Goal: Information Seeking & Learning: Learn about a topic

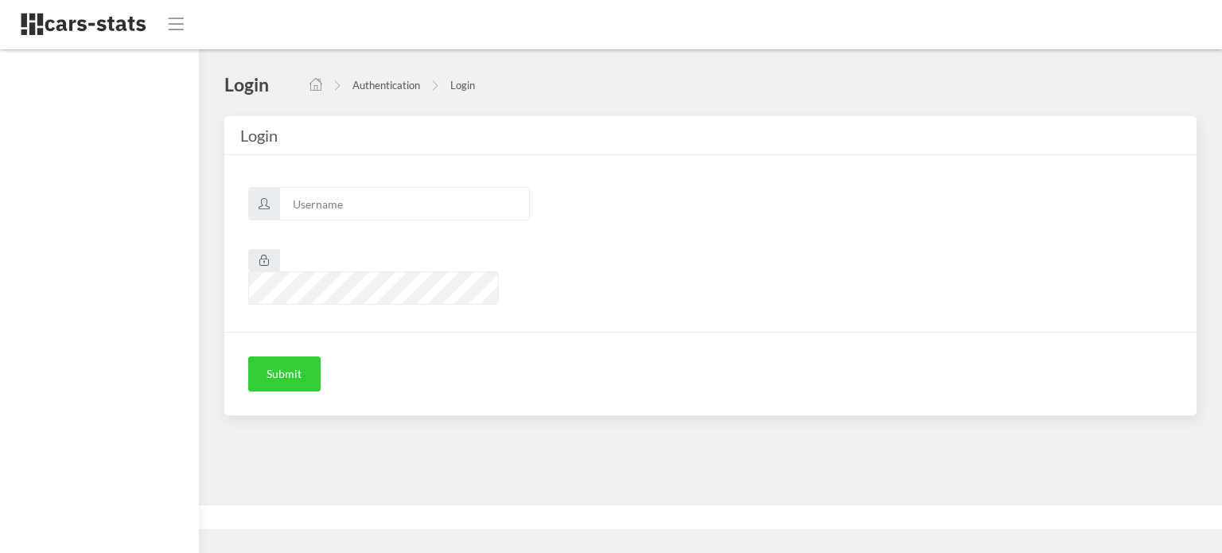
scroll to position [12, 12]
type input "awt"
click at [283, 358] on button "Submit" at bounding box center [284, 373] width 72 height 35
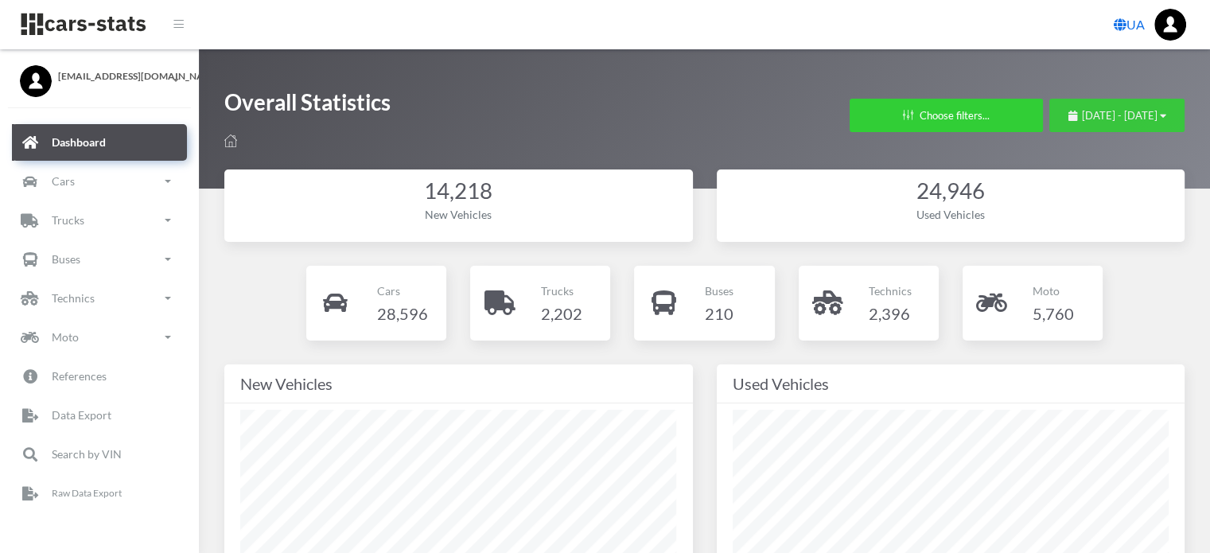
click at [1068, 108] on div "August 9, 2025 - September 8, 2025" at bounding box center [1117, 116] width 98 height 16
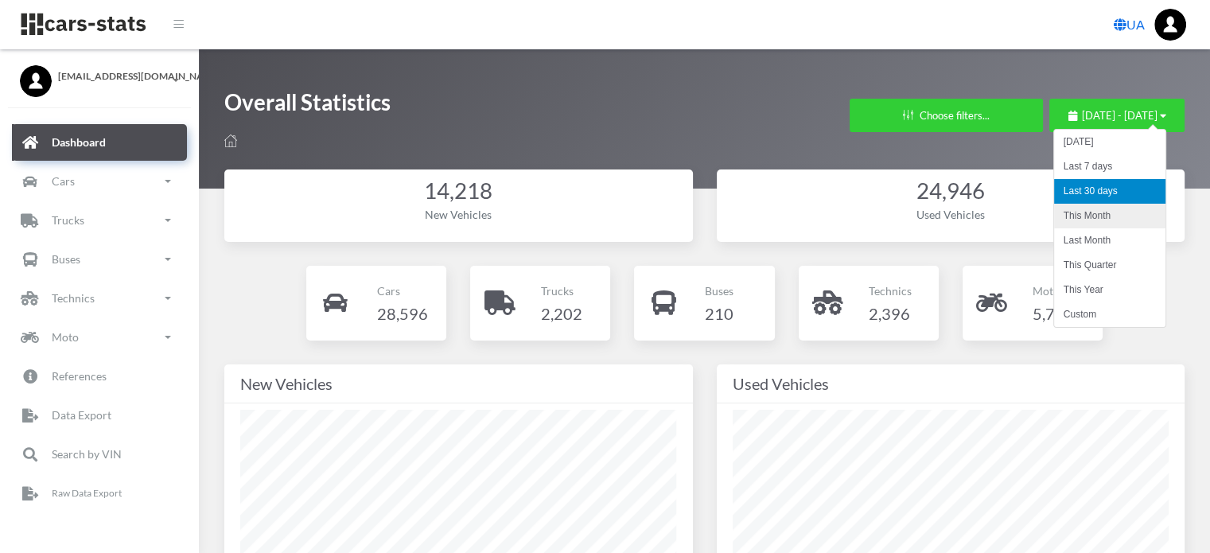
click at [1068, 220] on li "This Month" at bounding box center [1109, 216] width 111 height 25
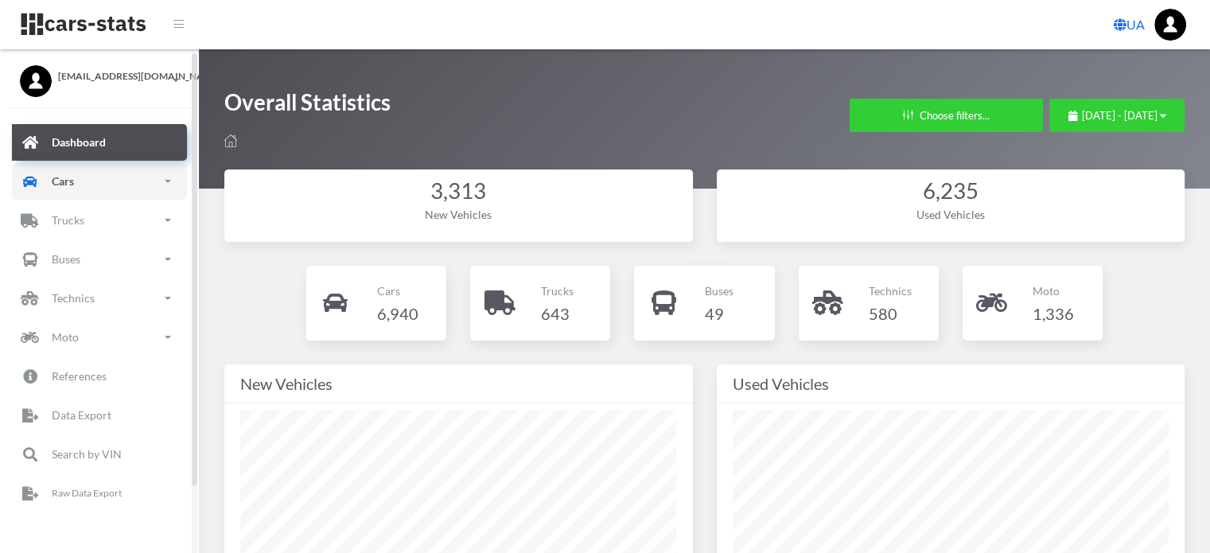
click at [111, 182] on link "Cars" at bounding box center [99, 181] width 175 height 37
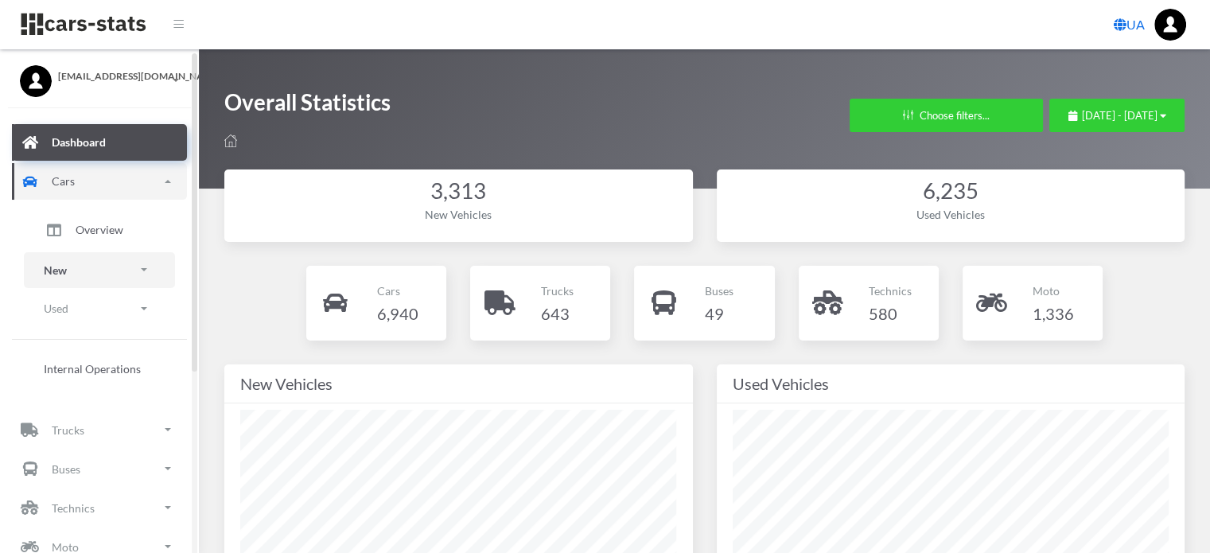
click at [96, 279] on link "New" at bounding box center [99, 270] width 151 height 36
click at [99, 319] on span "Brands" at bounding box center [93, 314] width 35 height 17
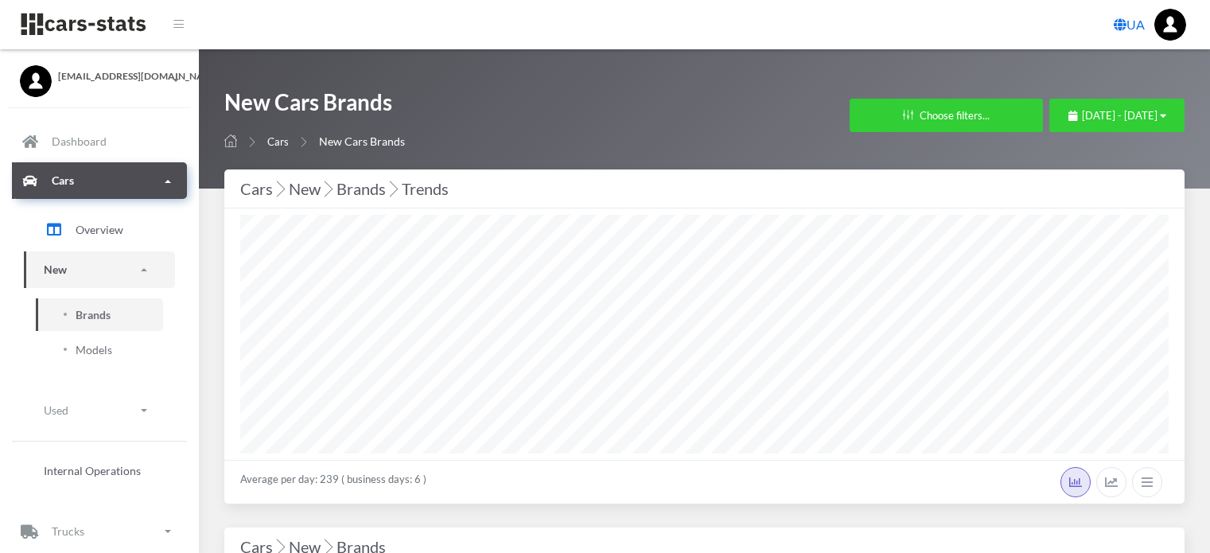
select select "25"
click at [1068, 123] on div "September 1, 2025 - September 8, 2025" at bounding box center [1117, 116] width 98 height 16
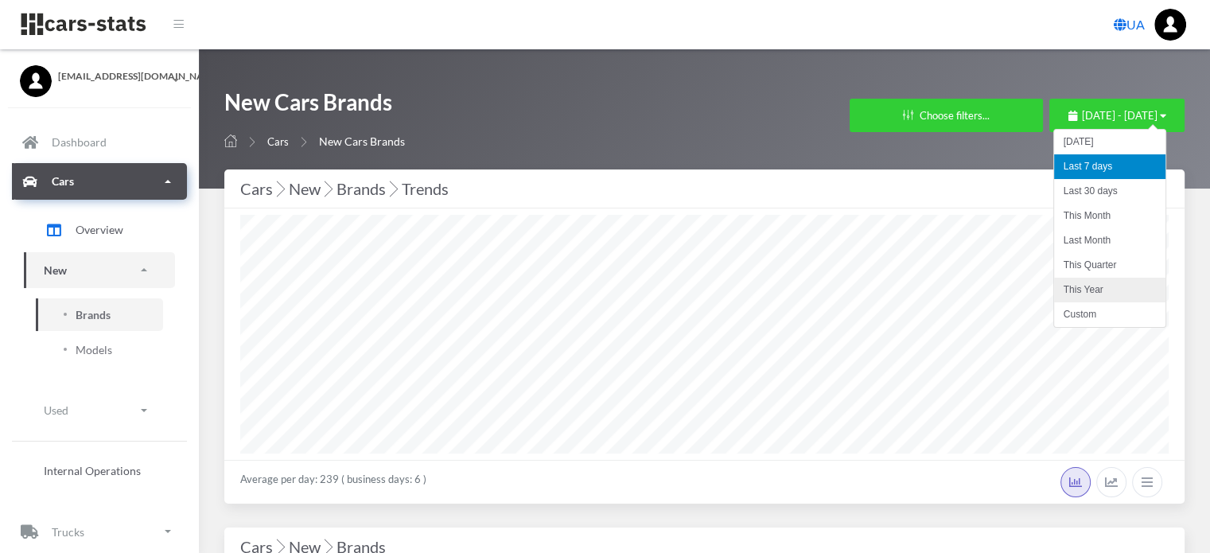
click at [1083, 286] on li "This Year" at bounding box center [1109, 290] width 111 height 25
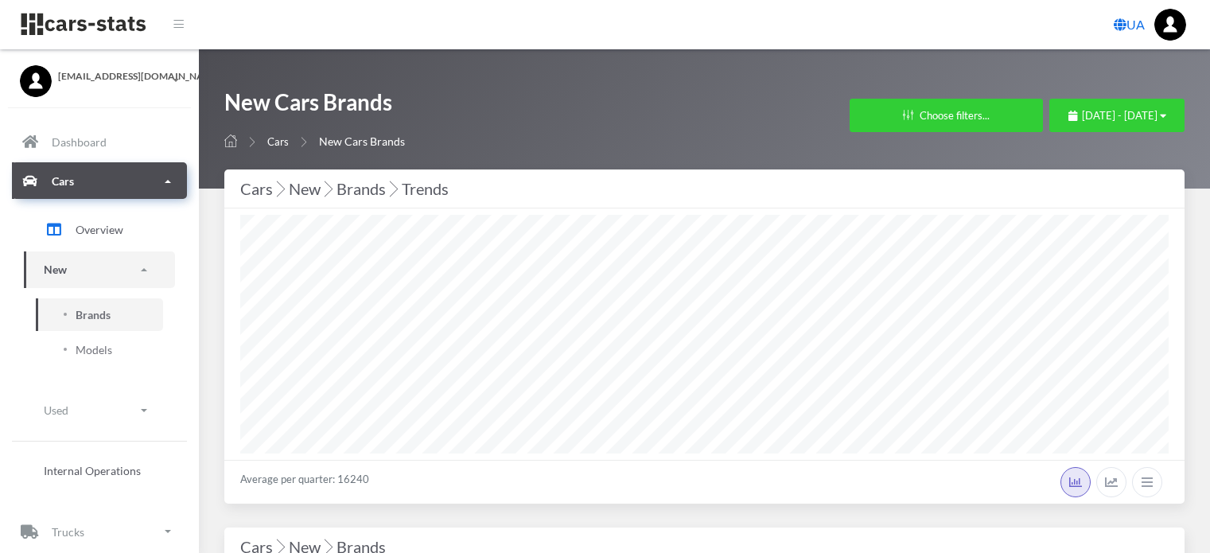
select select "25"
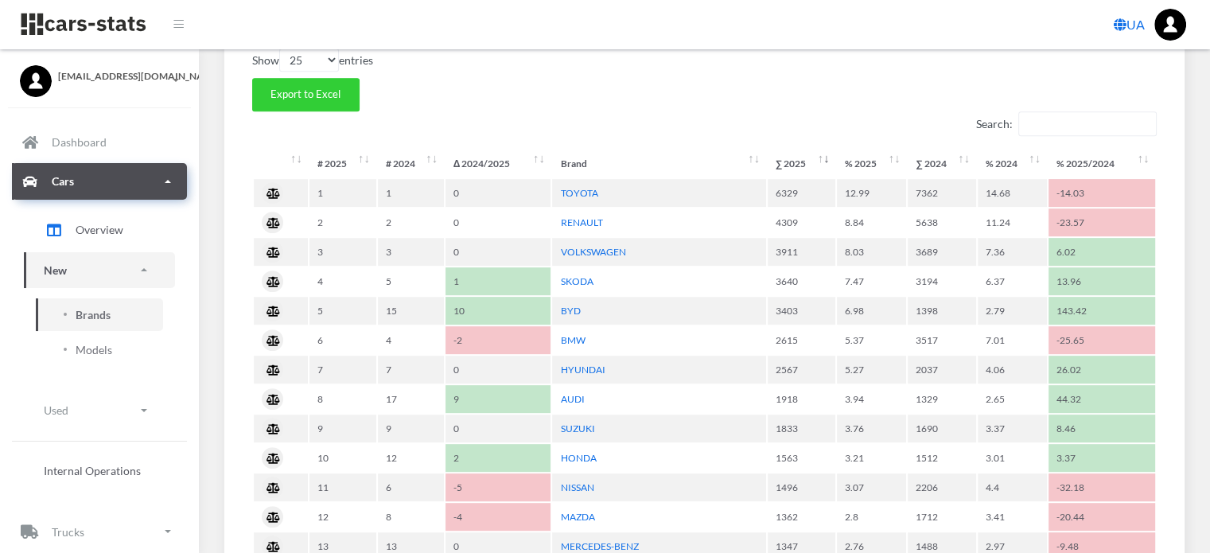
scroll to position [716, 0]
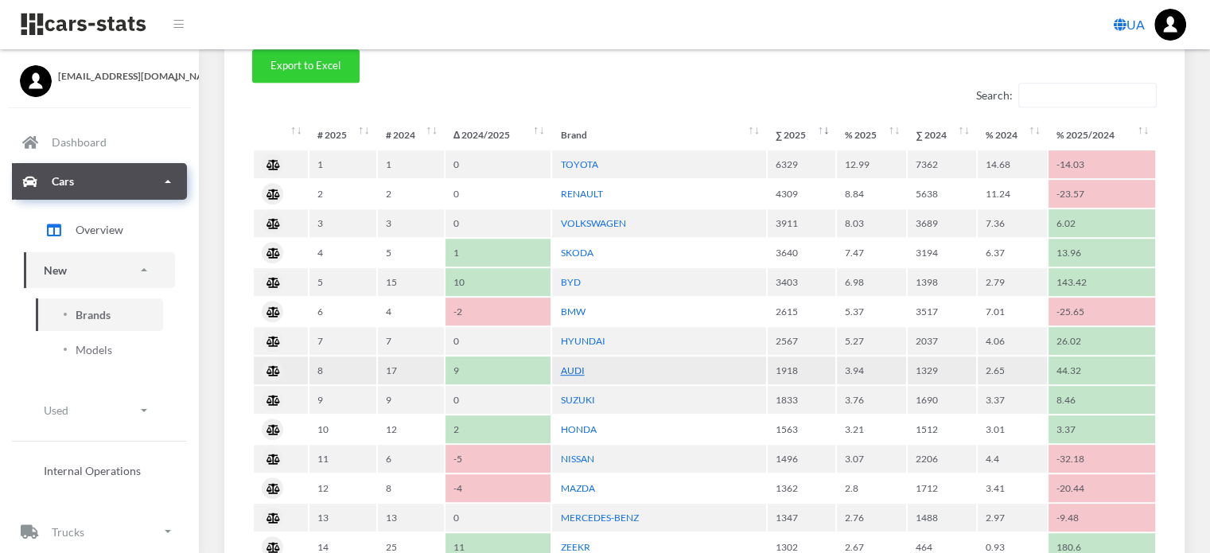
click at [573, 364] on link "AUDI" at bounding box center [572, 370] width 24 height 12
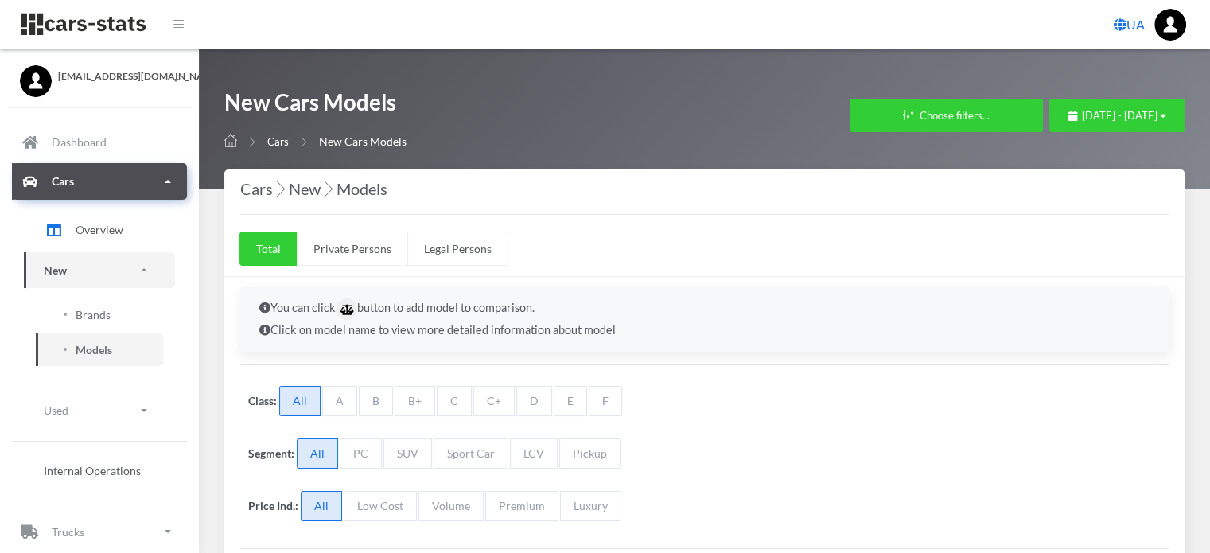
select select "25"
select select "AUDI"
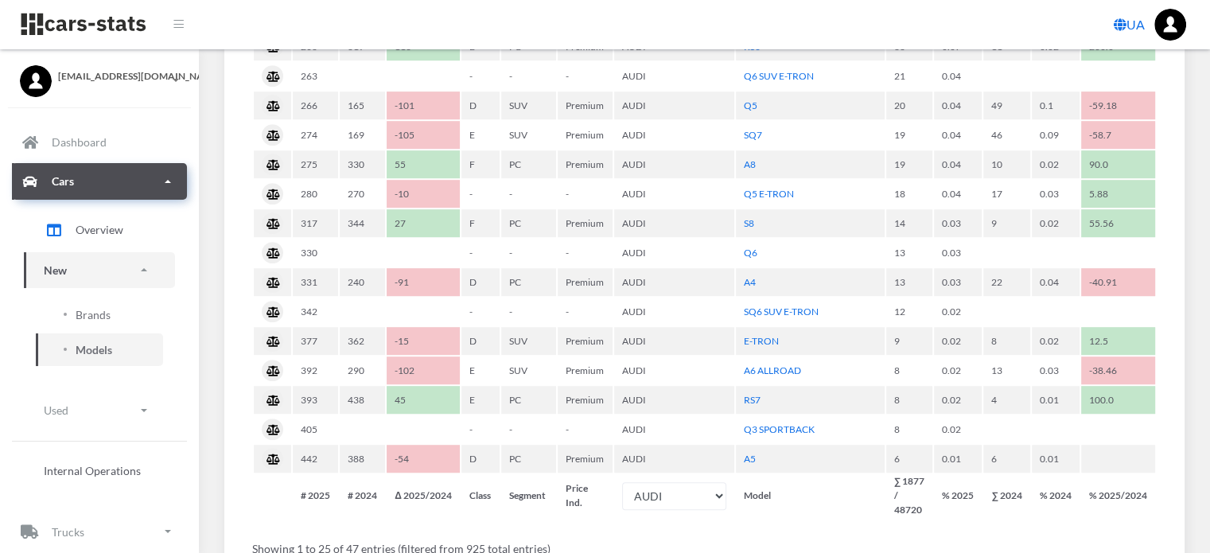
scroll to position [1034, 0]
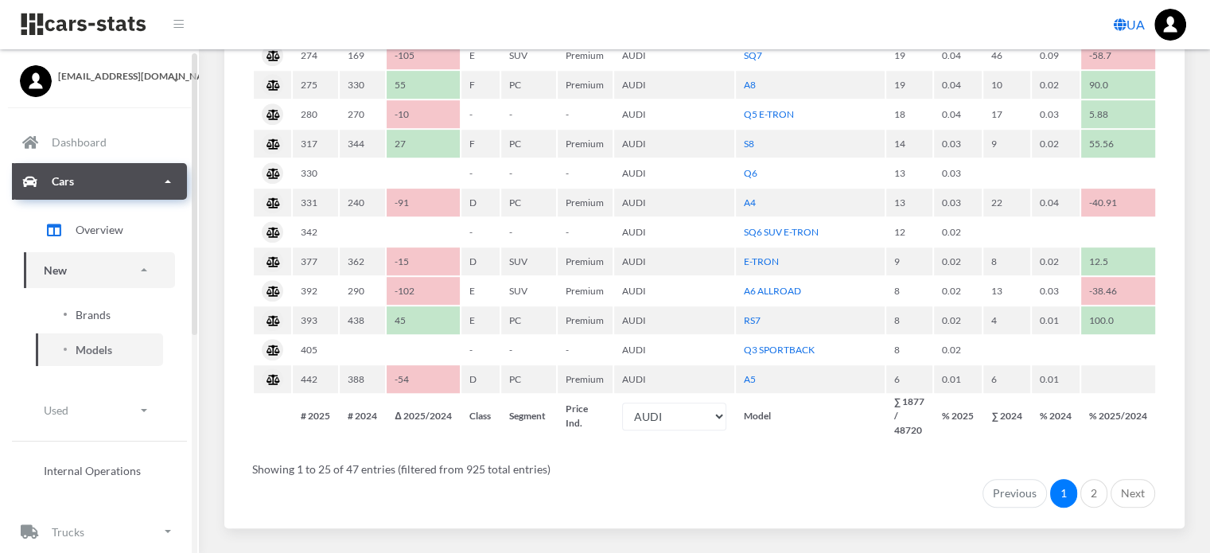
click at [86, 311] on span "Brands" at bounding box center [93, 314] width 35 height 17
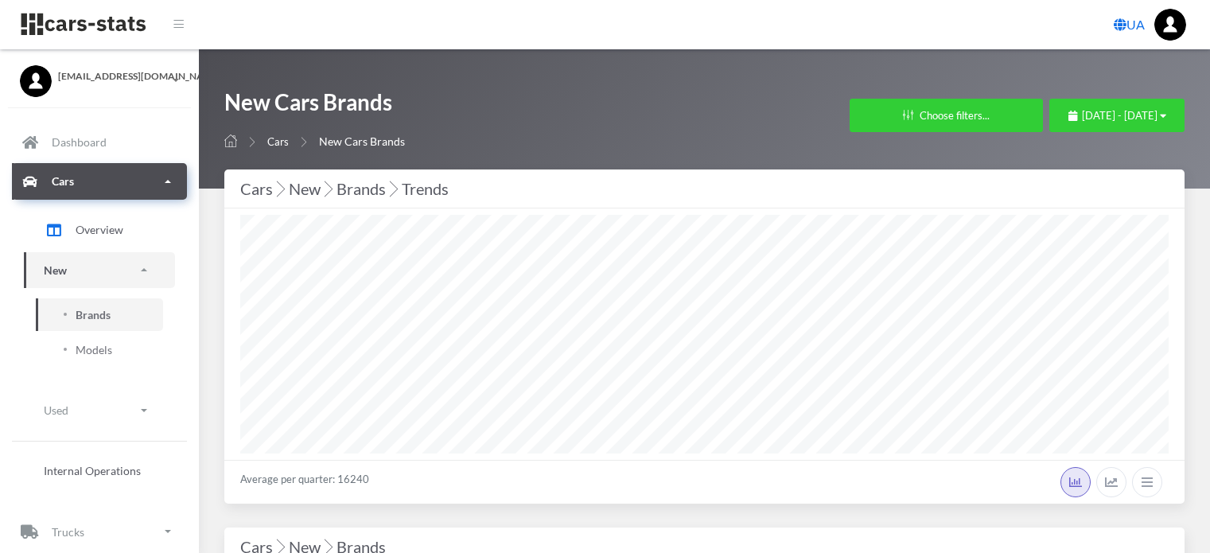
select select "25"
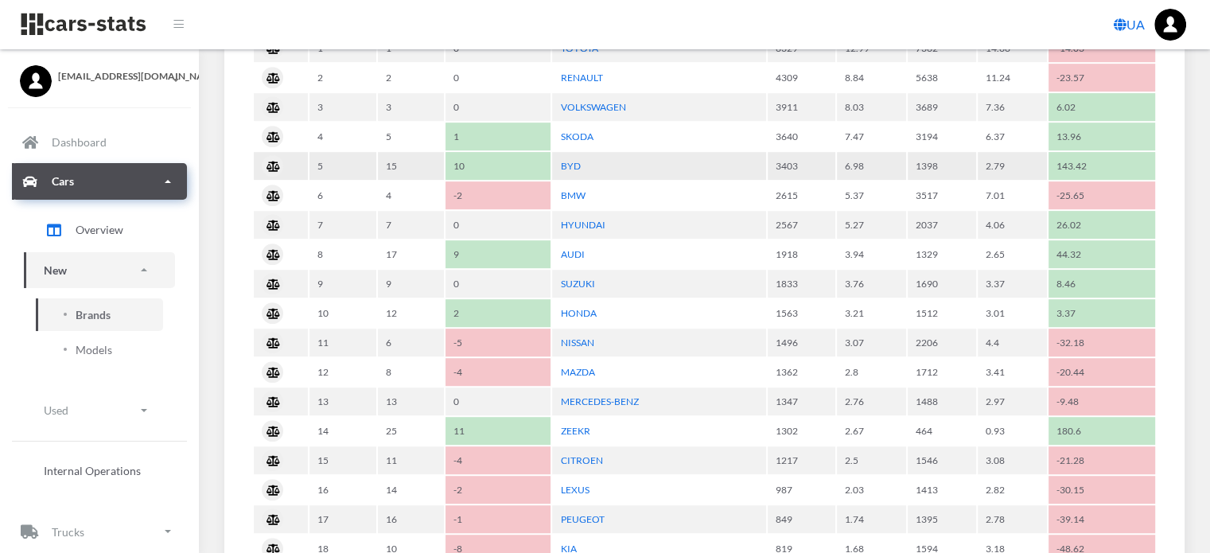
scroll to position [795, 0]
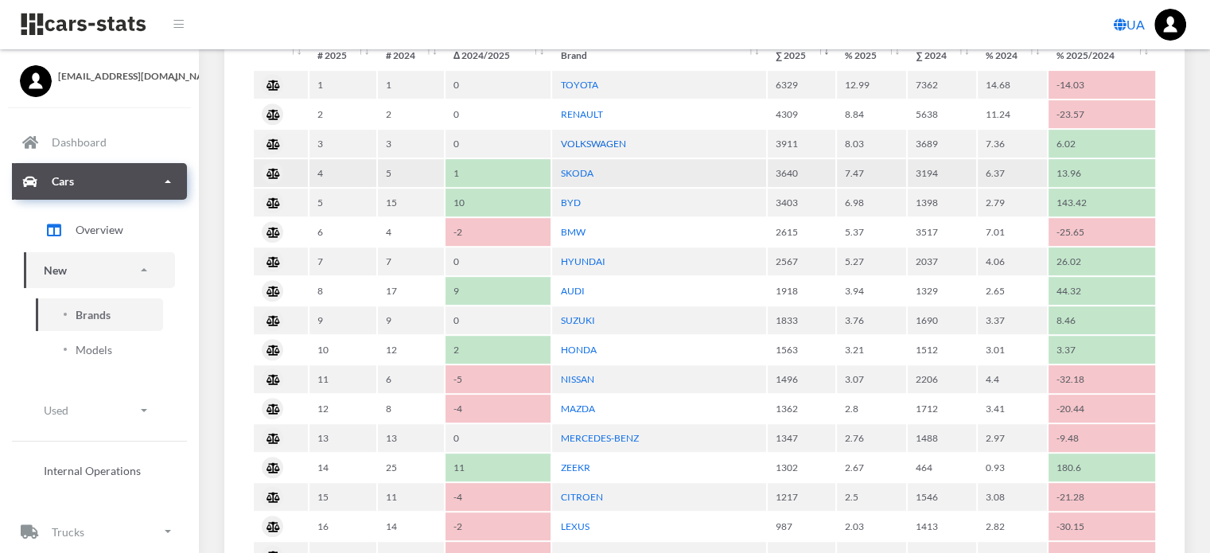
drag, startPoint x: 614, startPoint y: 142, endPoint x: 624, endPoint y: 162, distance: 22.1
click at [614, 142] on link "VOLKSWAGEN" at bounding box center [592, 144] width 65 height 12
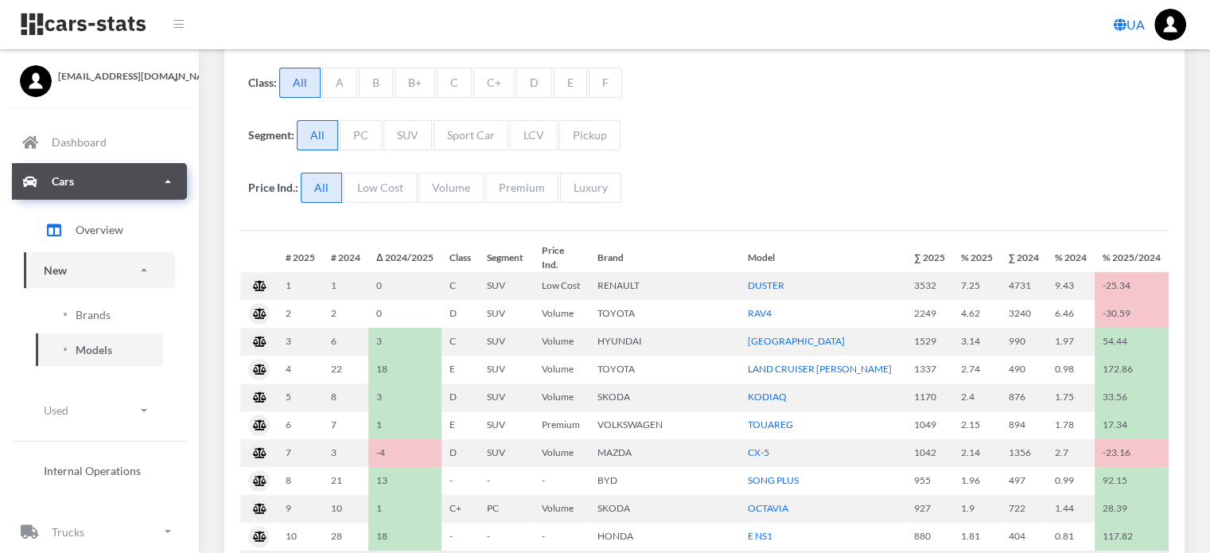
select select "25"
select select "VOLKSWAGEN"
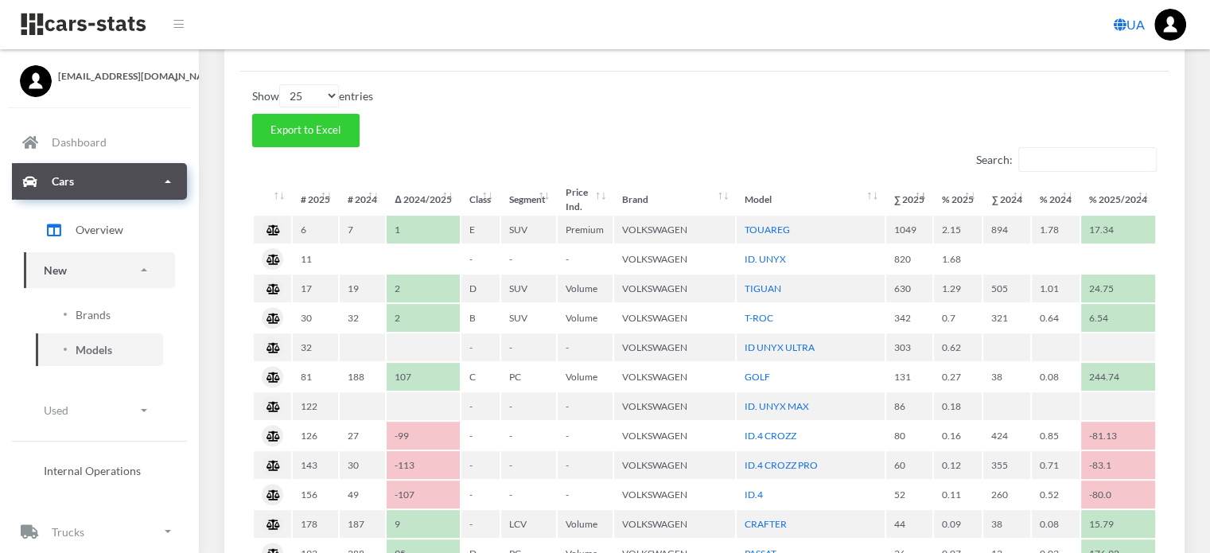
scroll to position [557, 0]
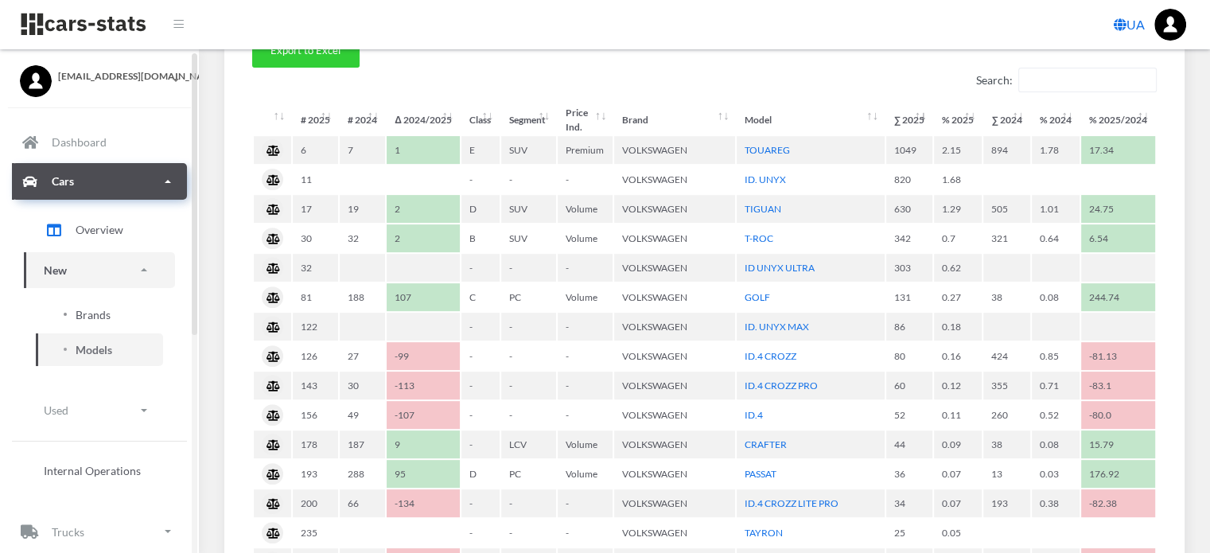
click at [101, 311] on span "Brands" at bounding box center [93, 314] width 35 height 17
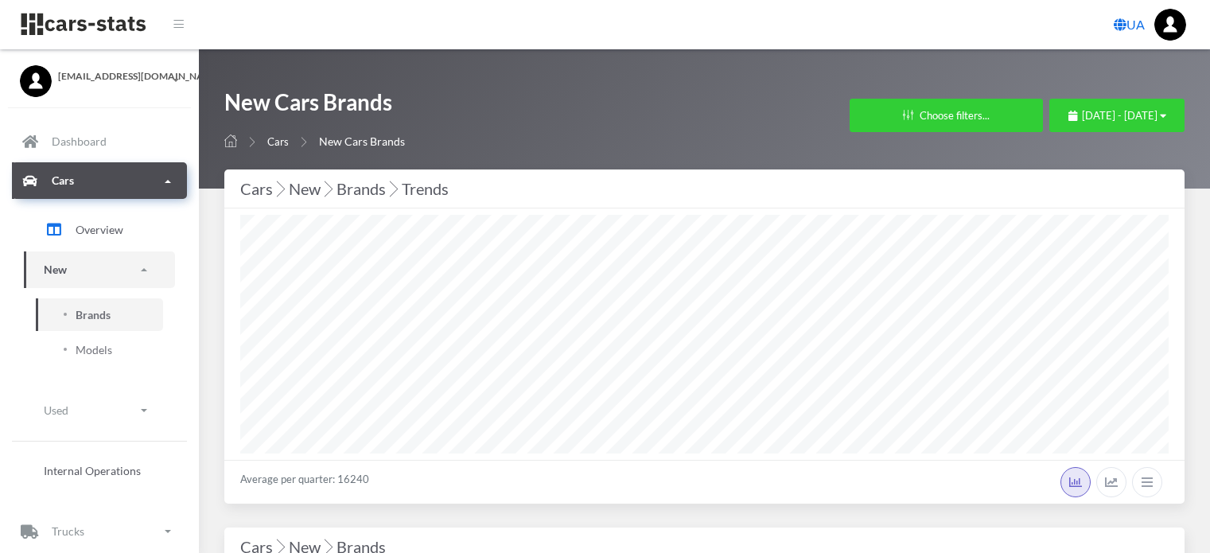
select select "25"
click at [92, 348] on span "Models" at bounding box center [94, 349] width 37 height 17
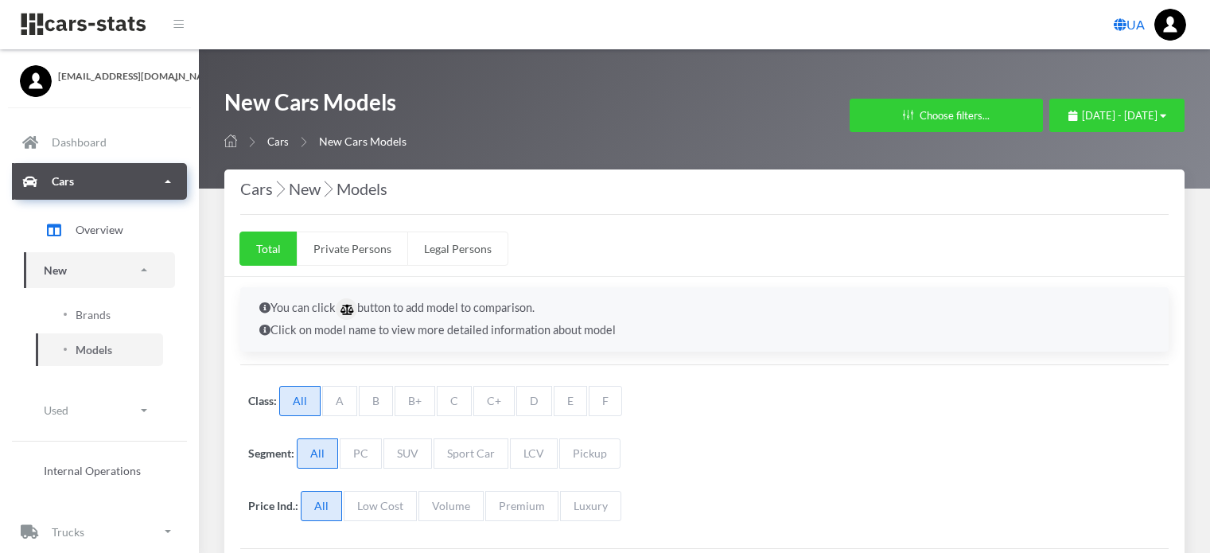
select select "25"
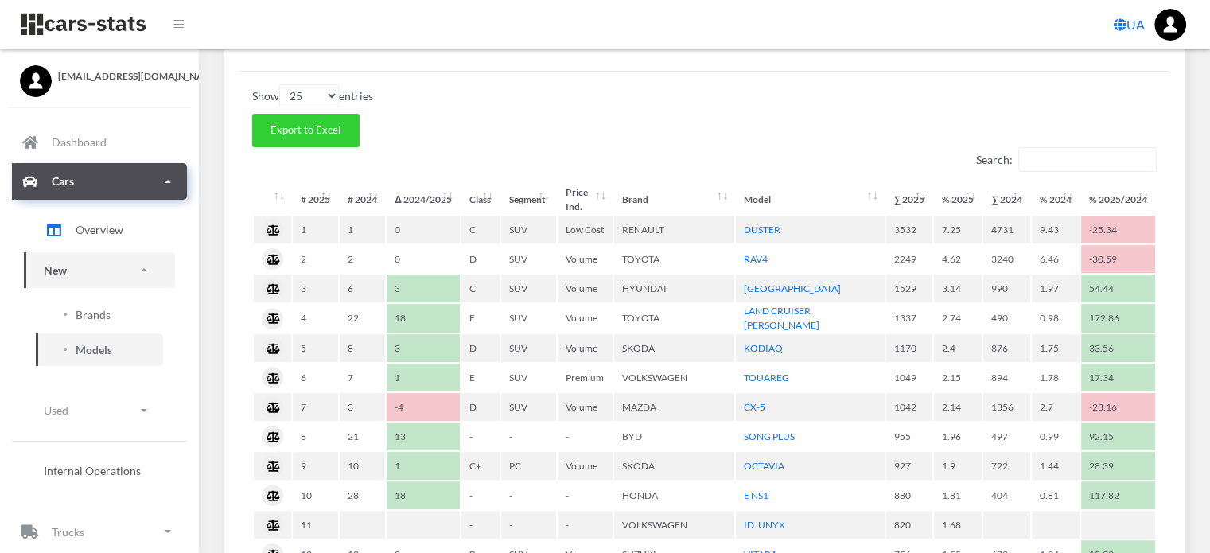
scroll to position [12, 12]
click at [103, 315] on span "Brands" at bounding box center [93, 314] width 35 height 17
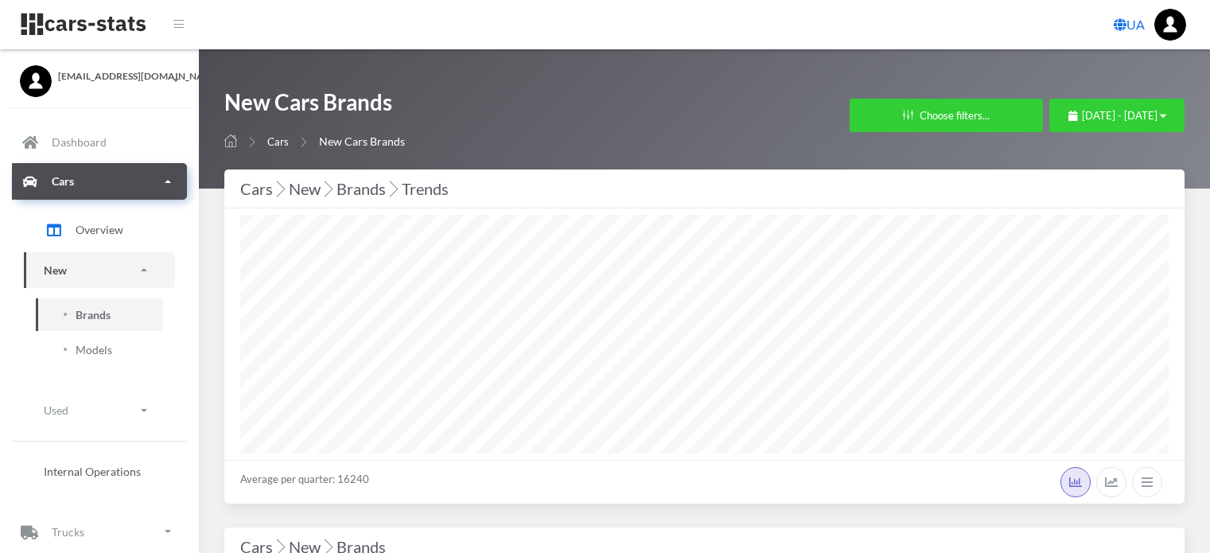
select select "25"
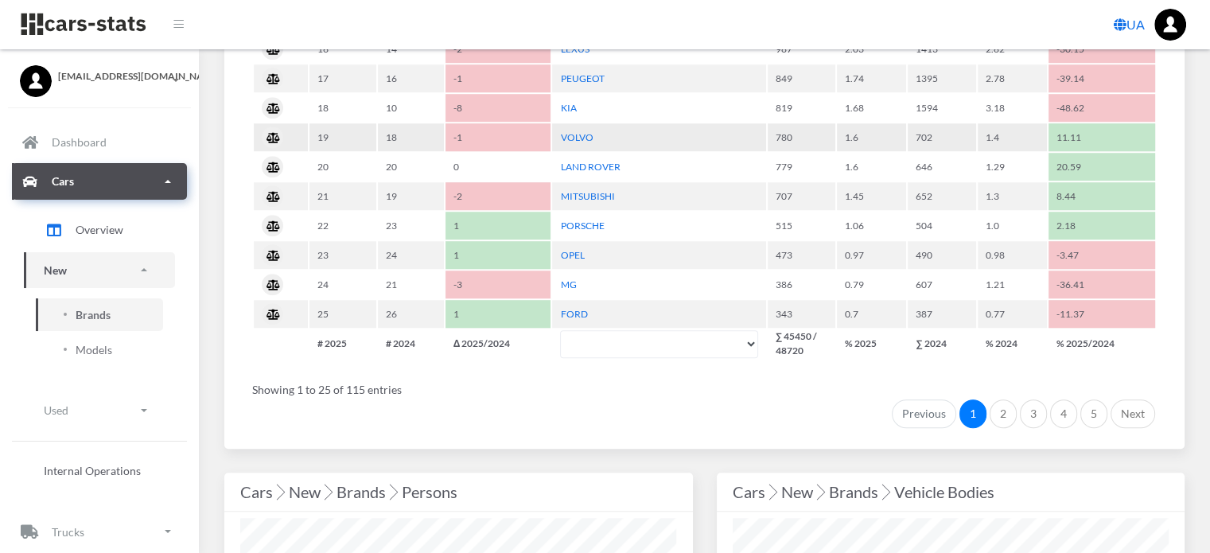
scroll to position [1591, 0]
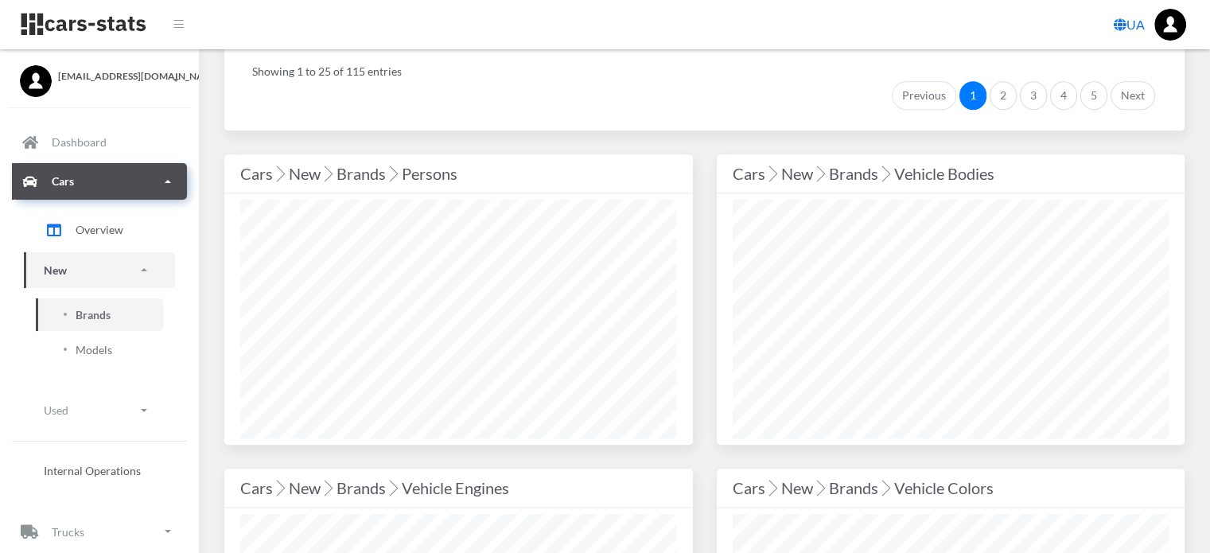
click at [701, 154] on div "Cars New Brands Persons" at bounding box center [458, 311] width 492 height 314
click at [700, 156] on div "Cars New Brands Persons" at bounding box center [458, 311] width 492 height 314
click at [699, 155] on div "Cars New Brands Persons" at bounding box center [458, 311] width 492 height 314
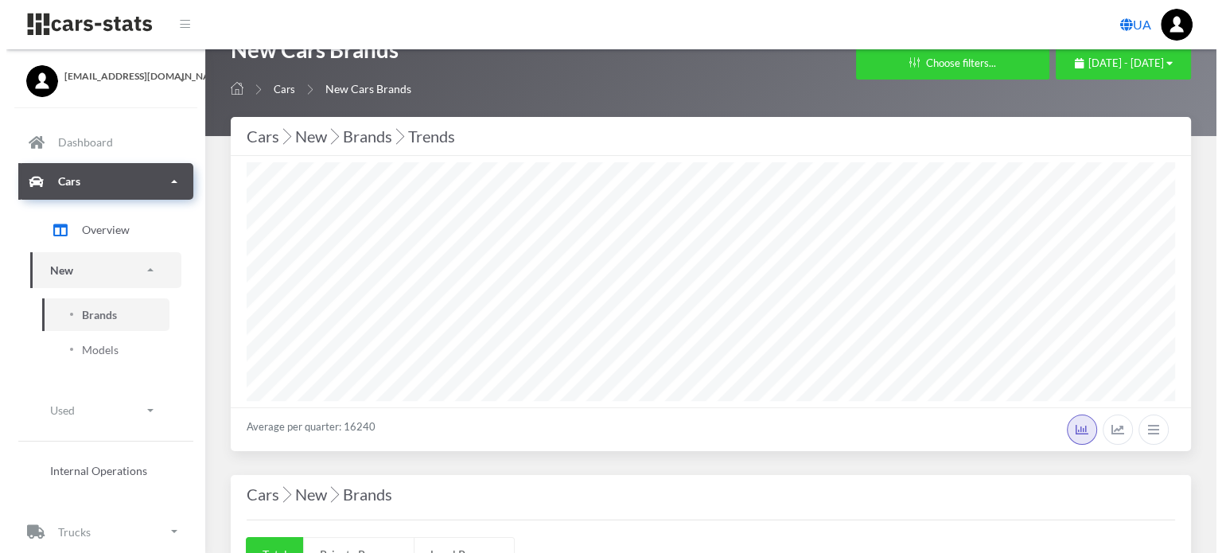
scroll to position [0, 0]
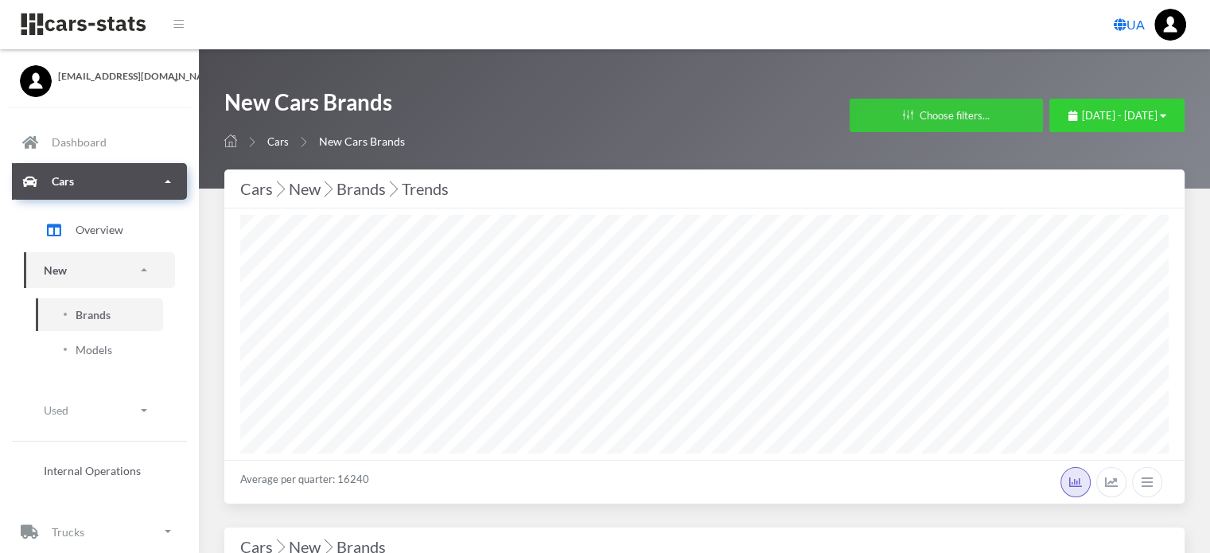
click at [849, 117] on button "Choose filters..." at bounding box center [945, 115] width 193 height 33
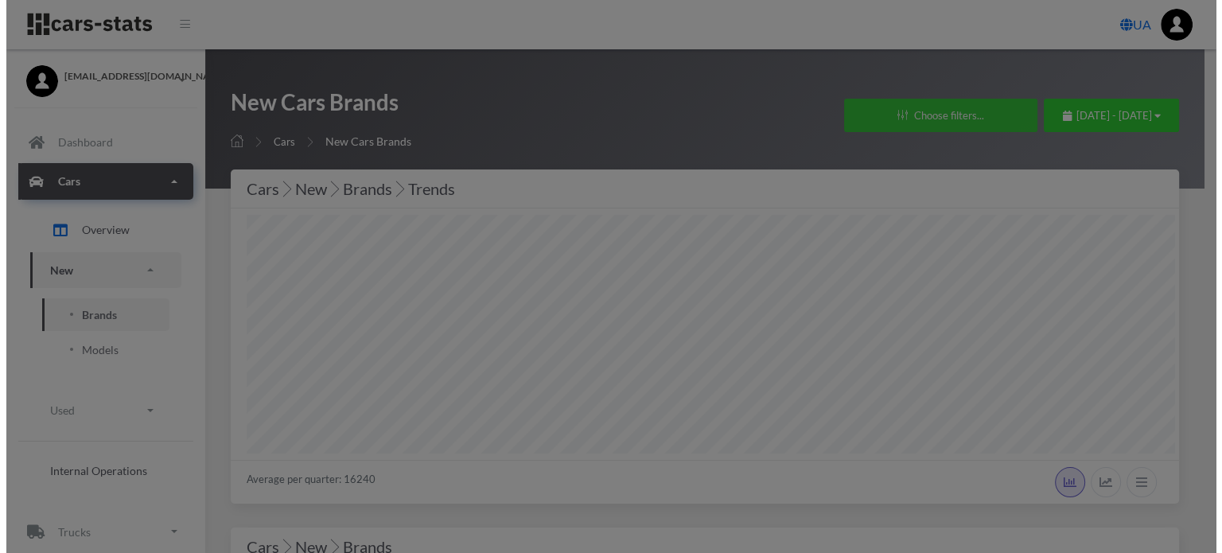
scroll to position [239, 436]
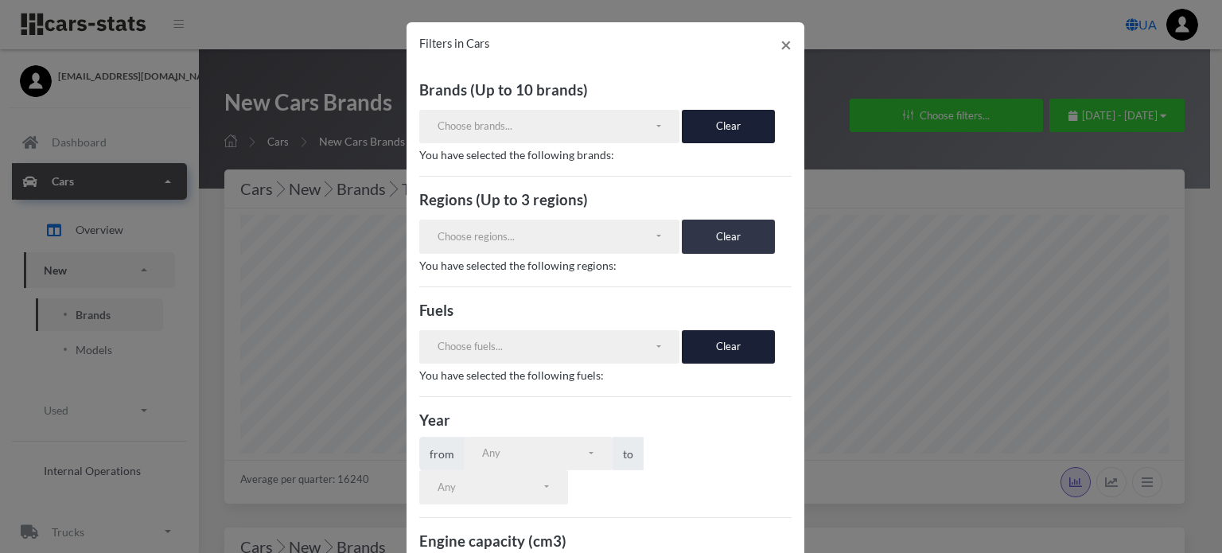
click at [699, 235] on button "Clear" at bounding box center [728, 236] width 93 height 33
click at [719, 233] on button "Clear" at bounding box center [728, 236] width 93 height 33
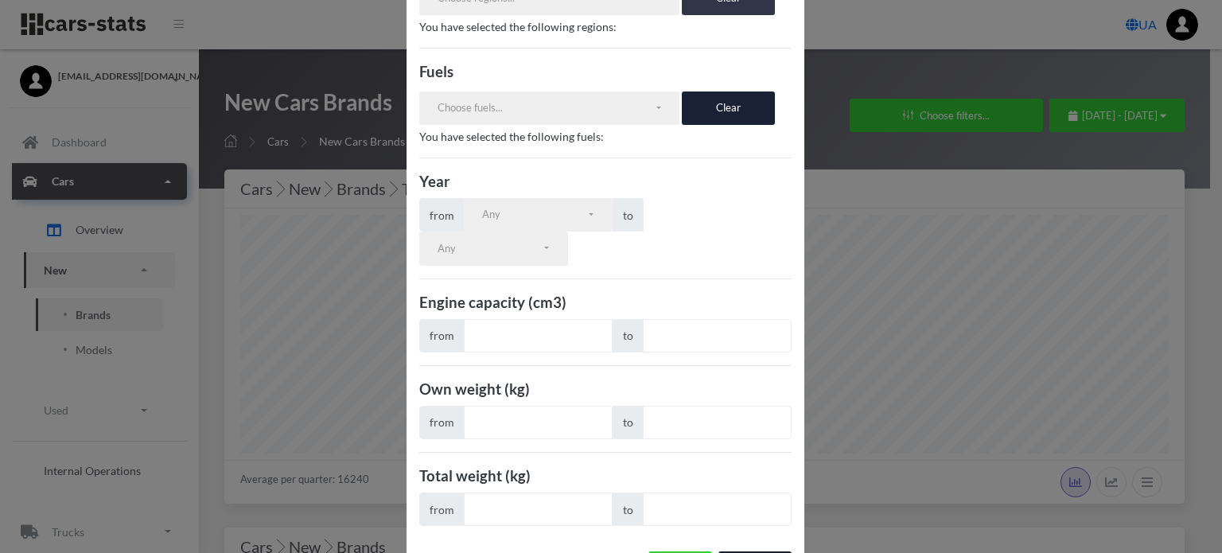
scroll to position [0, 0]
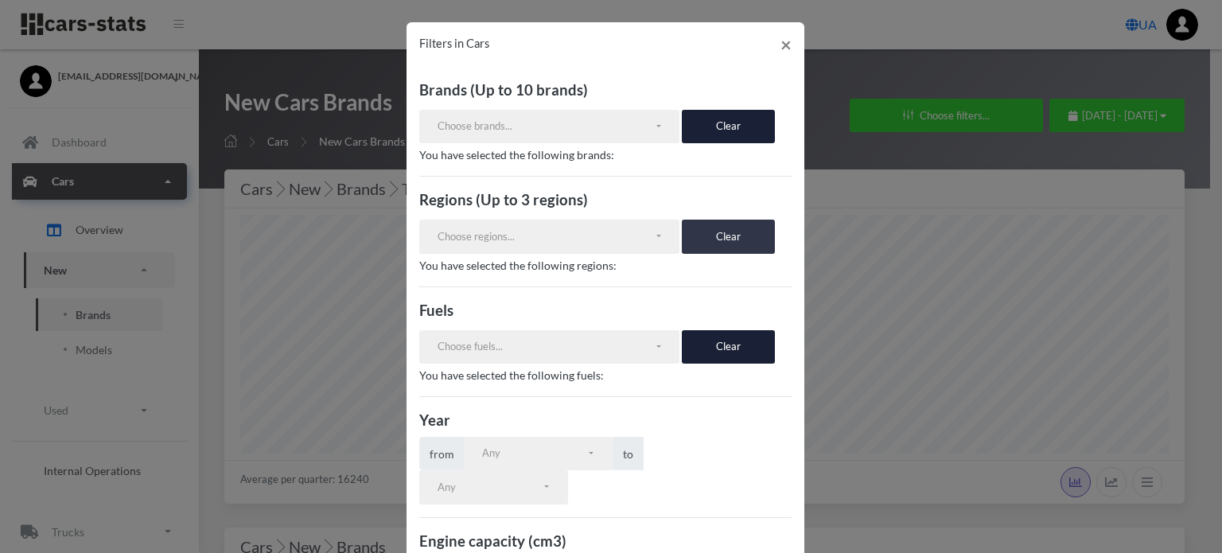
click at [725, 223] on button "Clear" at bounding box center [728, 236] width 93 height 33
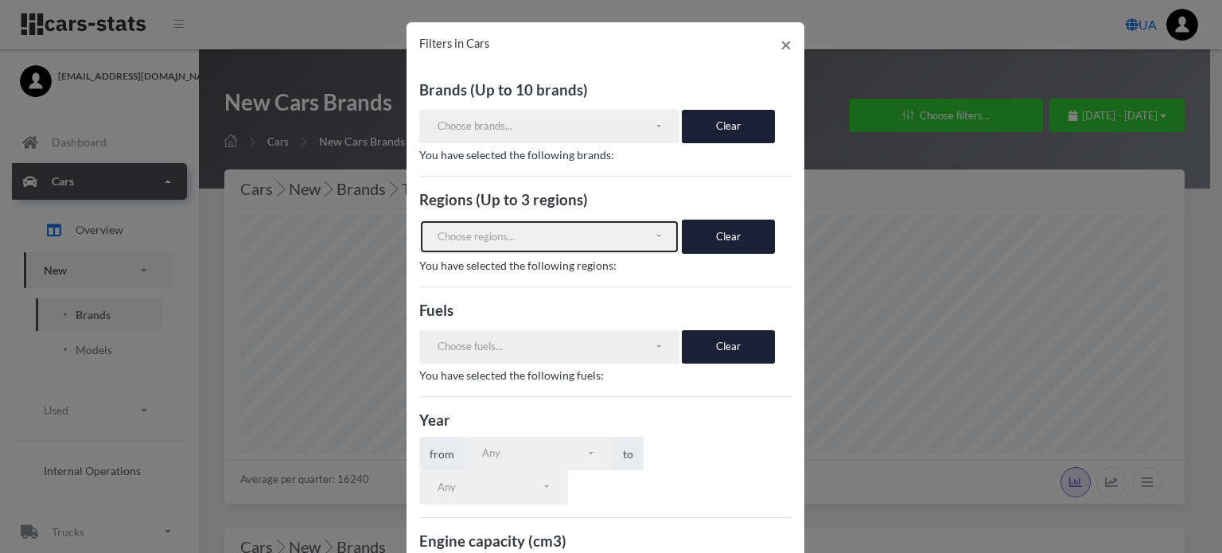
click at [528, 250] on button "Choose regions..." at bounding box center [549, 236] width 261 height 33
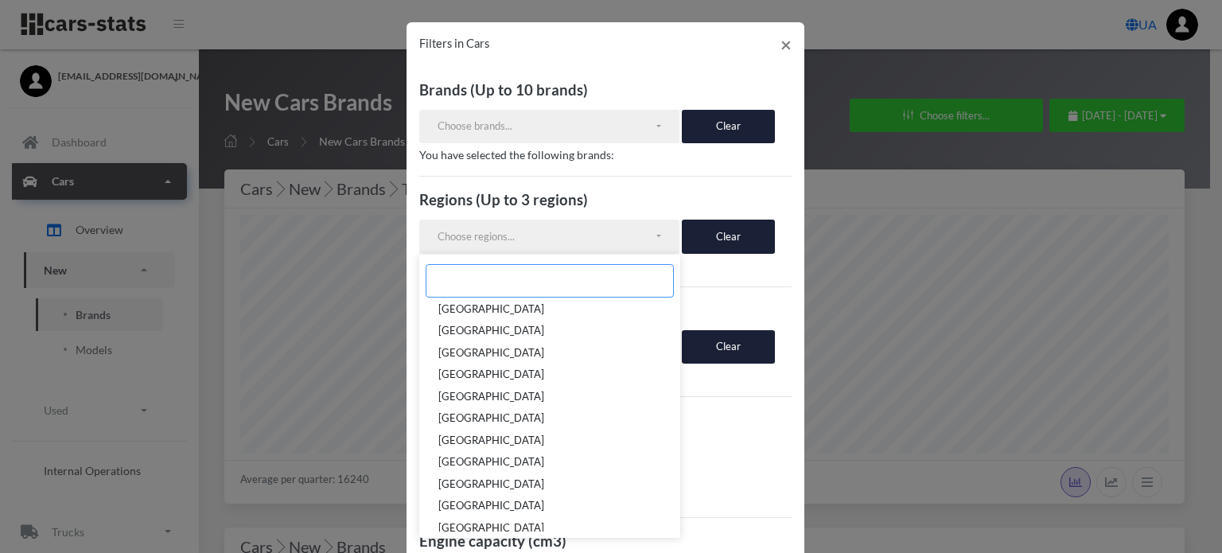
scroll to position [159, 0]
click at [484, 354] on span "[GEOGRAPHIC_DATA]" at bounding box center [491, 350] width 106 height 16
select select "UA-32"
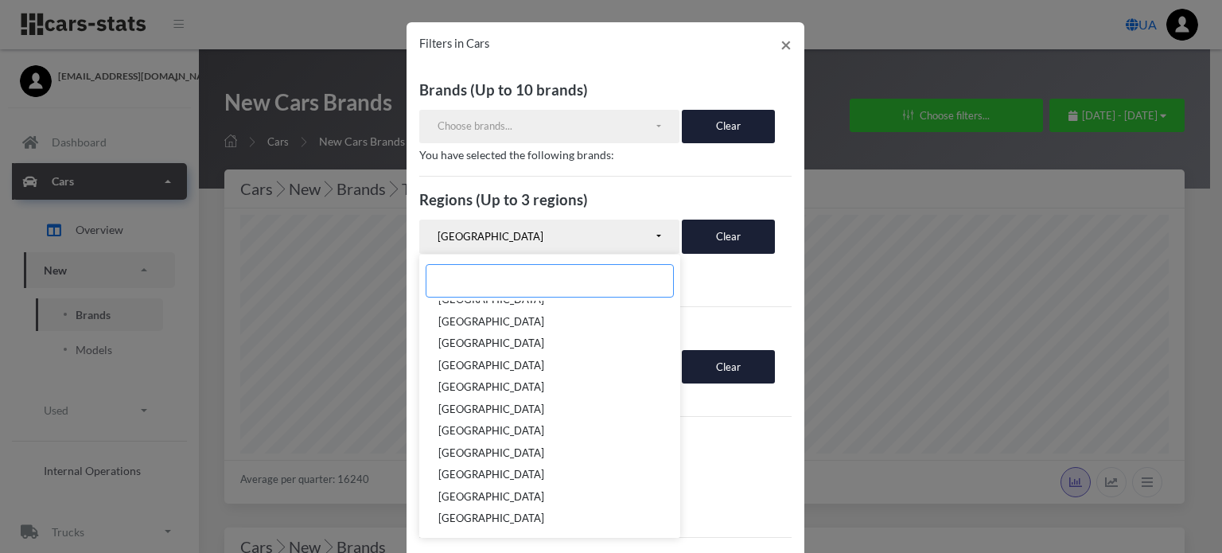
scroll to position [359, 0]
click at [461, 497] on span "М.[GEOGRAPHIC_DATA]" at bounding box center [496, 500] width 117 height 16
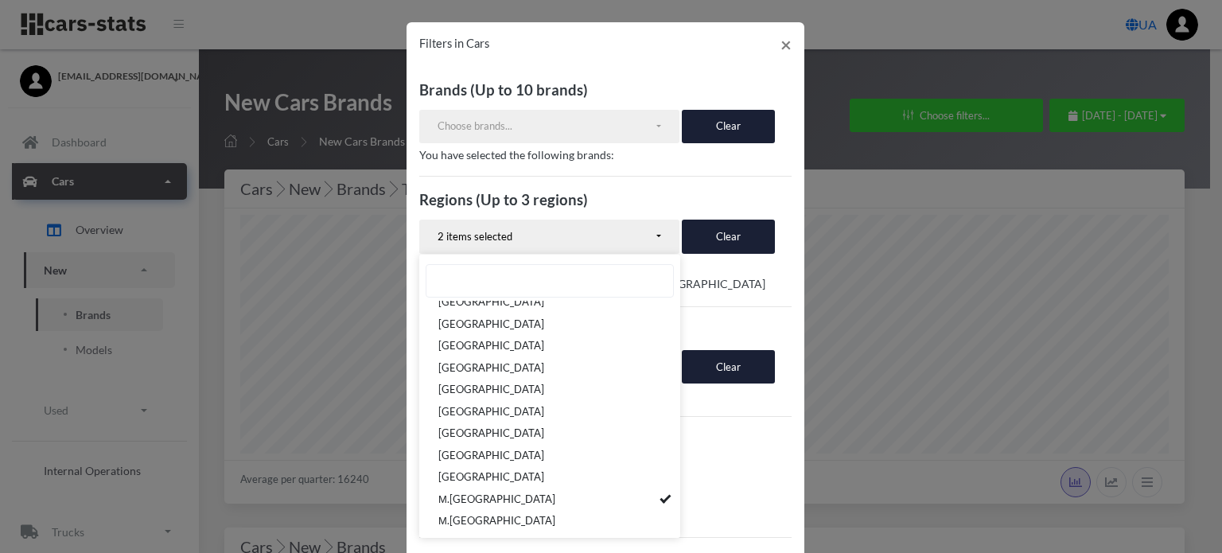
click at [767, 281] on p "КИЇВСЬКА ОБЛАСТЬ, М.КИЇВ" at bounding box center [605, 284] width 372 height 20
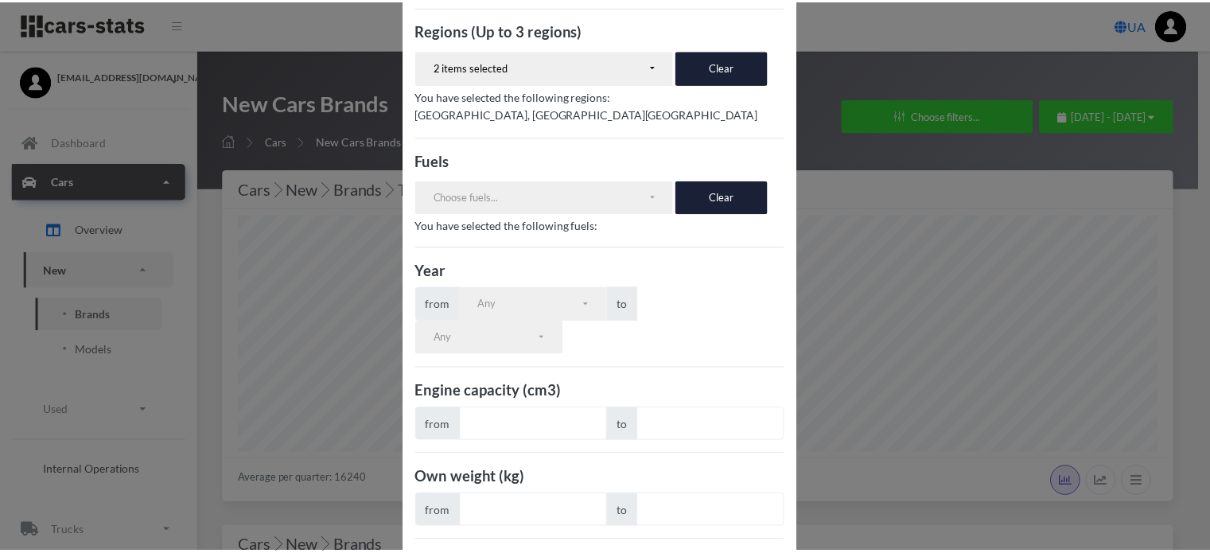
scroll to position [289, 0]
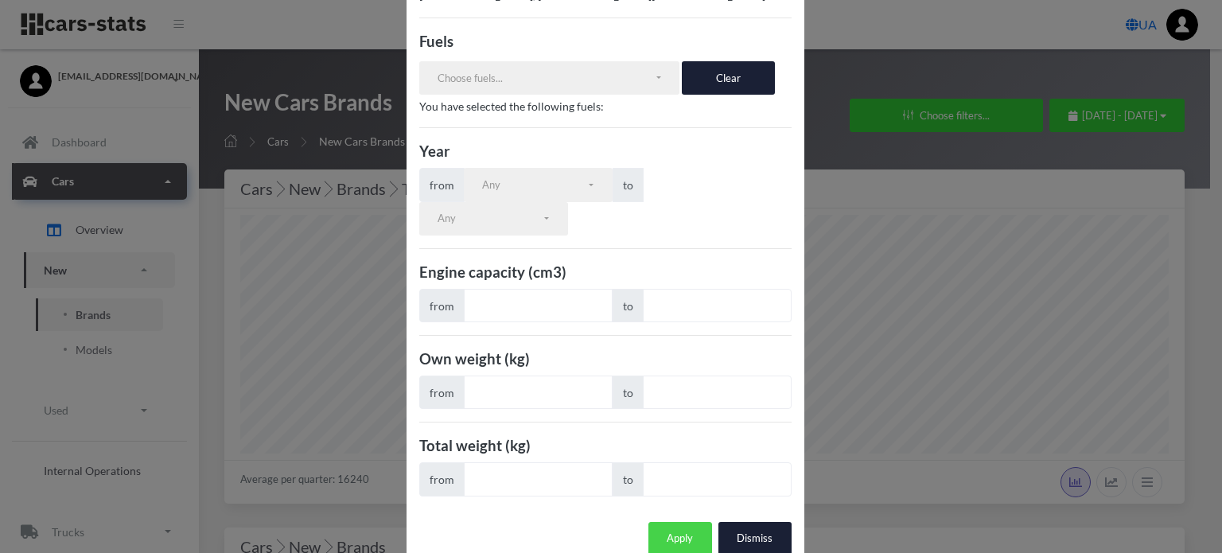
click at [662, 522] on button "Apply" at bounding box center [680, 538] width 64 height 33
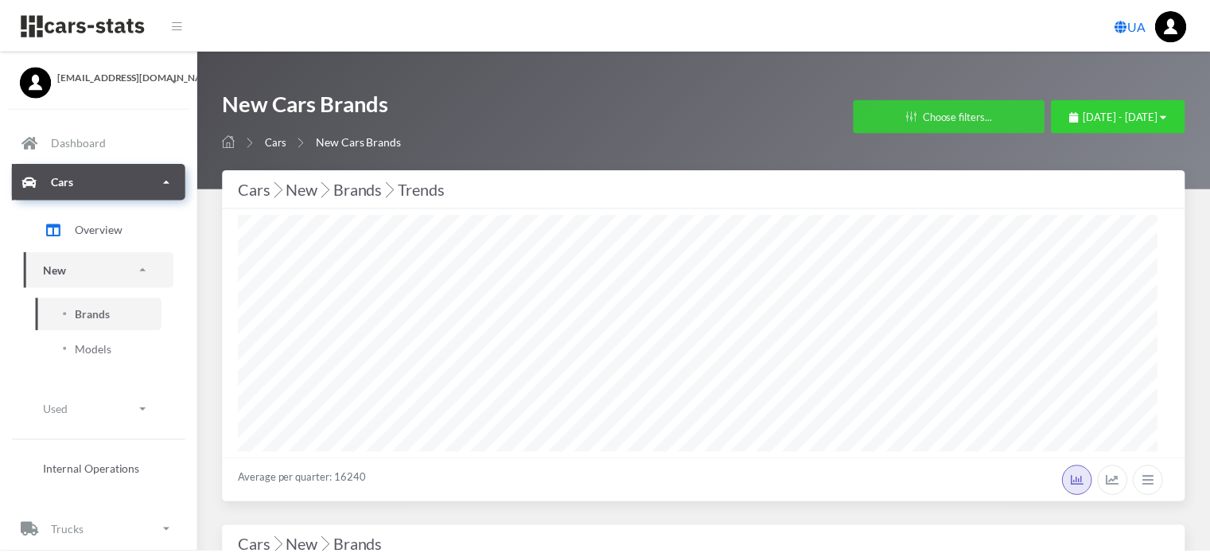
scroll to position [239, 927]
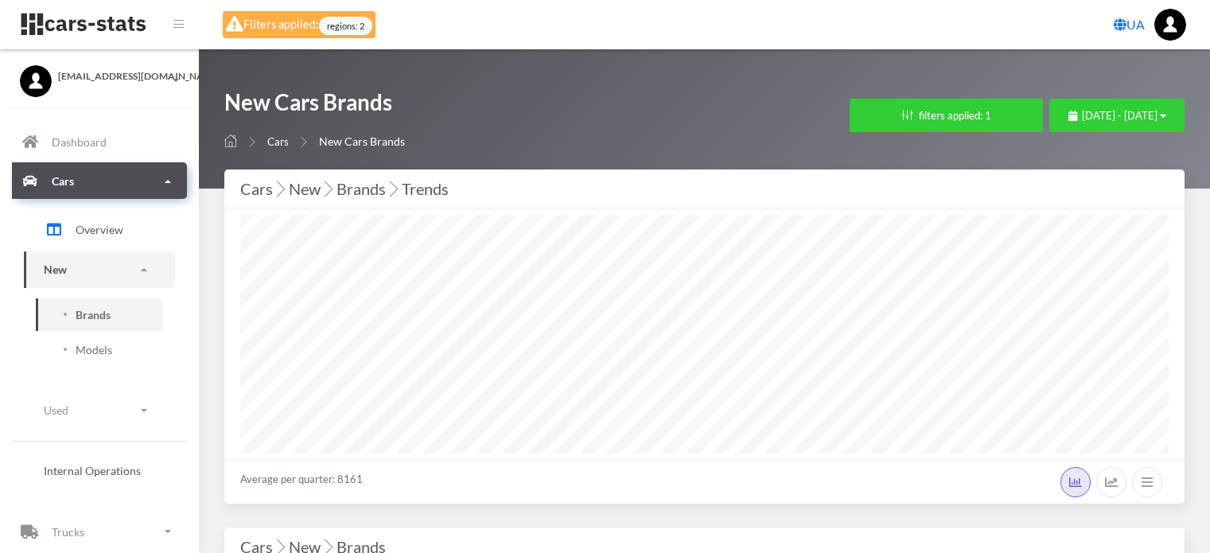
select select "25"
click at [880, 117] on button "filters applied: 1" at bounding box center [945, 115] width 193 height 33
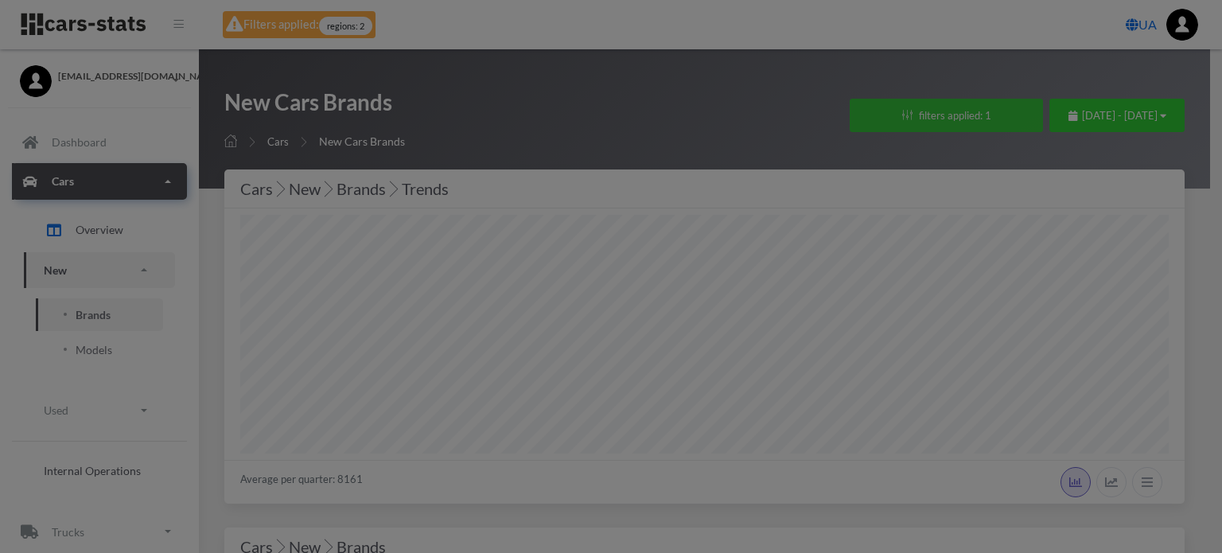
scroll to position [239, 928]
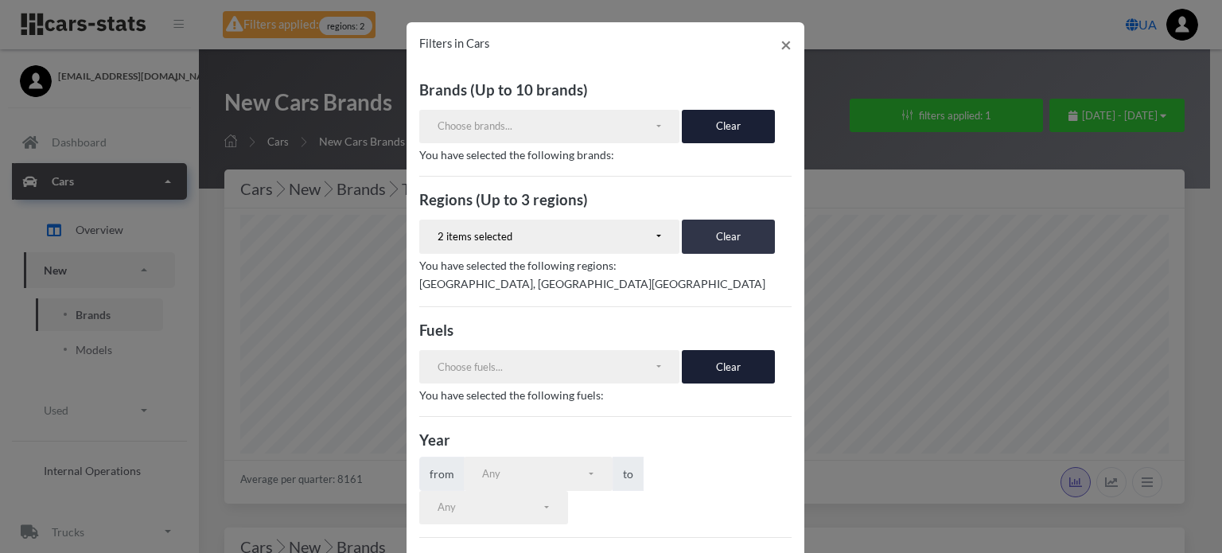
click at [704, 241] on button "Clear" at bounding box center [728, 236] width 93 height 33
select select
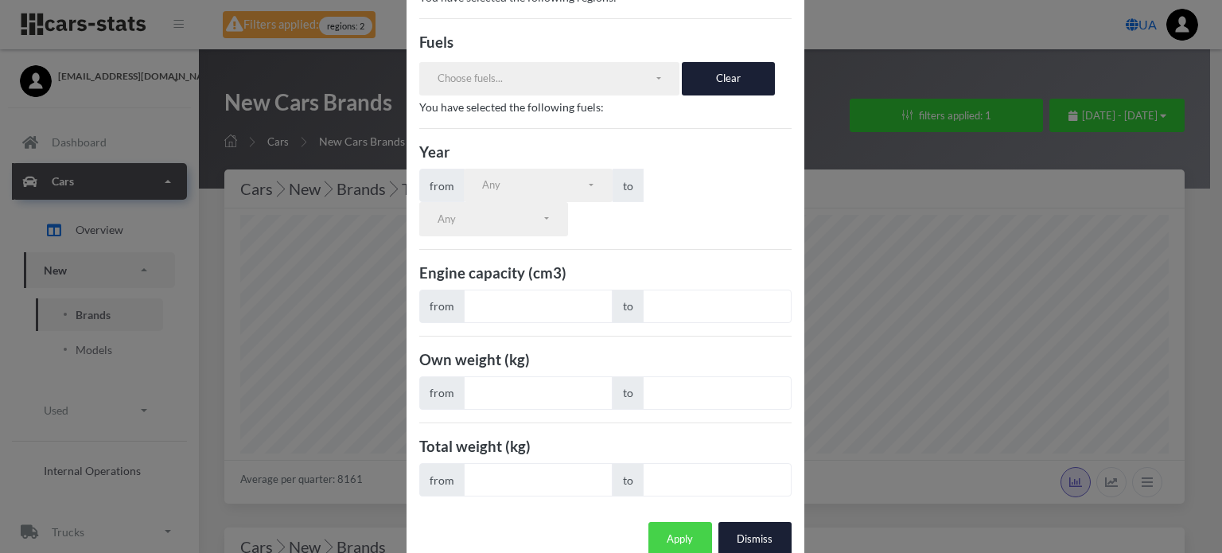
click at [666, 522] on button "Apply" at bounding box center [680, 538] width 64 height 33
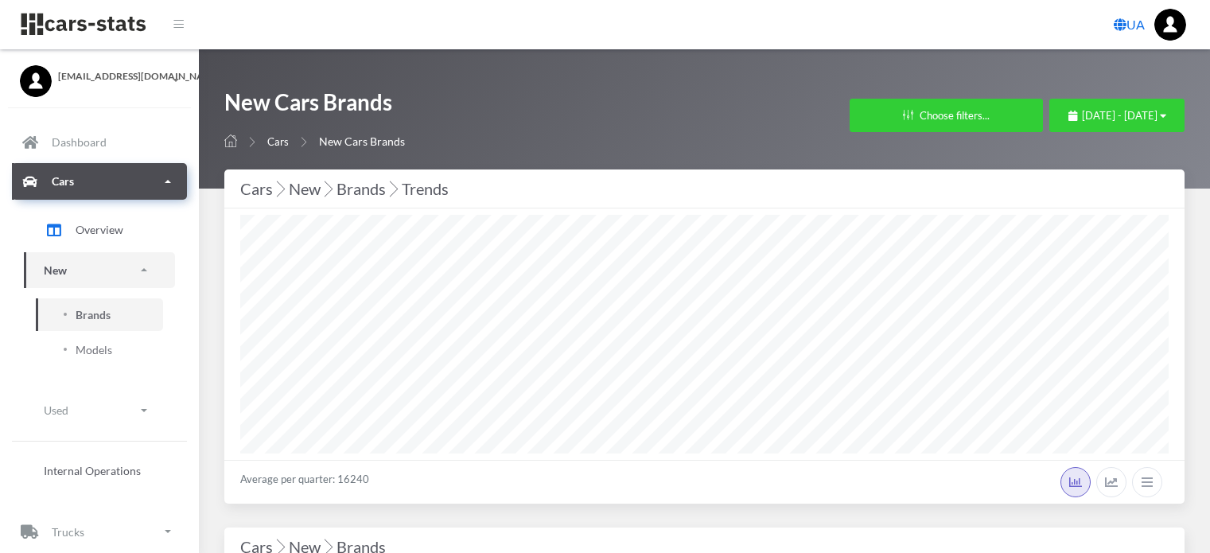
select select "25"
click at [866, 114] on button "Choose filters..." at bounding box center [945, 115] width 193 height 33
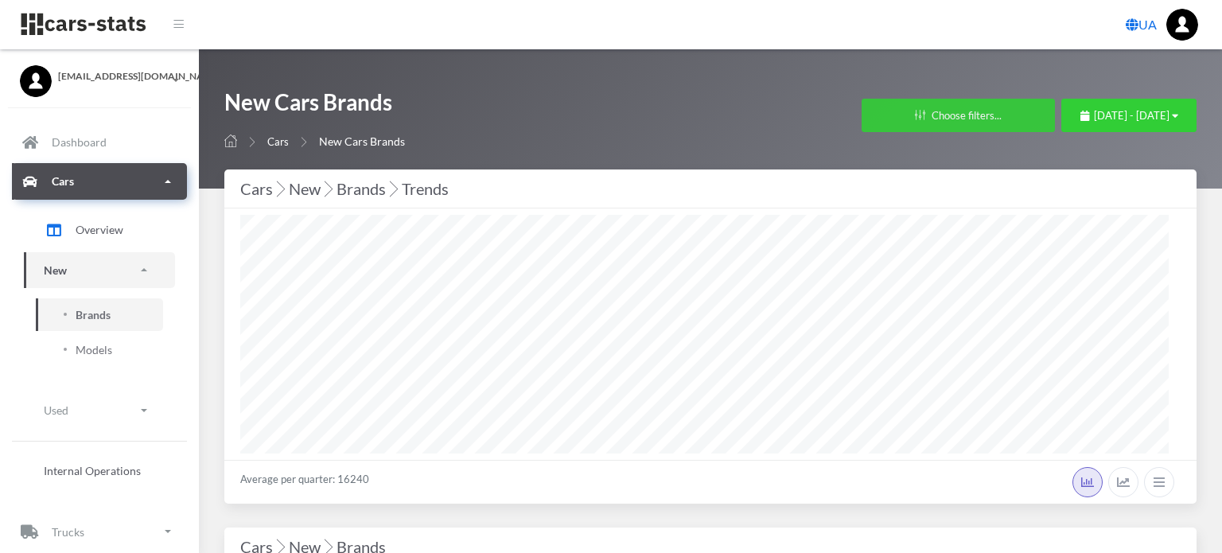
scroll to position [239, 928]
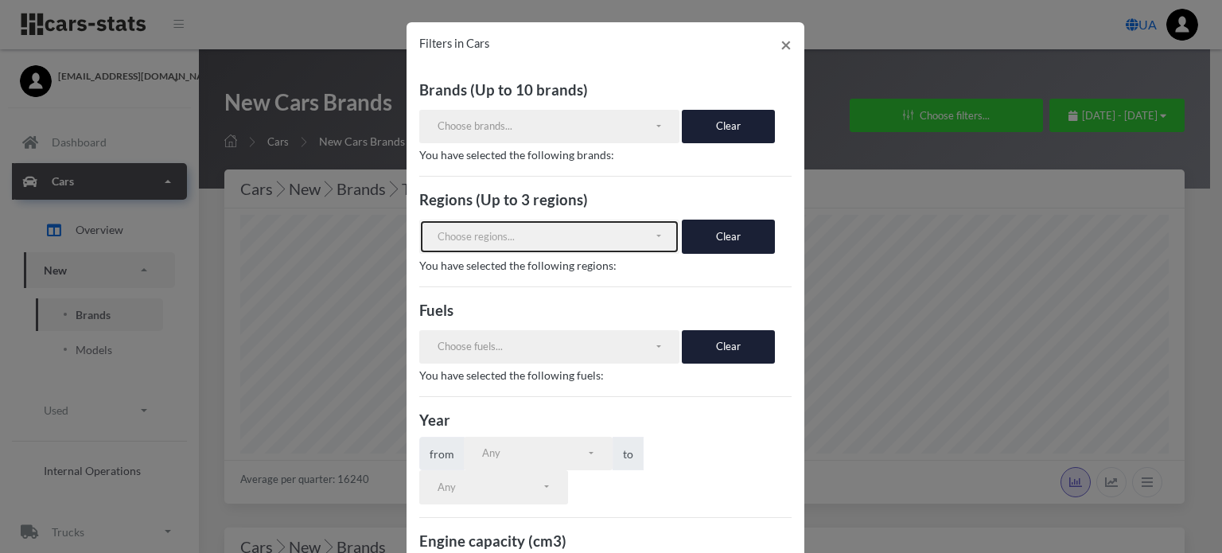
click at [585, 238] on div "Choose regions..." at bounding box center [545, 237] width 216 height 16
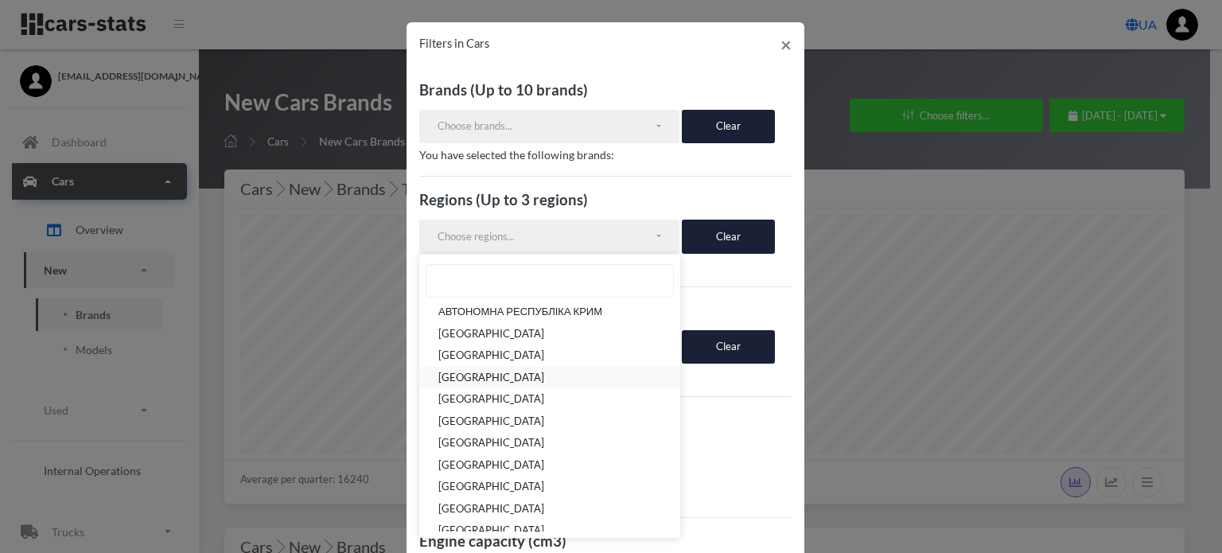
click at [492, 375] on span "[GEOGRAPHIC_DATA]" at bounding box center [491, 378] width 106 height 16
select select "UA-12"
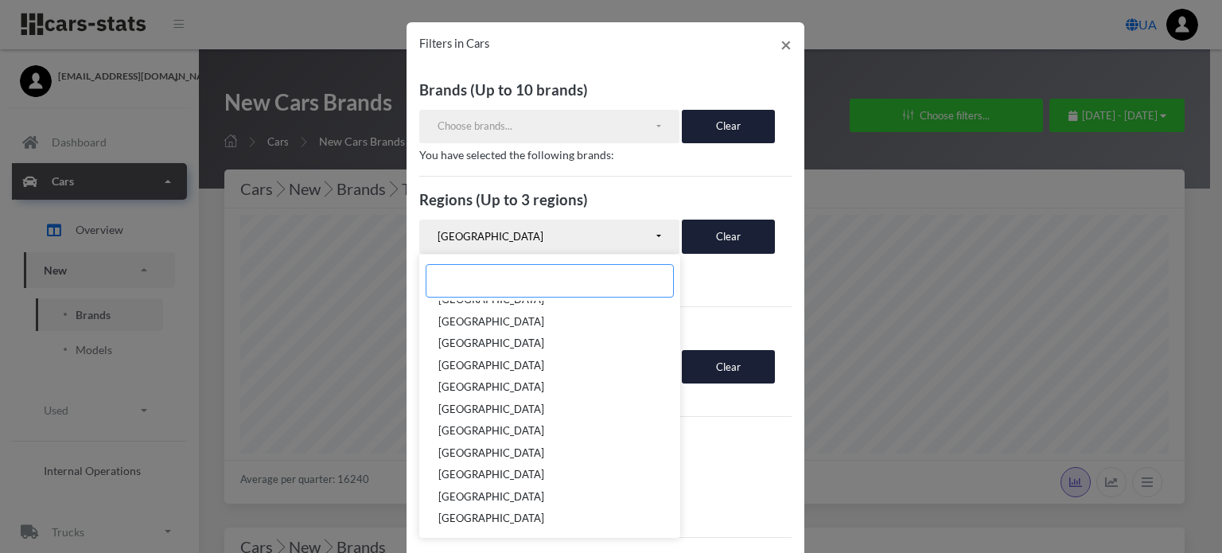
scroll to position [359, 0]
click at [786, 527] on div "Brands (Up to 10 brands) VOLKSWAGEN RENAULT SKODA FORD TOYOTA NISSAN AUDI OPEL …" at bounding box center [605, 432] width 398 height 731
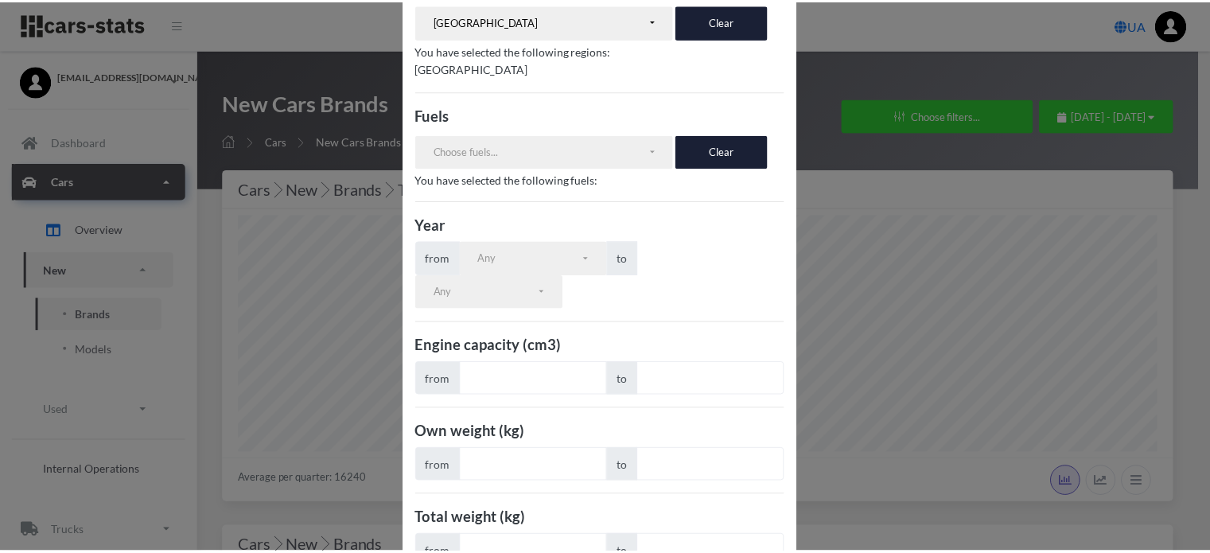
scroll to position [289, 0]
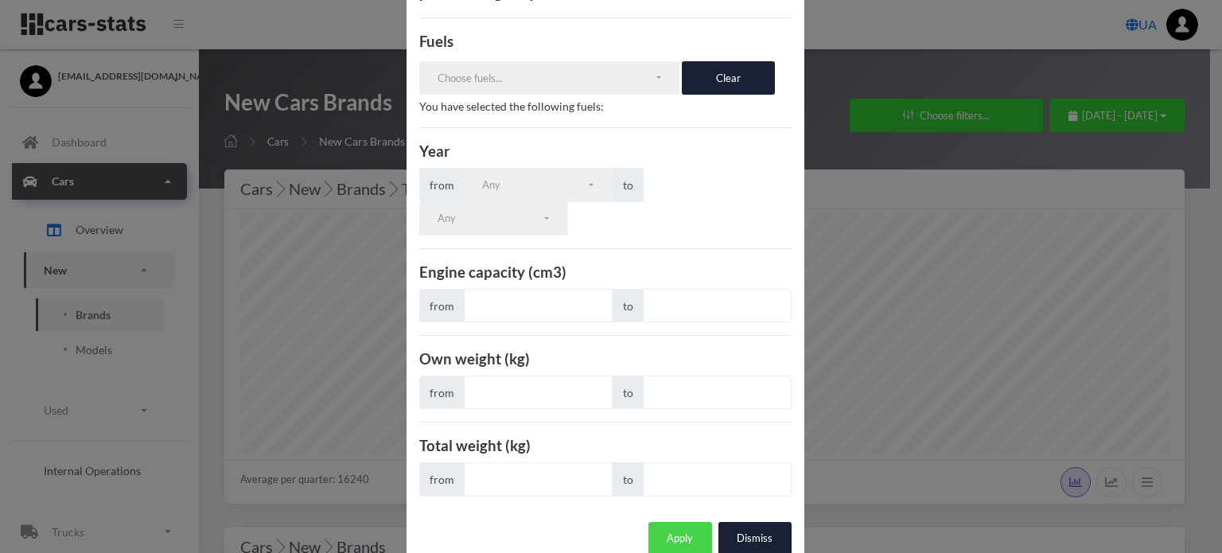
click at [674, 522] on button "Apply" at bounding box center [680, 538] width 64 height 33
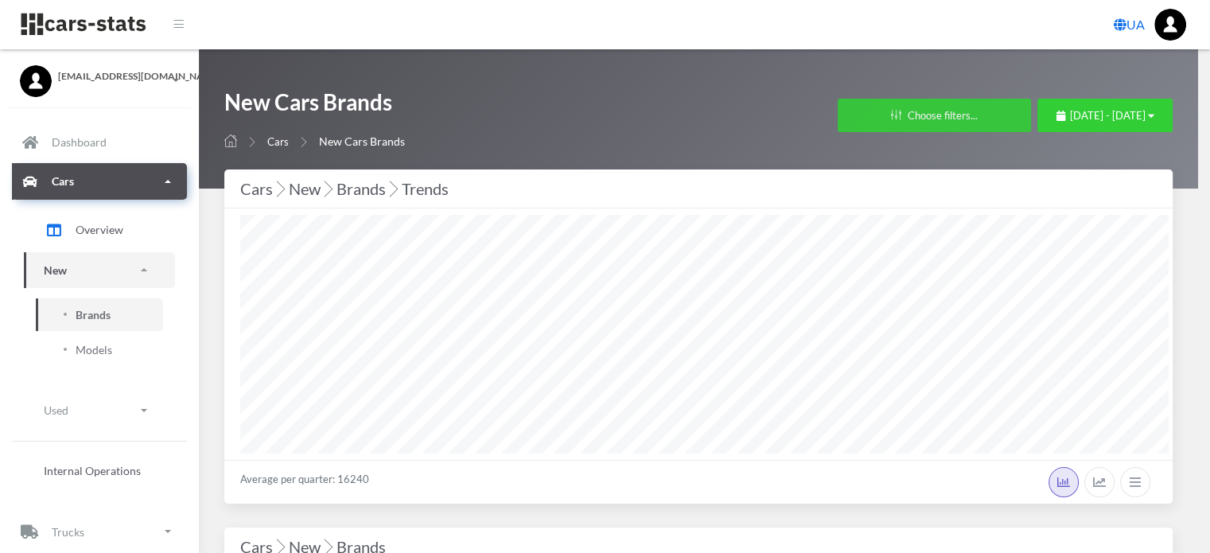
scroll to position [795102, 794904]
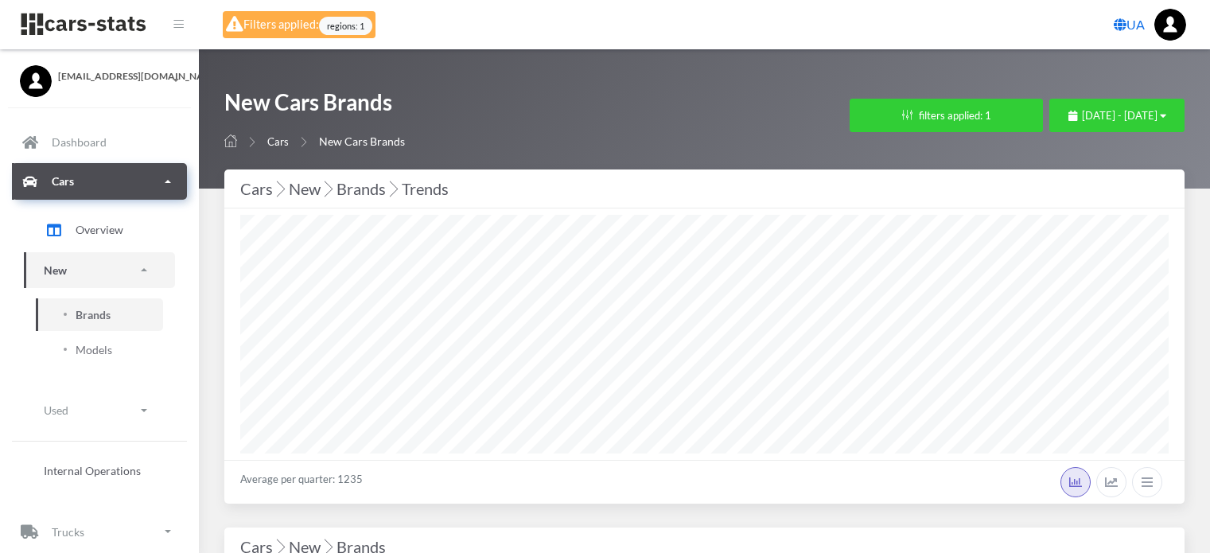
select select "25"
click at [849, 120] on button "filters applied: 1" at bounding box center [945, 115] width 193 height 33
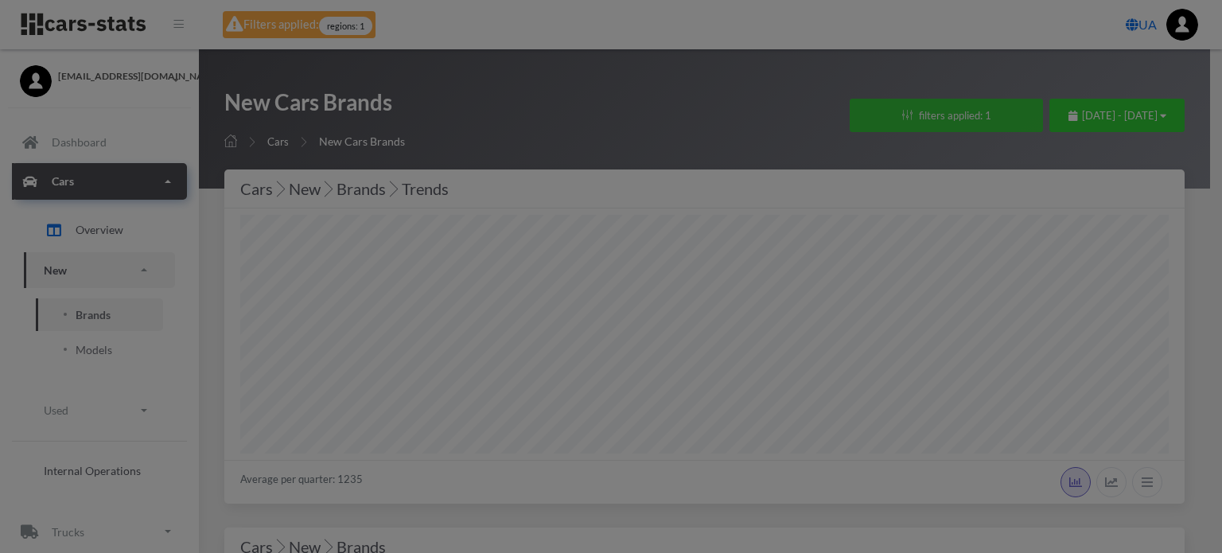
scroll to position [239, 928]
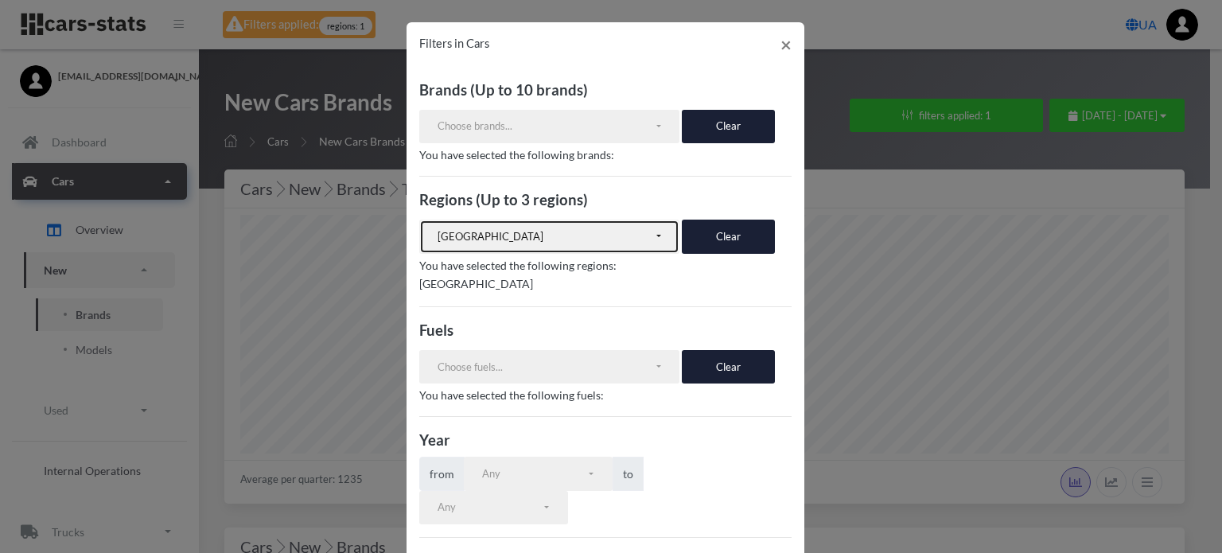
click at [615, 244] on button "[GEOGRAPHIC_DATA]" at bounding box center [549, 236] width 261 height 33
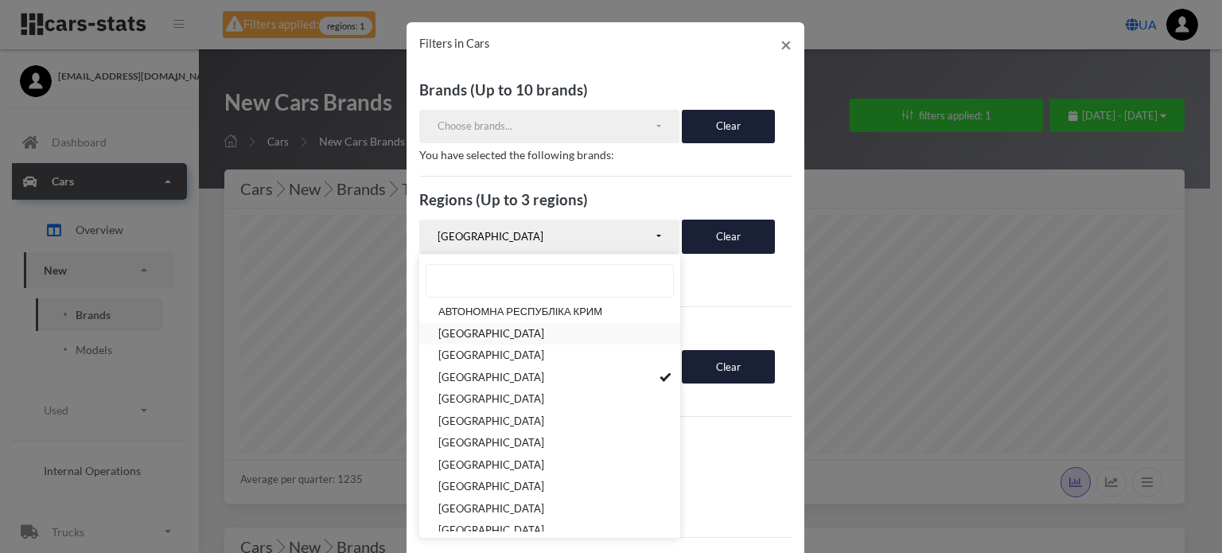
click at [497, 335] on span "[GEOGRAPHIC_DATA]" at bounding box center [491, 334] width 106 height 16
select select "UA-05"
click at [544, 377] on span "[GEOGRAPHIC_DATA]" at bounding box center [491, 378] width 106 height 16
click at [736, 324] on h3 "Fuels" at bounding box center [605, 330] width 372 height 21
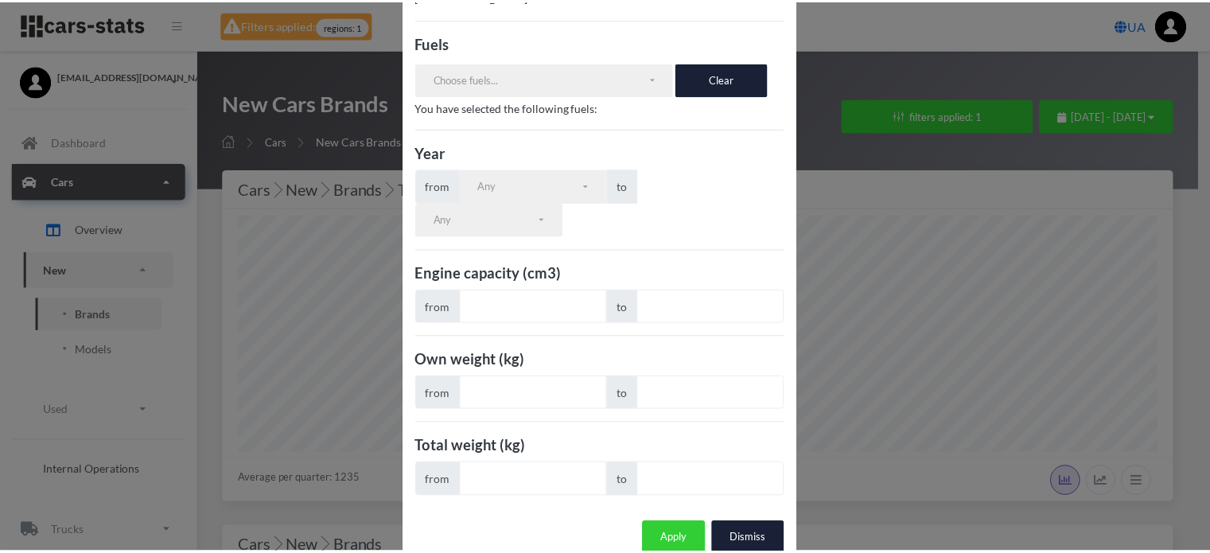
scroll to position [289, 0]
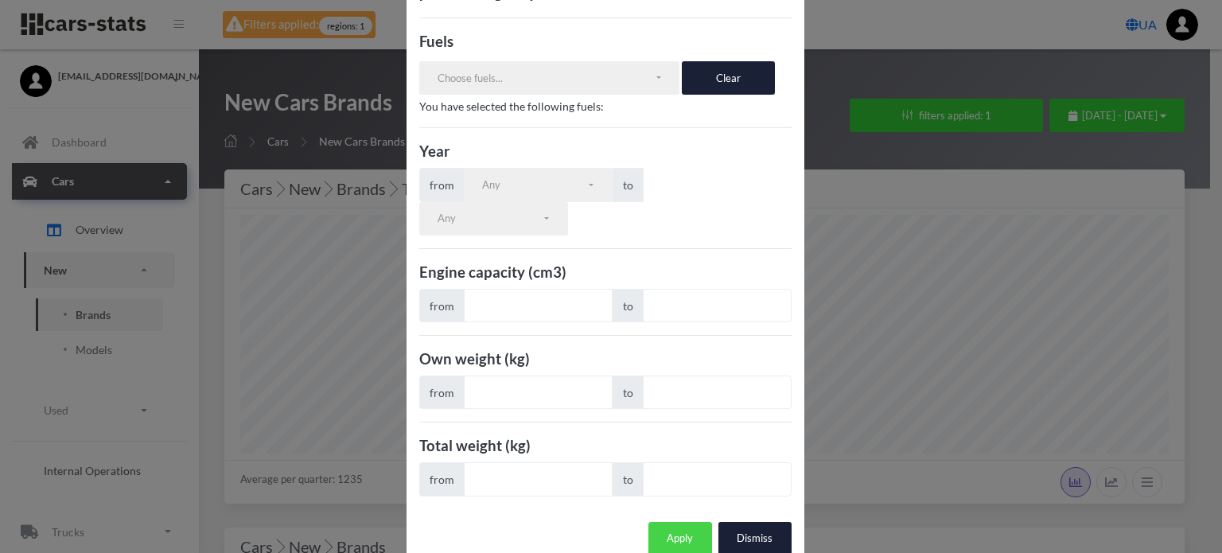
click at [670, 522] on button "Apply" at bounding box center [680, 538] width 64 height 33
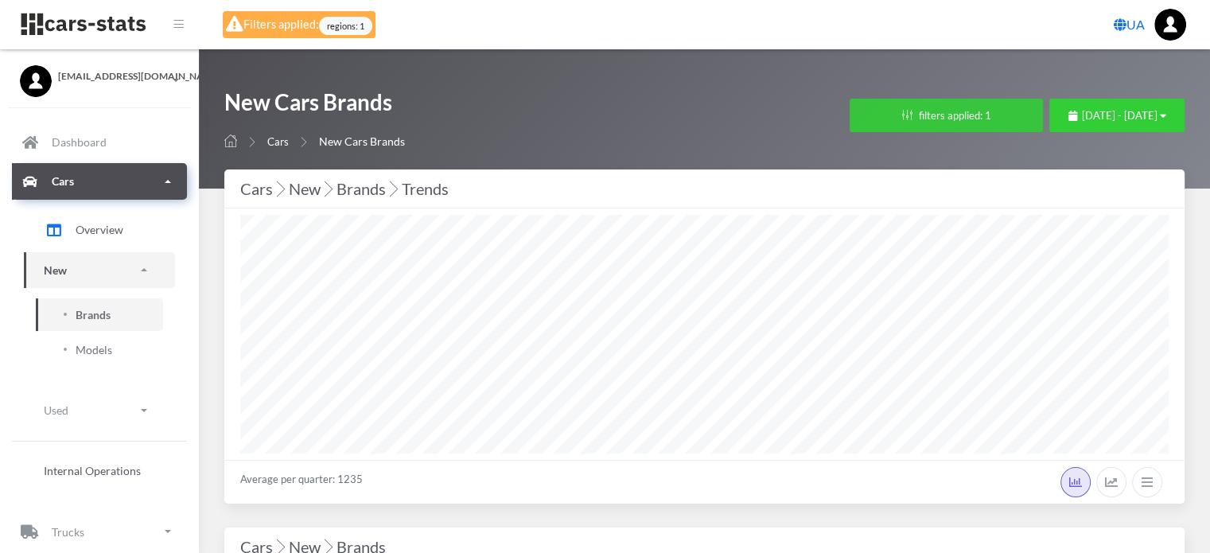
scroll to position [795102, 794904]
select select
select select "UA-05"
select select
select select "25"
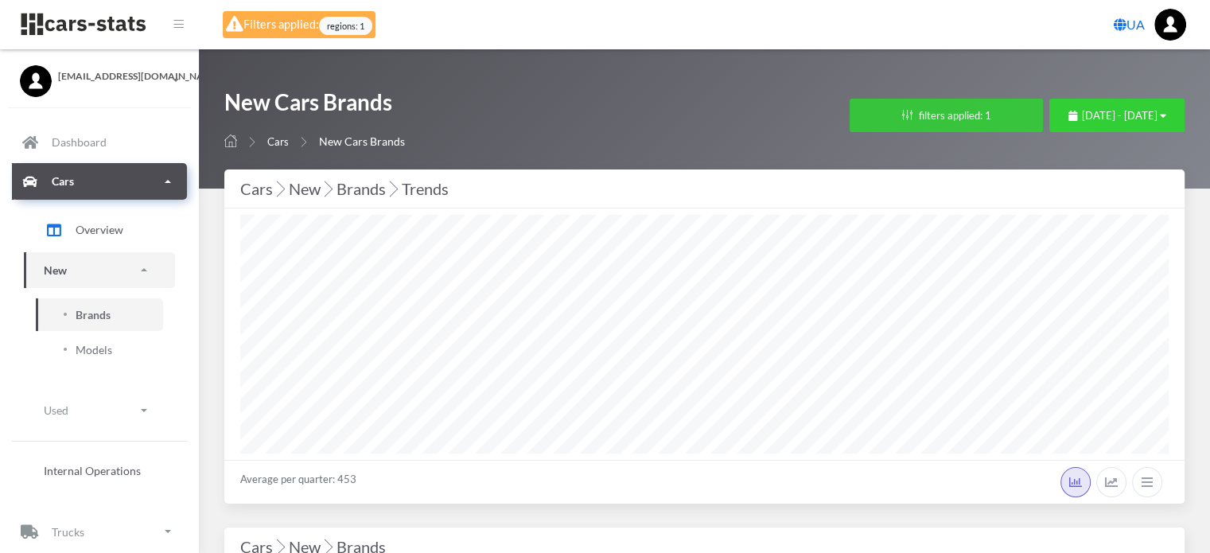
click at [880, 108] on button "filters applied: 1" at bounding box center [945, 115] width 193 height 33
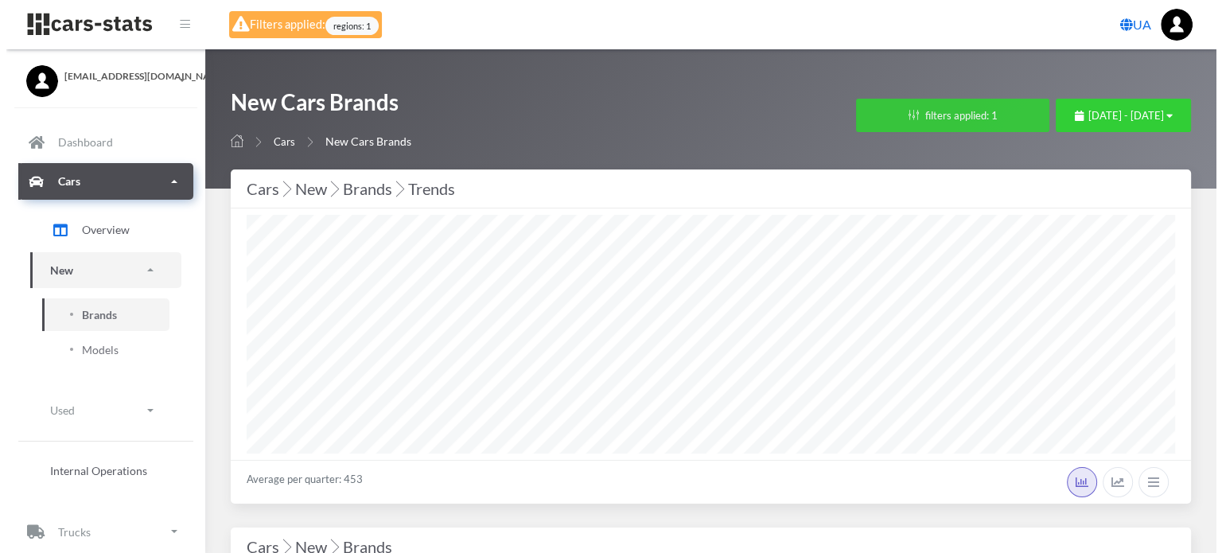
scroll to position [239, 928]
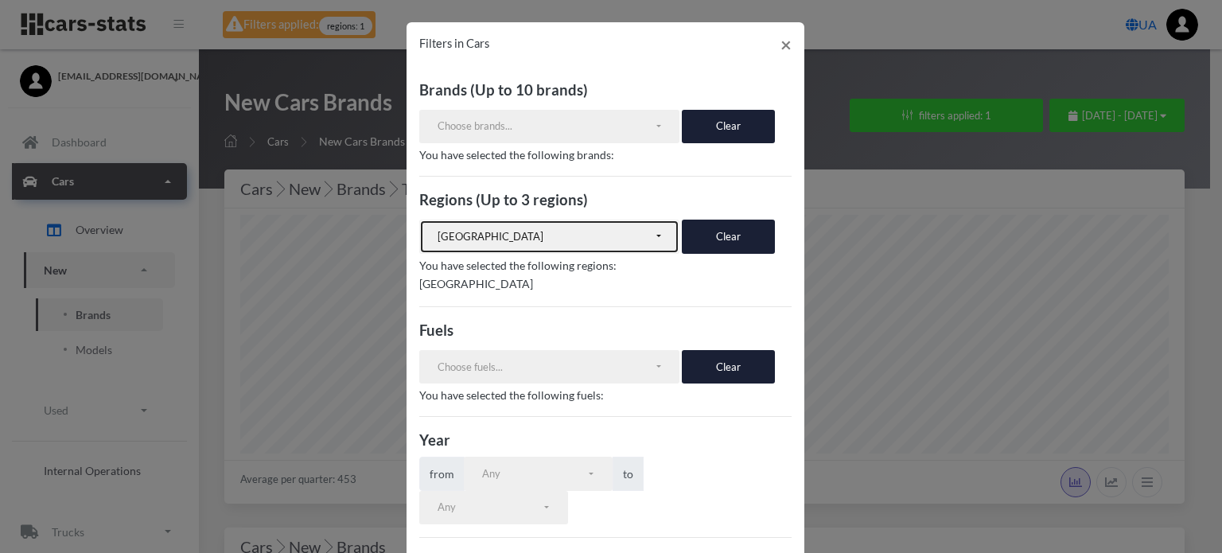
click at [587, 235] on div "[GEOGRAPHIC_DATA]" at bounding box center [545, 237] width 216 height 16
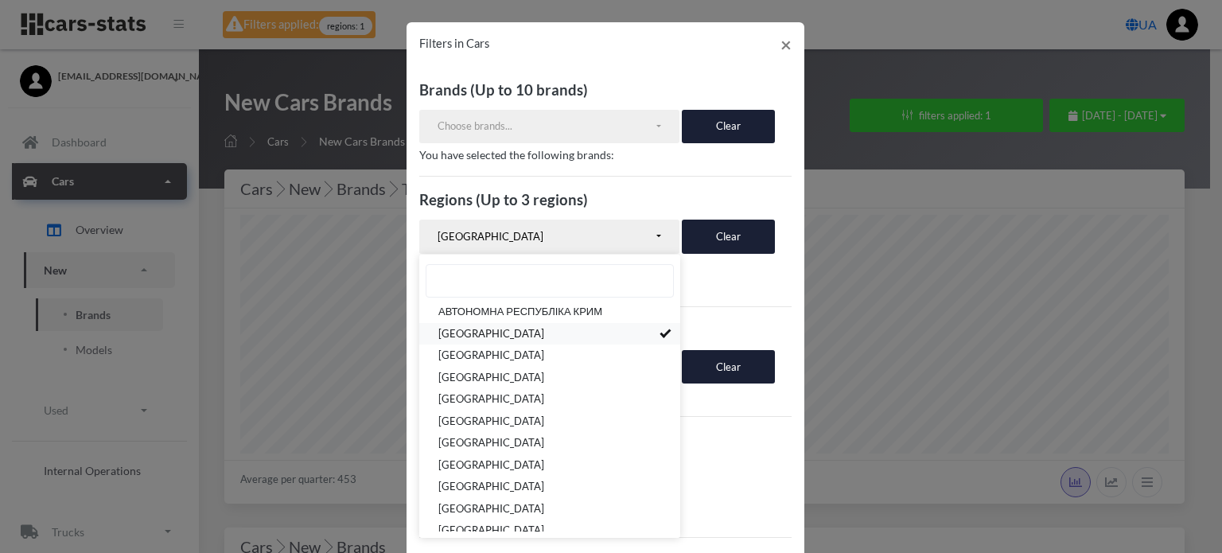
drag, startPoint x: 641, startPoint y: 333, endPoint x: 633, endPoint y: 317, distance: 17.8
click at [641, 333] on link "[GEOGRAPHIC_DATA]" at bounding box center [549, 334] width 261 height 22
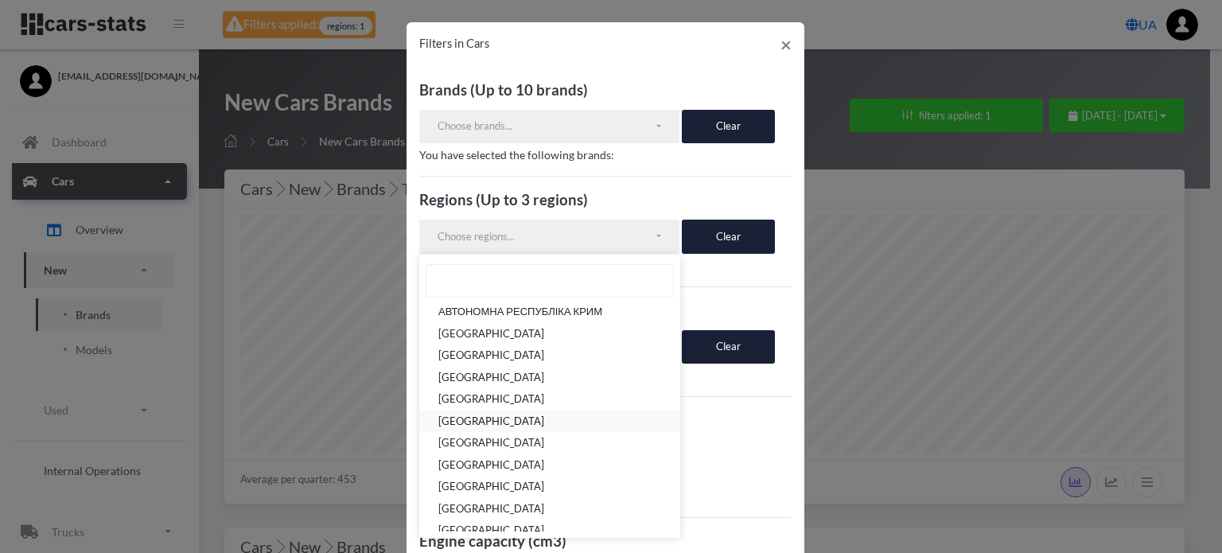
click at [530, 414] on span "[GEOGRAPHIC_DATA]" at bounding box center [491, 422] width 106 height 16
select select "UA-18"
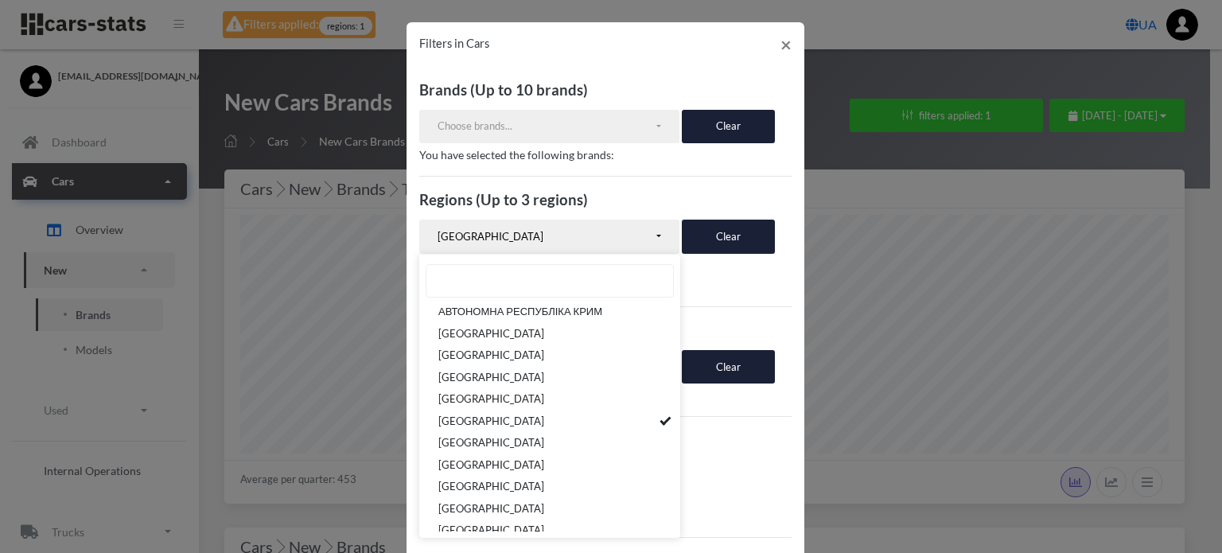
click at [725, 288] on p "[GEOGRAPHIC_DATA]" at bounding box center [605, 284] width 372 height 20
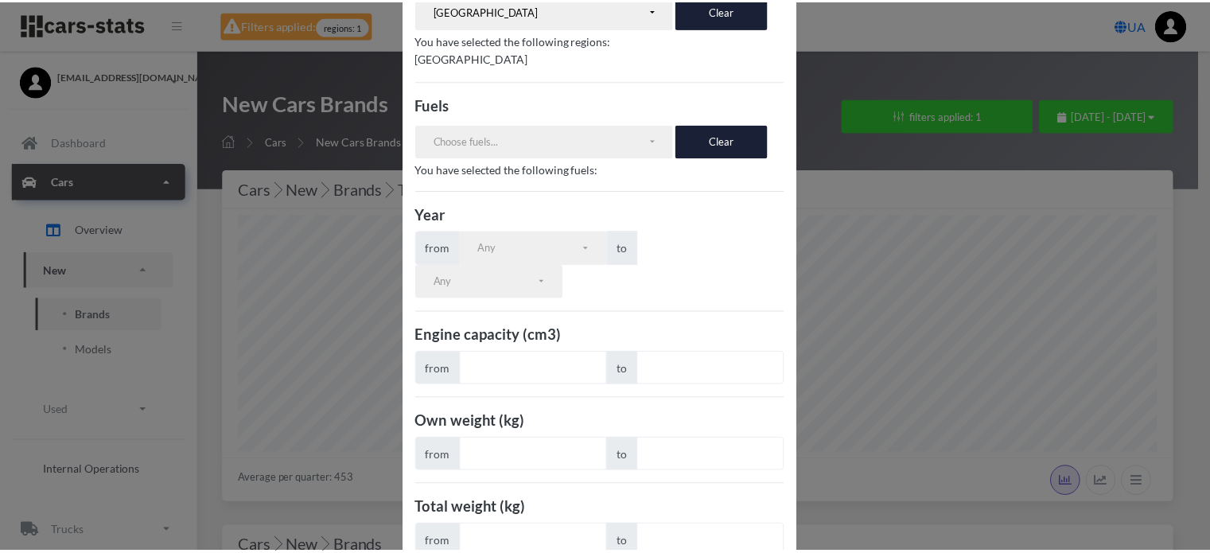
scroll to position [289, 0]
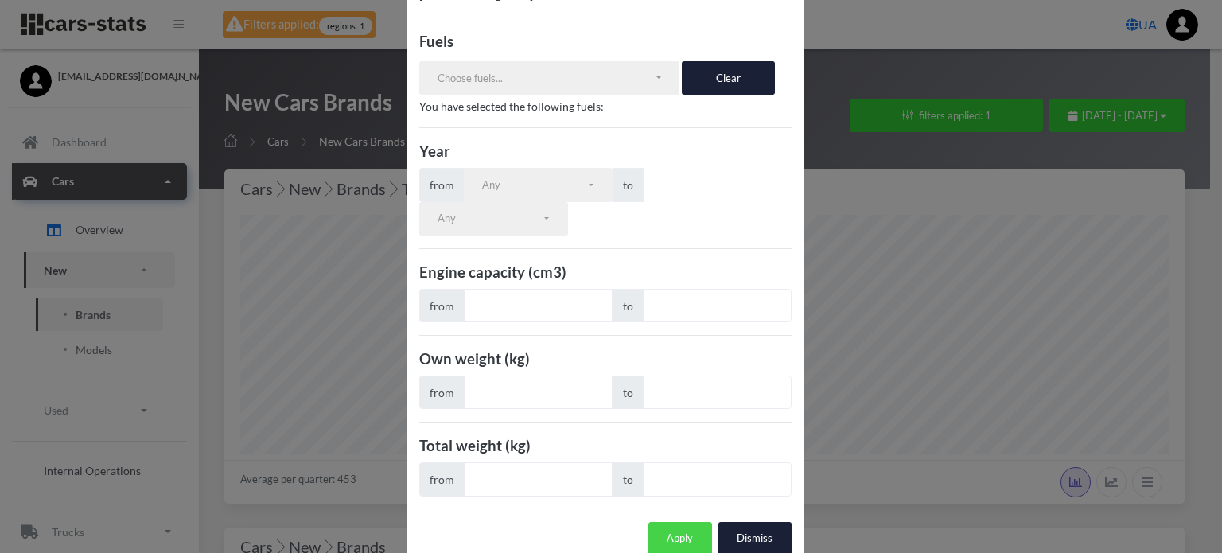
click at [670, 522] on button "Apply" at bounding box center [680, 538] width 64 height 33
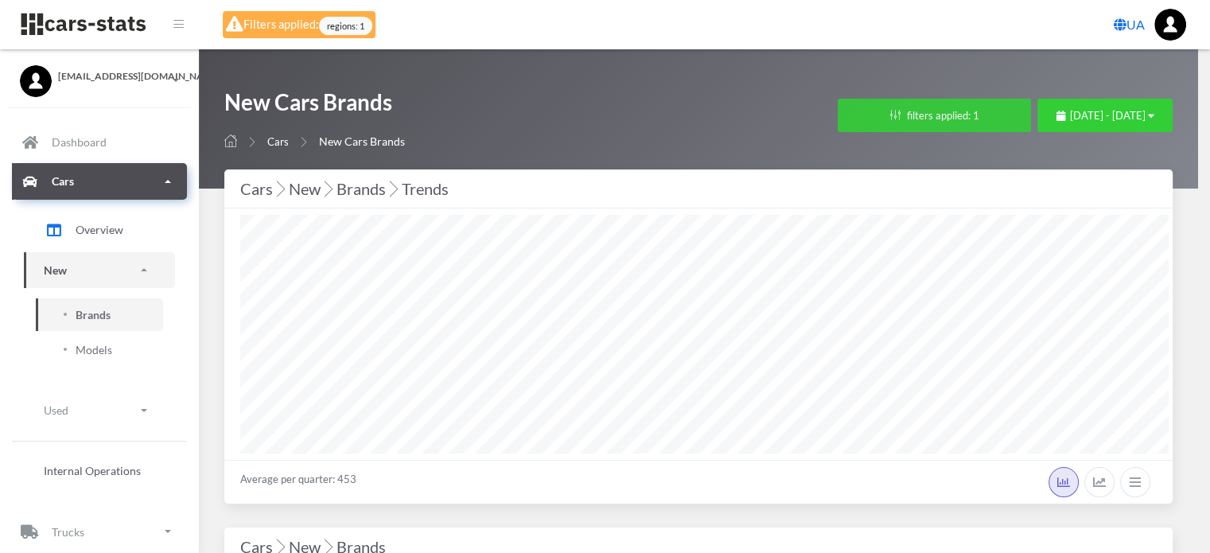
scroll to position [795102, 794411]
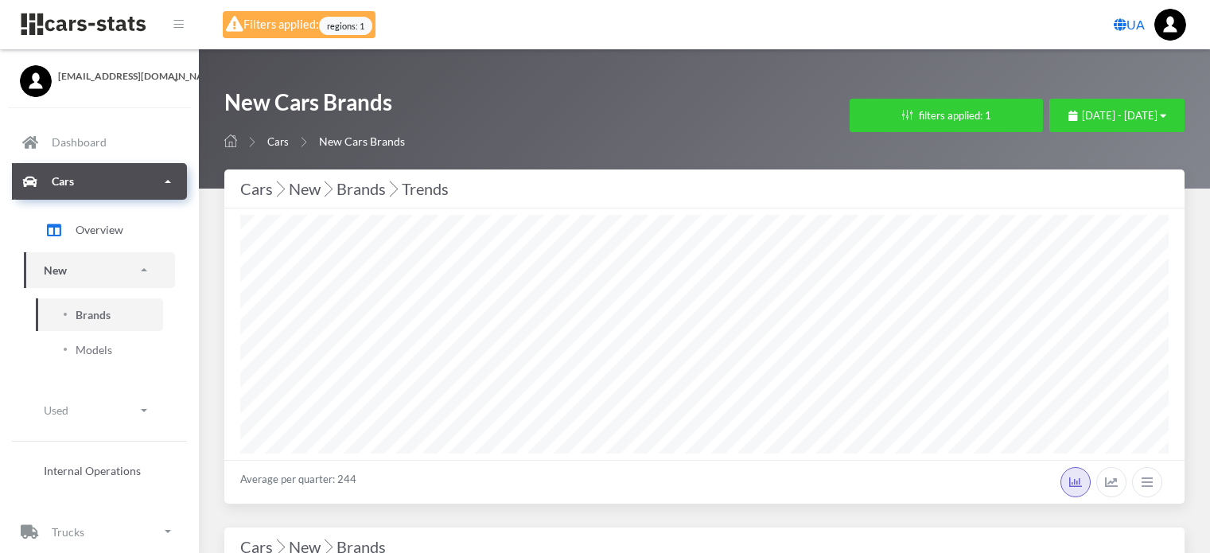
select select "25"
click at [867, 109] on button "filters applied: 1" at bounding box center [945, 115] width 193 height 33
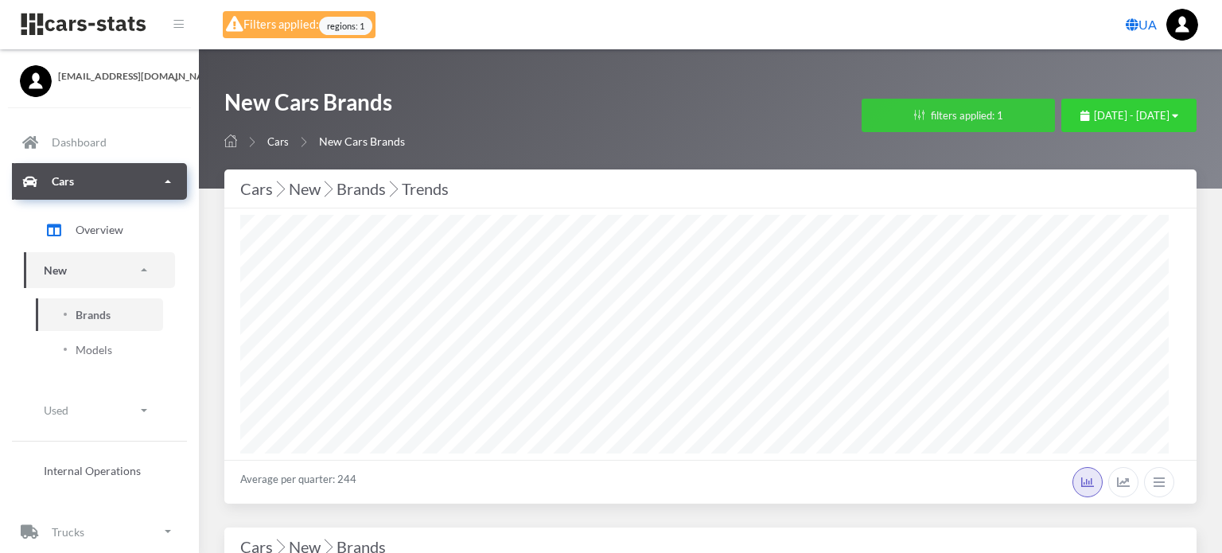
scroll to position [239, 928]
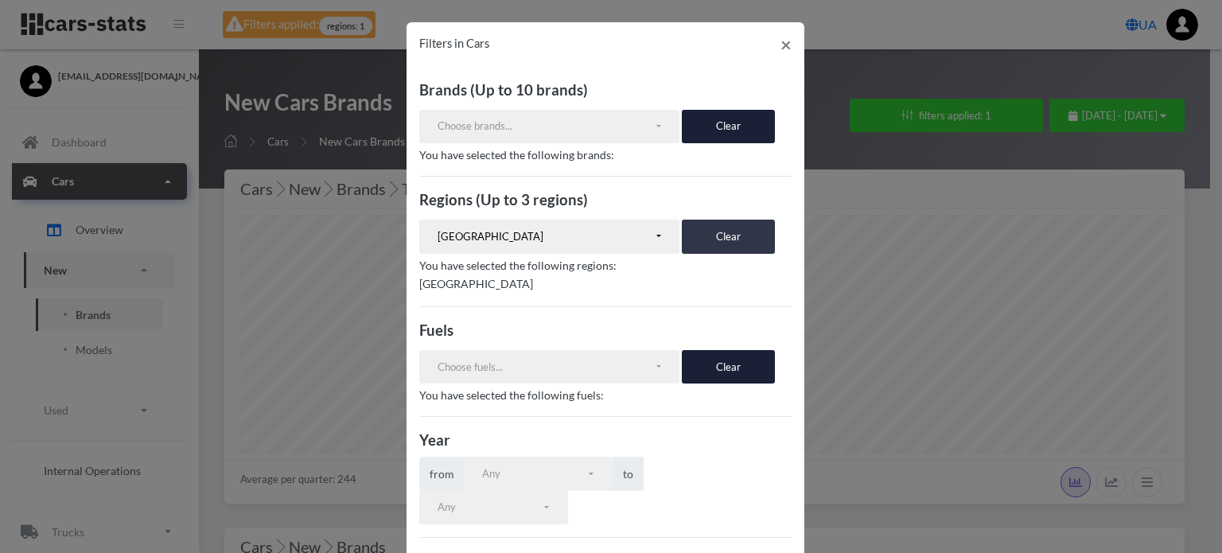
click at [705, 237] on button "Clear" at bounding box center [728, 236] width 93 height 33
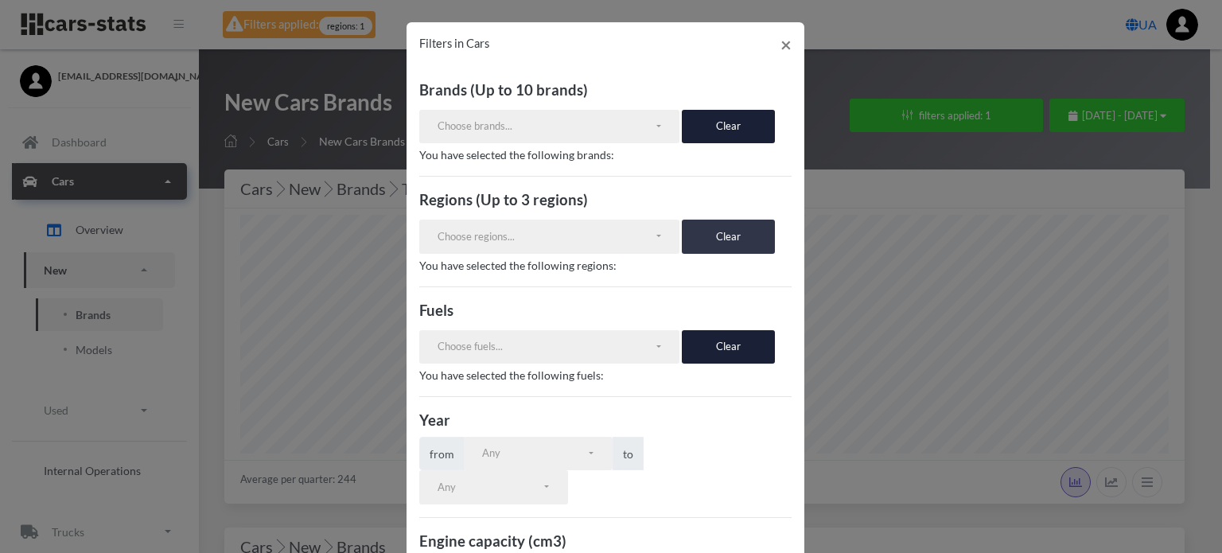
scroll to position [40, 0]
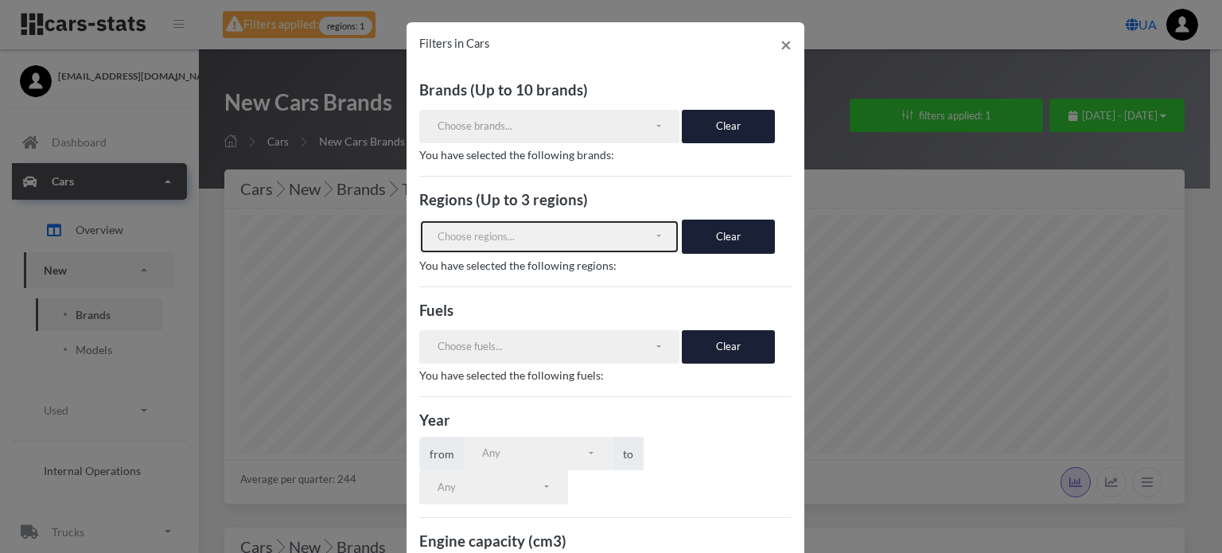
click at [651, 240] on button "Choose regions..." at bounding box center [549, 236] width 261 height 33
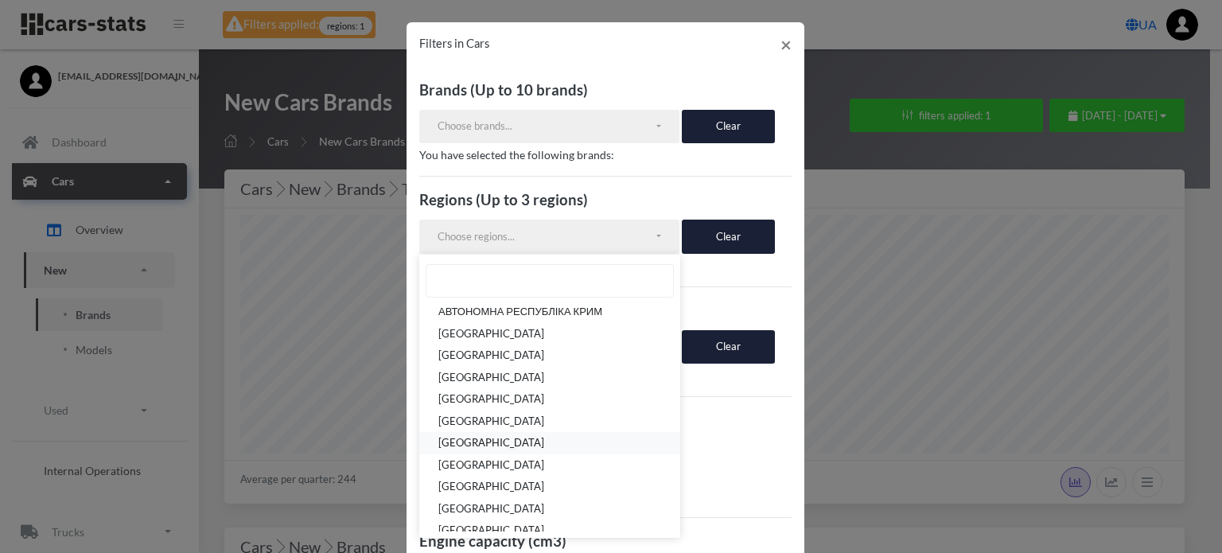
click at [526, 442] on span "[GEOGRAPHIC_DATA]" at bounding box center [491, 444] width 106 height 16
select select "UA-21"
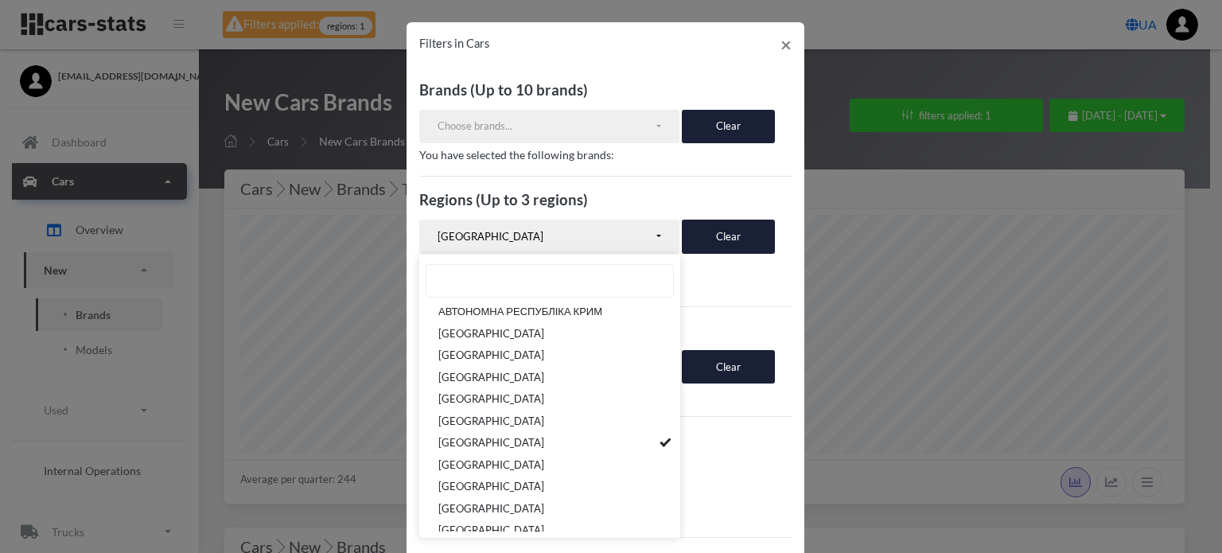
click at [729, 439] on h3 "Year" at bounding box center [605, 439] width 372 height 21
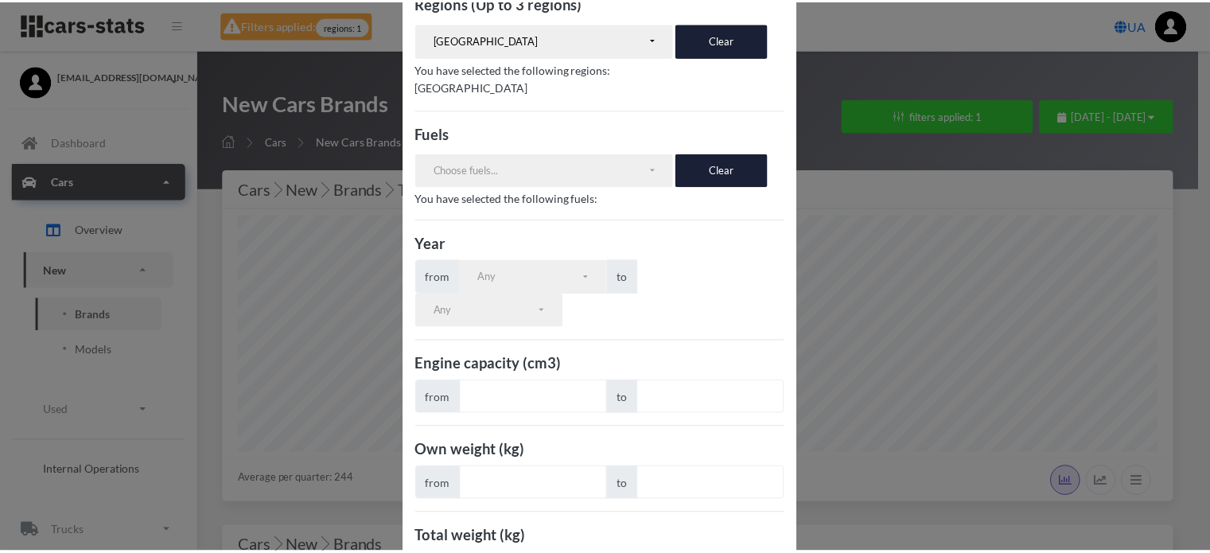
scroll to position [289, 0]
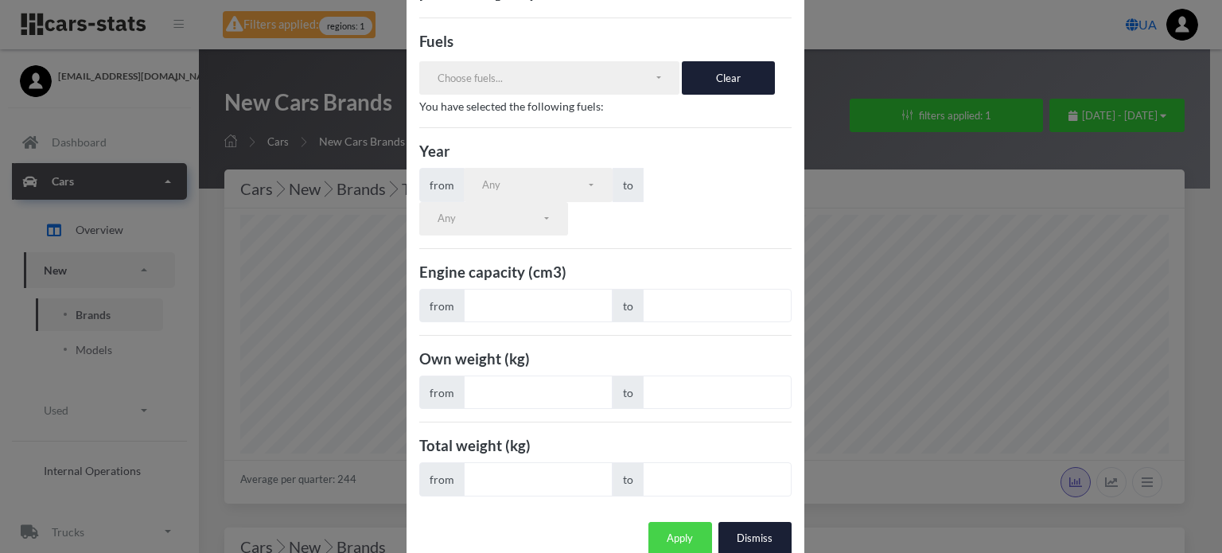
click at [661, 522] on button "Apply" at bounding box center [680, 538] width 64 height 33
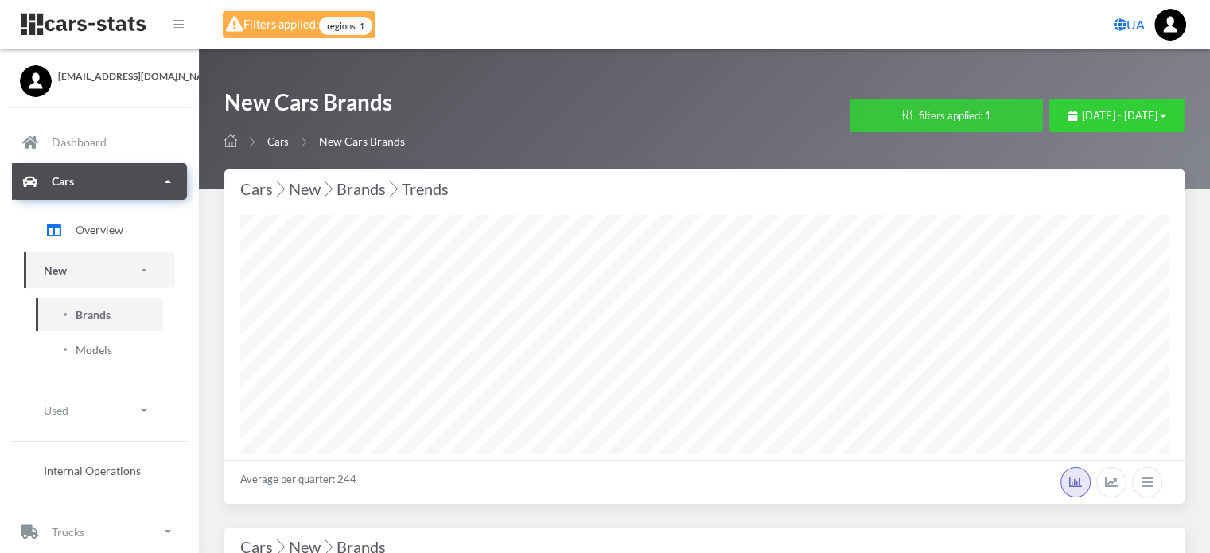
scroll to position [795102, 794904]
select select
select select "UA-21"
select select
select select "25"
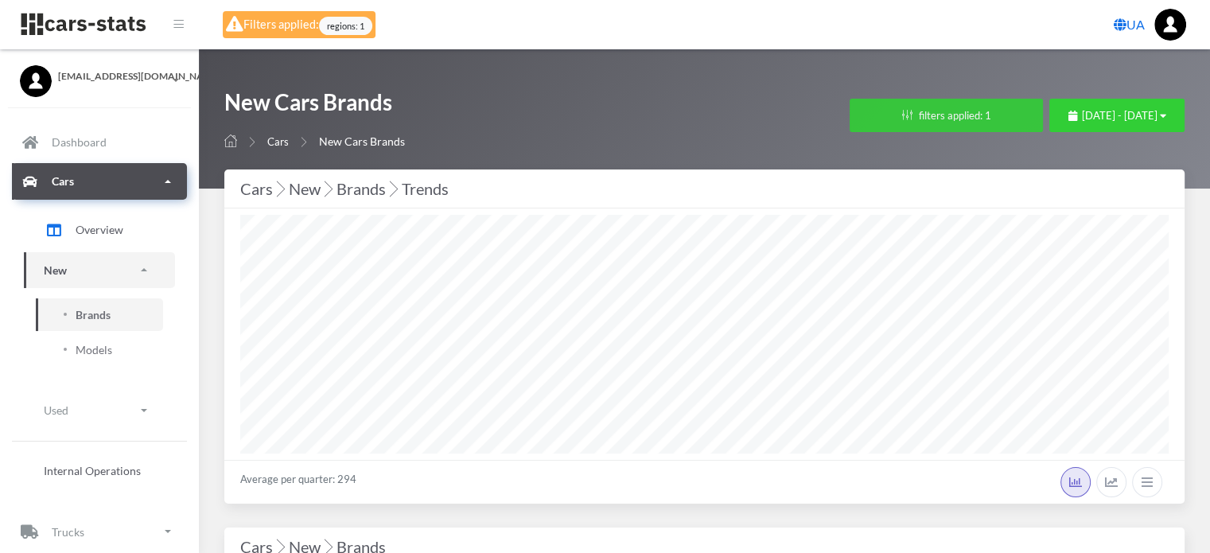
click at [849, 111] on button "filters applied: 1" at bounding box center [945, 115] width 193 height 33
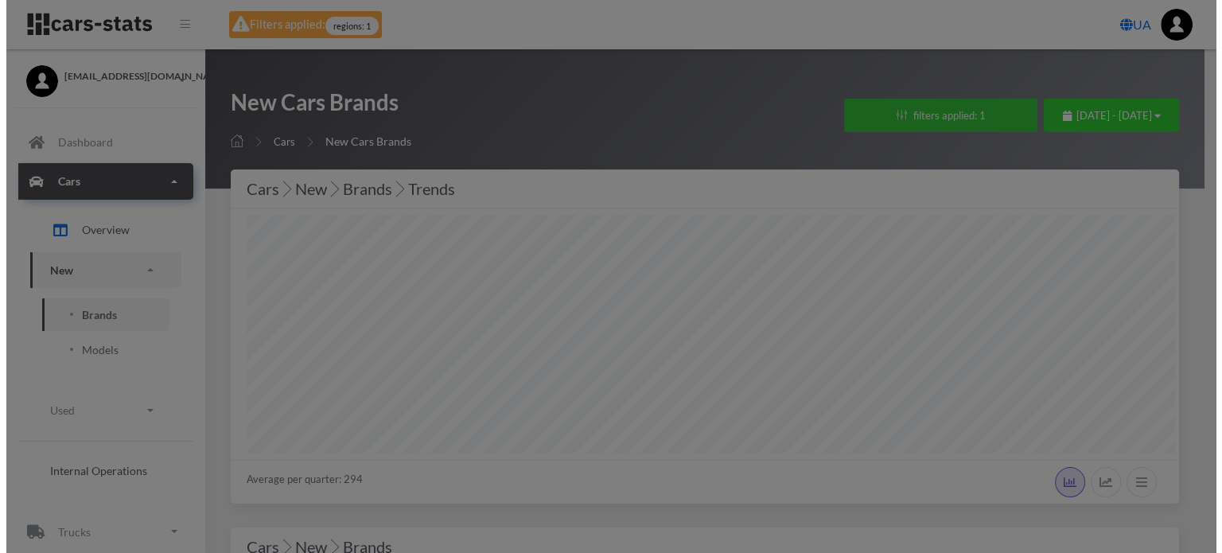
scroll to position [239, 928]
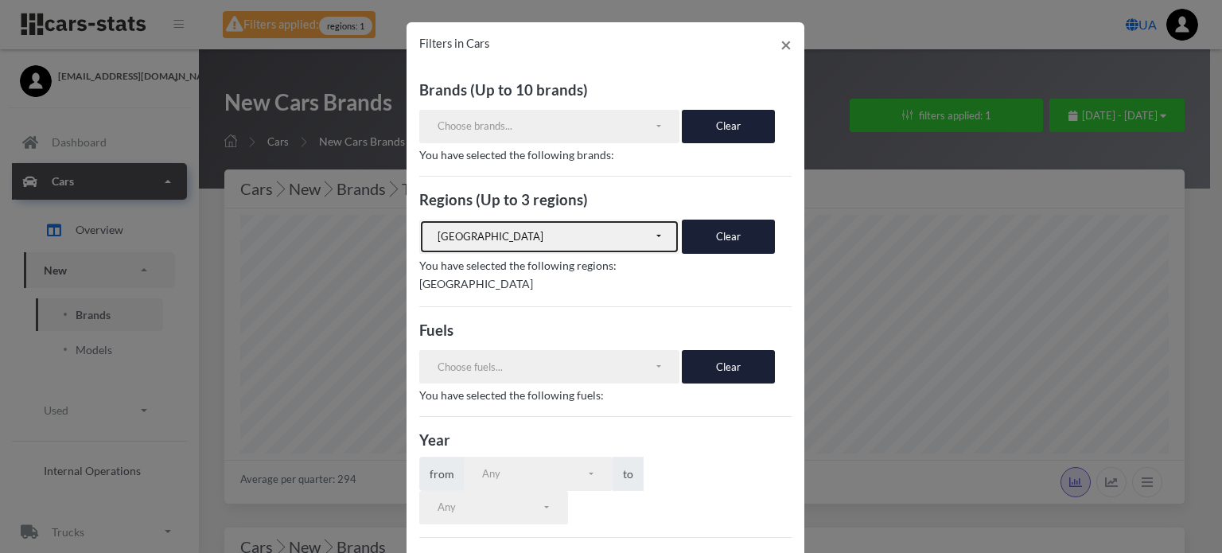
click at [598, 246] on button "[GEOGRAPHIC_DATA]" at bounding box center [549, 236] width 261 height 33
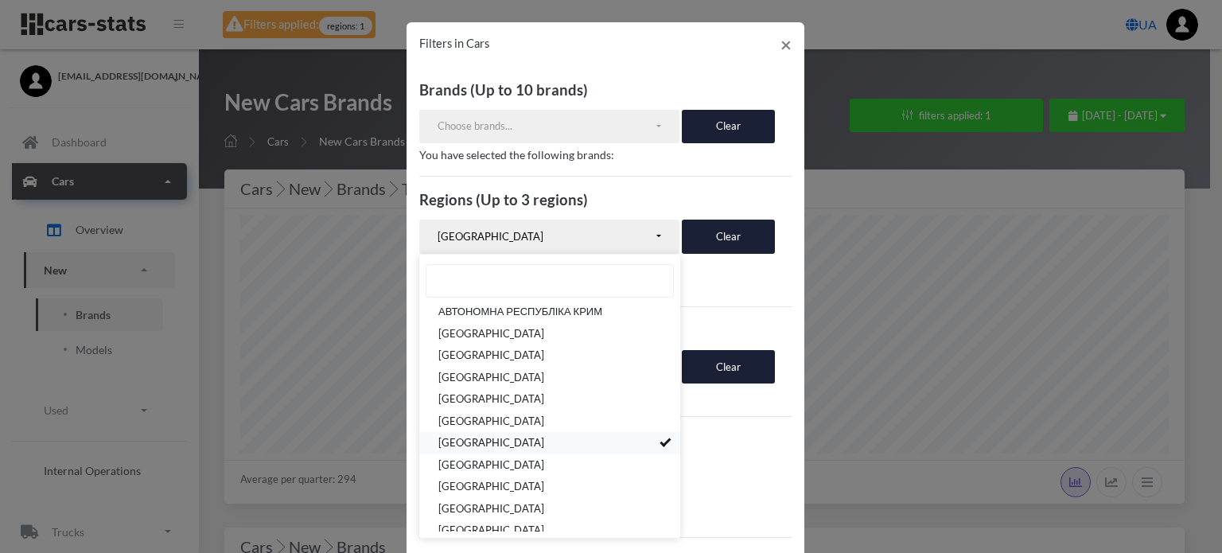
click at [565, 443] on link "[GEOGRAPHIC_DATA]" at bounding box center [549, 444] width 261 height 22
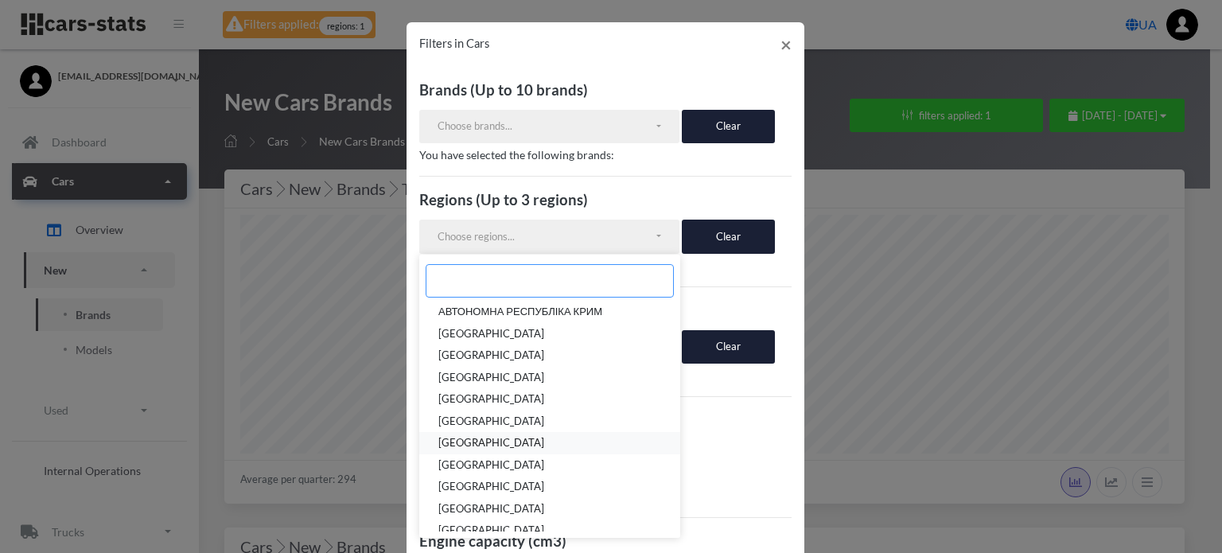
scroll to position [52, 0]
click at [564, 457] on link "[GEOGRAPHIC_DATA]" at bounding box center [549, 465] width 261 height 22
select select "UA-23"
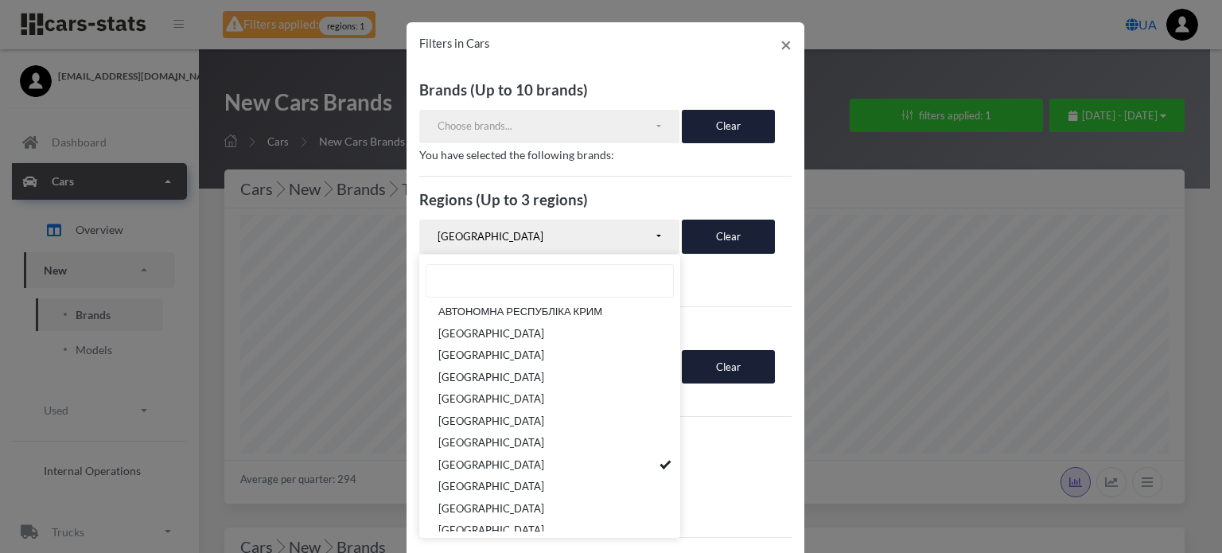
click at [721, 436] on h3 "Year" at bounding box center [605, 439] width 372 height 21
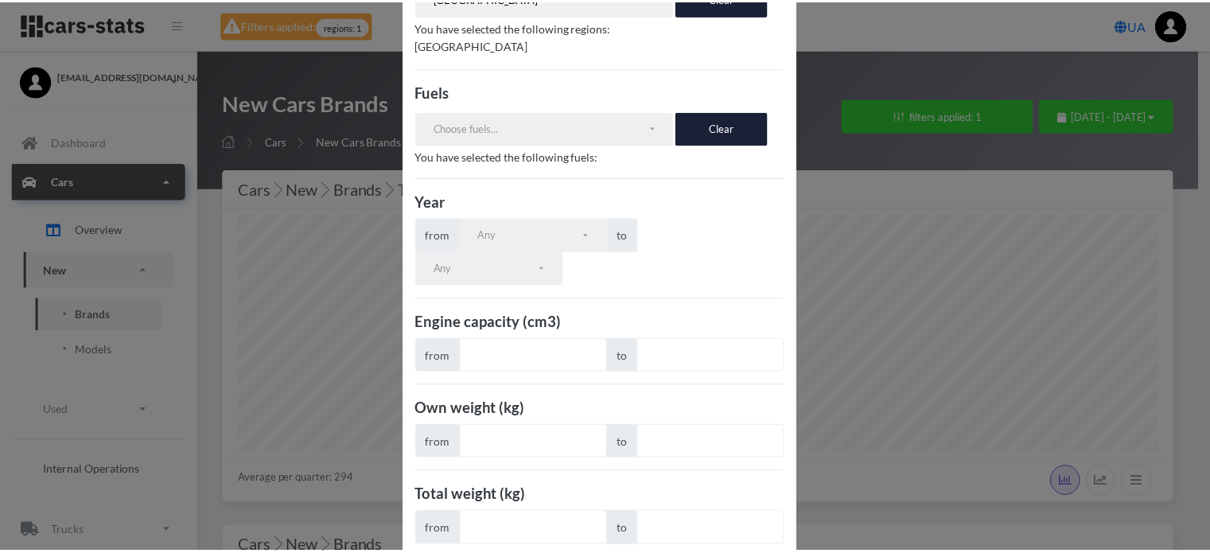
scroll to position [289, 0]
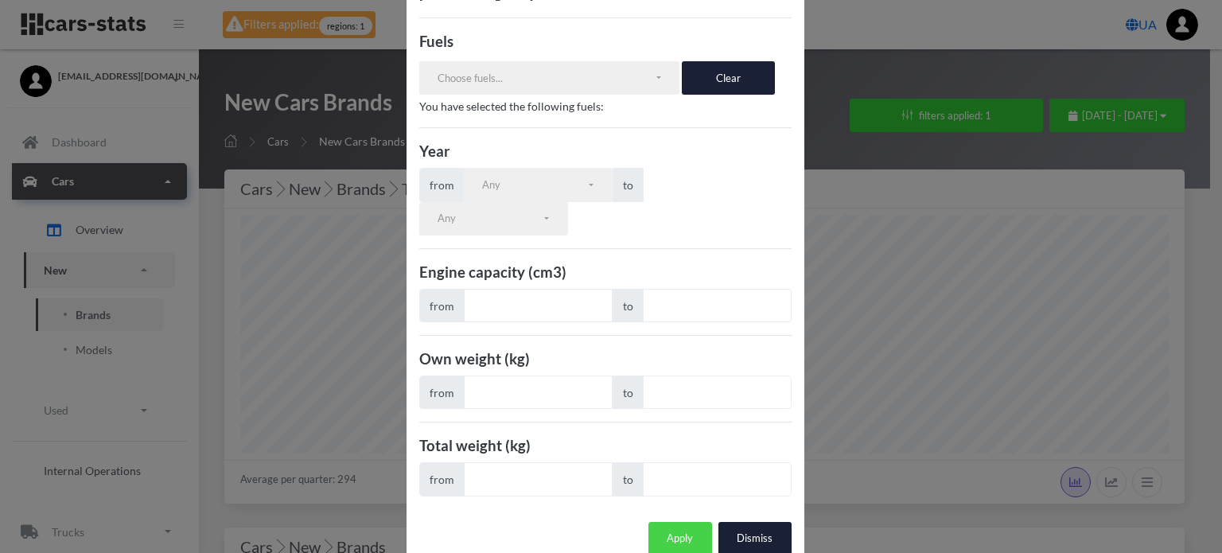
click at [658, 522] on button "Apply" at bounding box center [680, 538] width 64 height 33
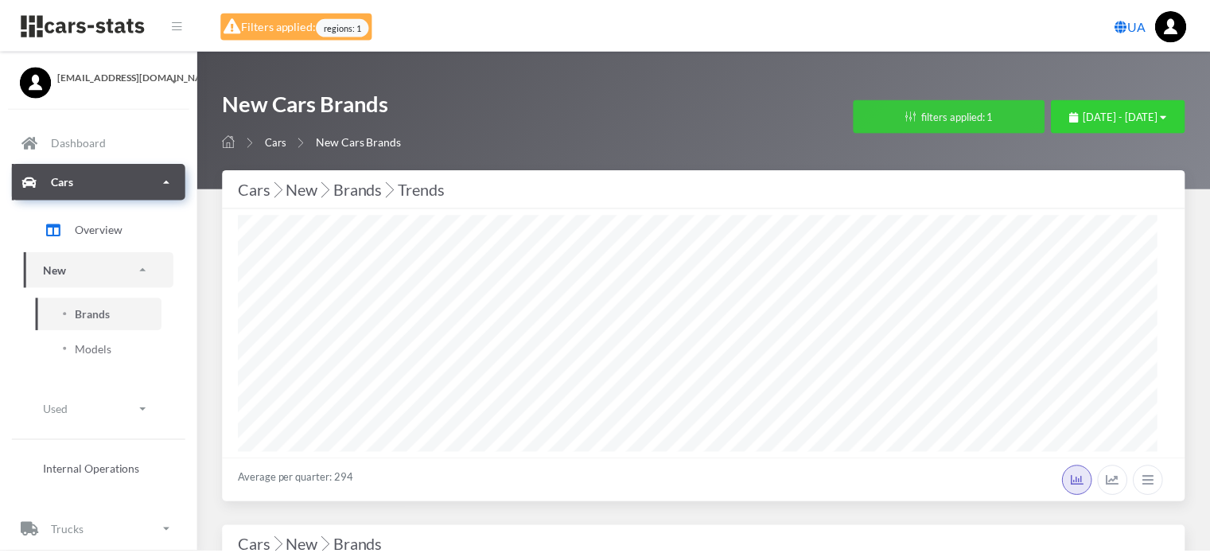
scroll to position [795102, 794904]
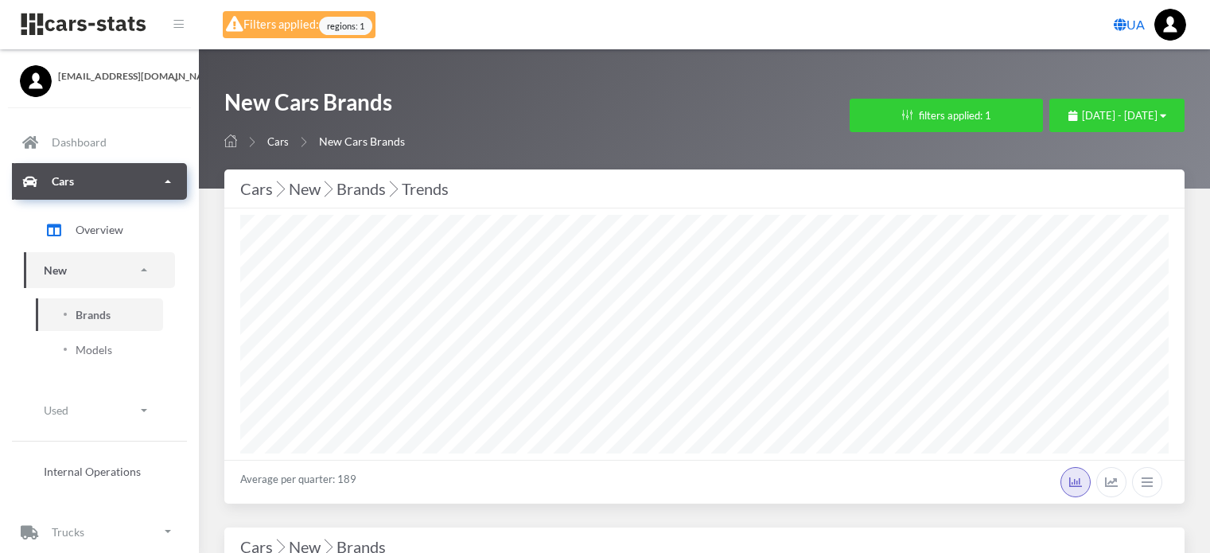
select select "25"
click at [849, 125] on button "filters applied: 1" at bounding box center [945, 115] width 193 height 33
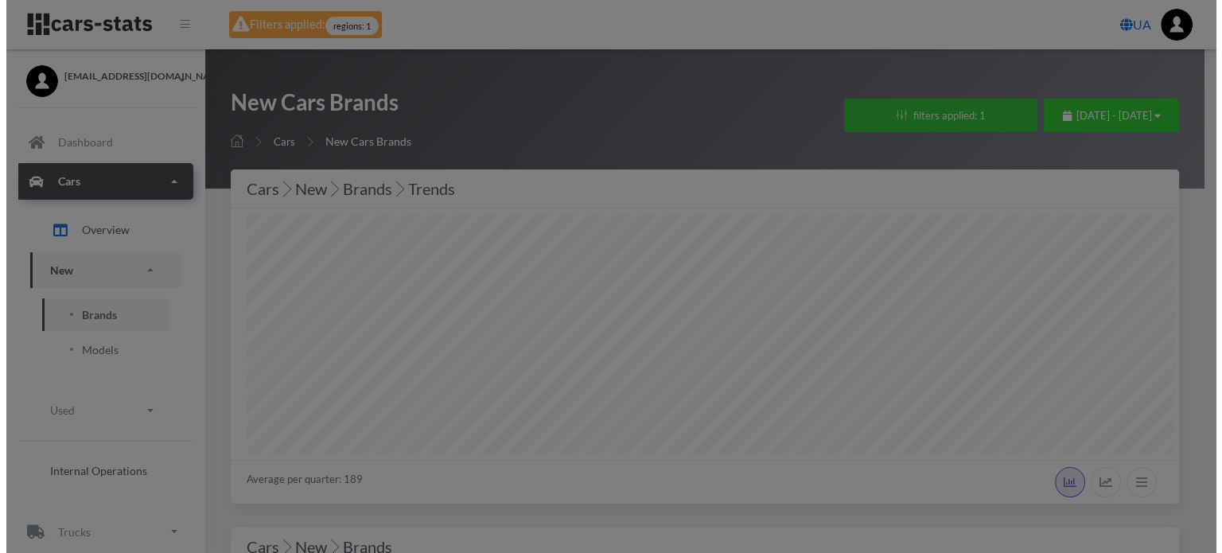
scroll to position [239, 928]
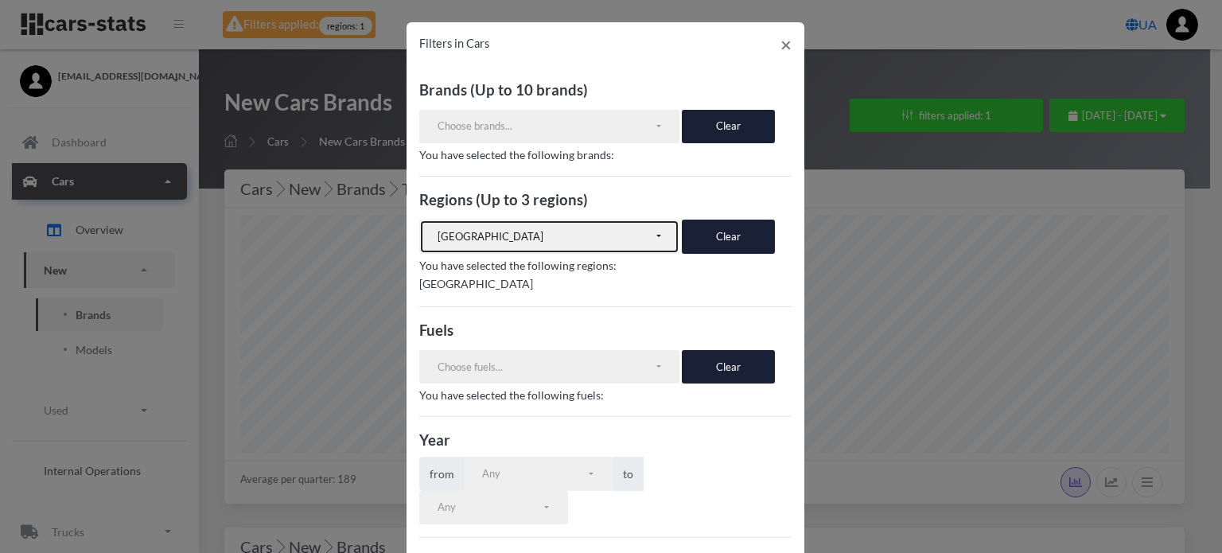
click at [608, 235] on div "[GEOGRAPHIC_DATA]" at bounding box center [545, 237] width 216 height 16
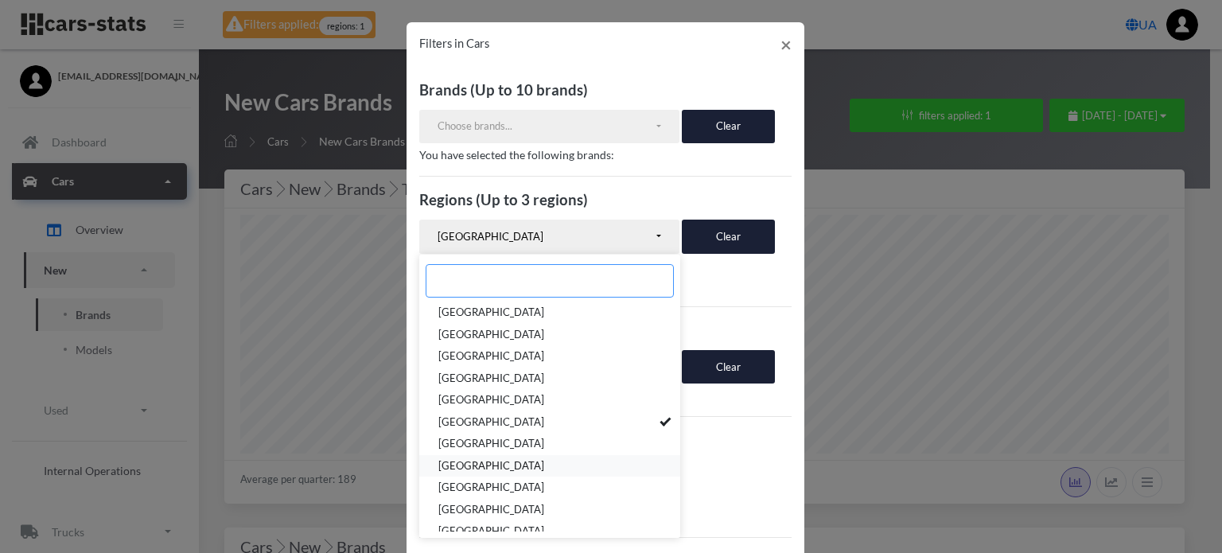
scroll to position [80, 0]
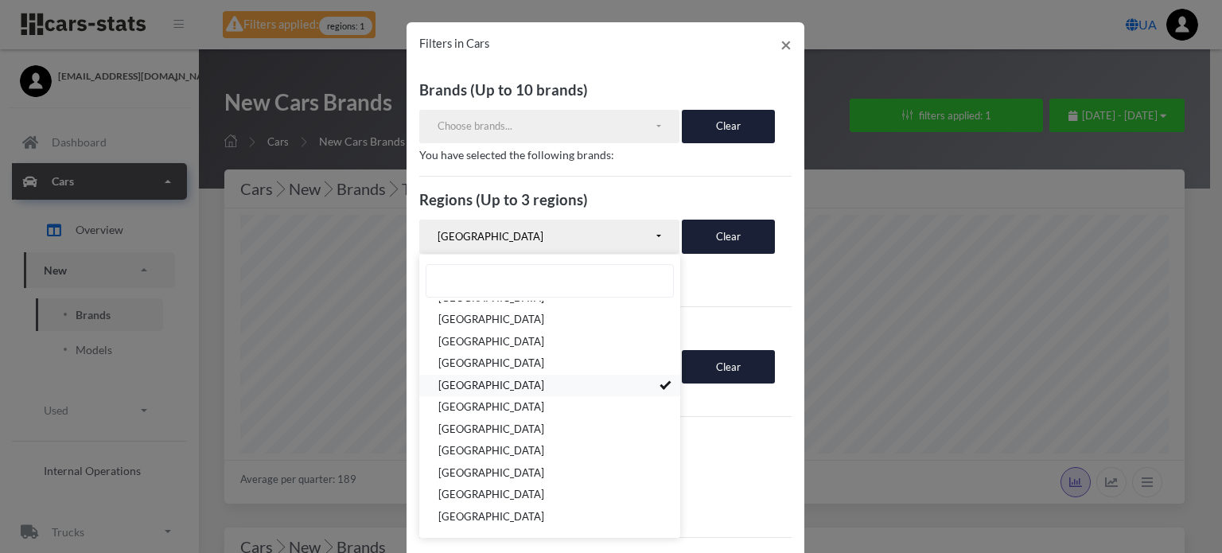
click at [663, 386] on span at bounding box center [666, 384] width 6 height 10
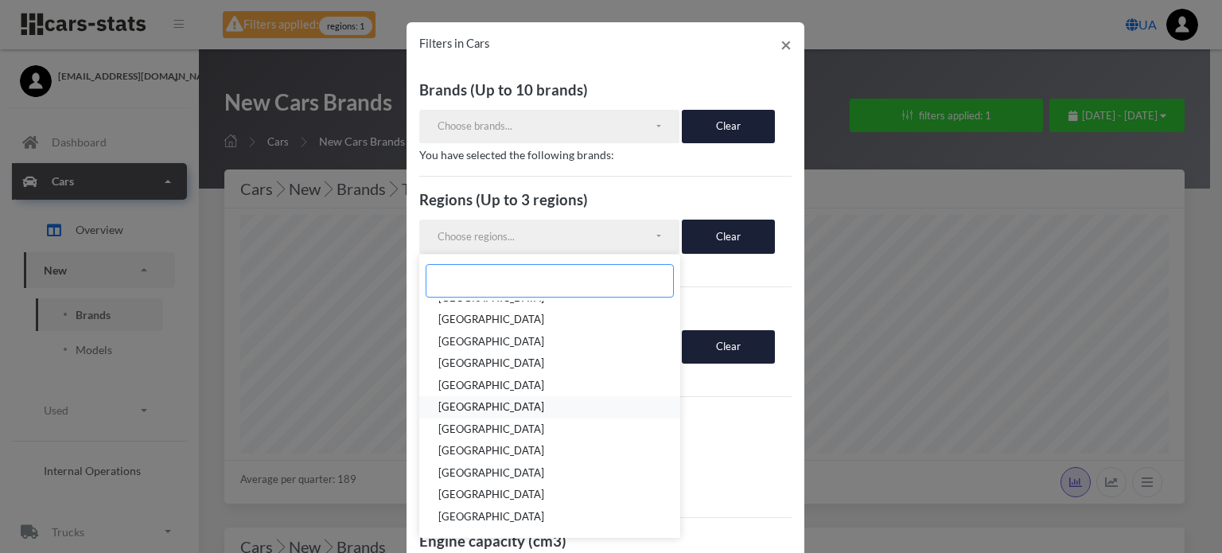
scroll to position [64, 0]
click at [599, 407] on link "[GEOGRAPHIC_DATA]" at bounding box center [549, 408] width 261 height 22
select select "UA-26"
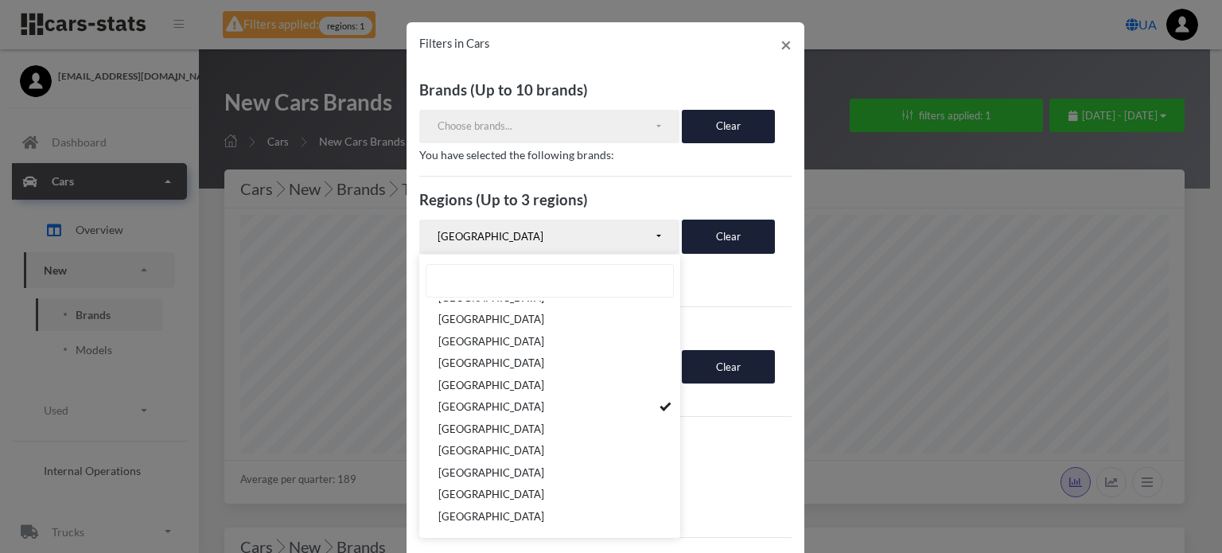
click at [748, 431] on h3 "Year" at bounding box center [605, 439] width 372 height 21
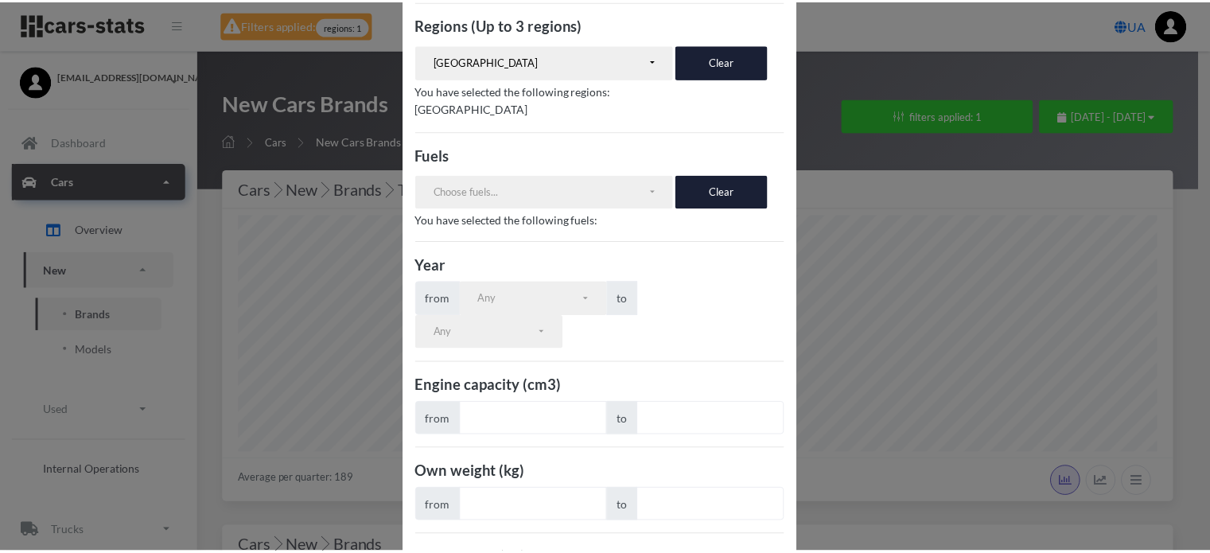
scroll to position [289, 0]
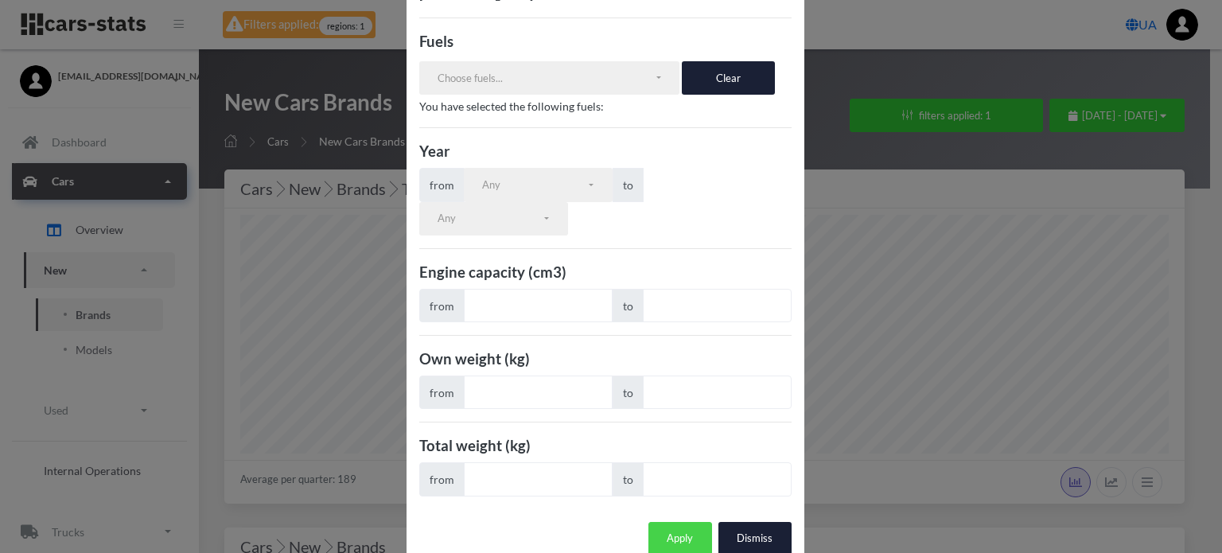
click at [678, 522] on button "Apply" at bounding box center [680, 538] width 64 height 33
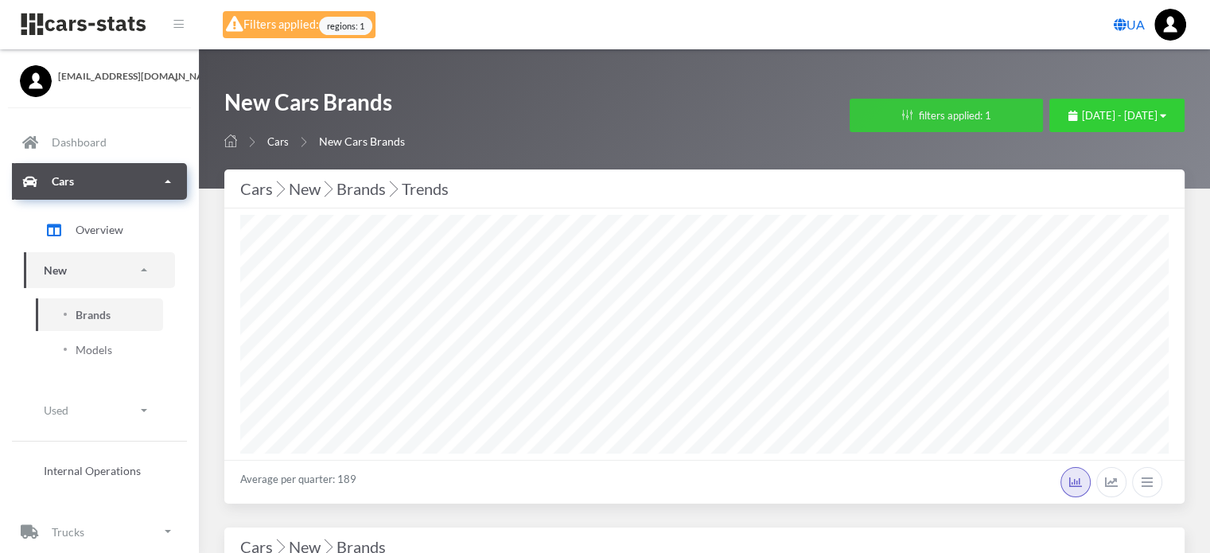
scroll to position [795102, 794904]
select select "25"
click at [887, 116] on button "filters applied: 1" at bounding box center [945, 115] width 193 height 33
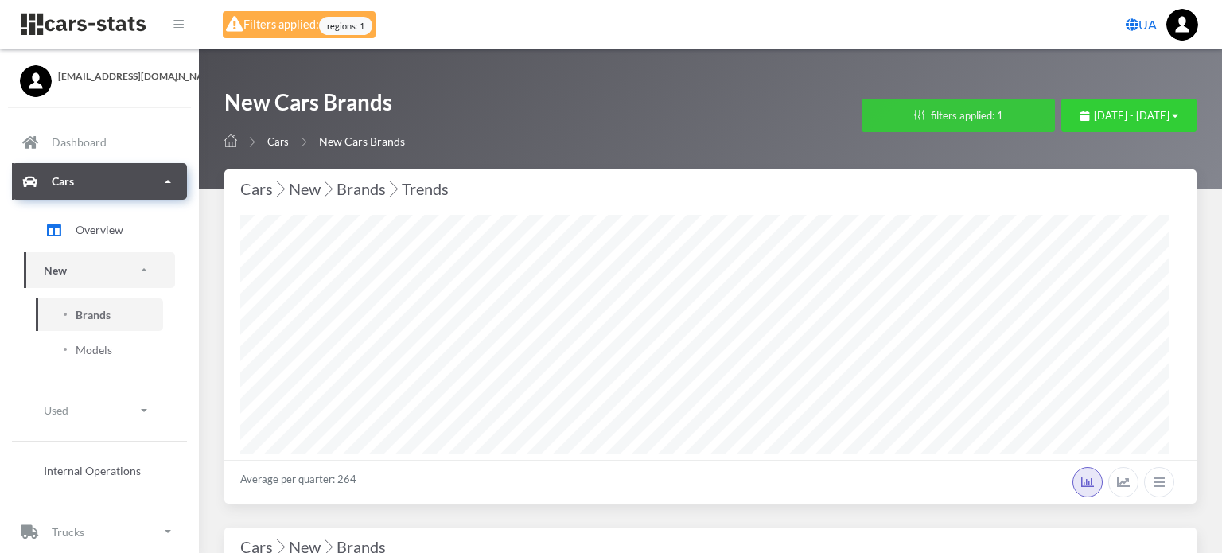
scroll to position [239, 928]
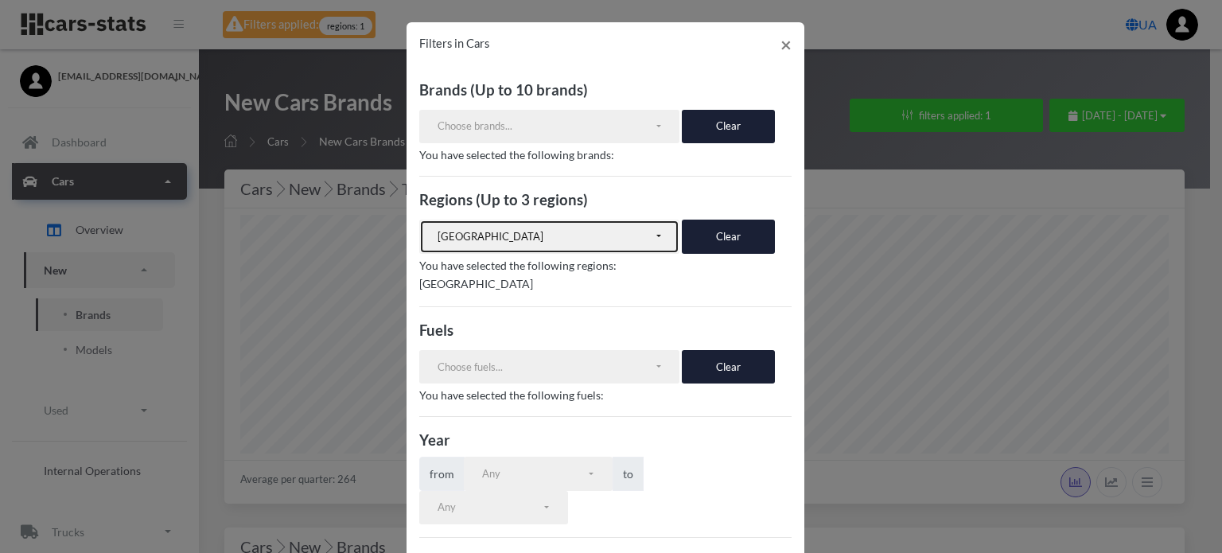
click at [578, 239] on div "[GEOGRAPHIC_DATA]" at bounding box center [545, 237] width 216 height 16
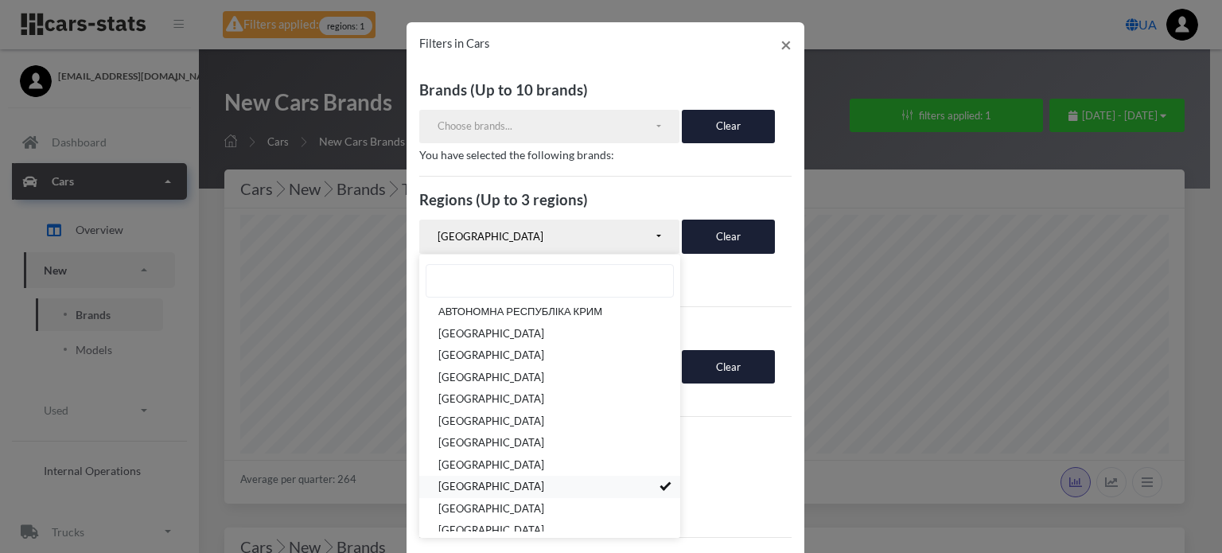
click at [589, 480] on link "[GEOGRAPHIC_DATA]" at bounding box center [549, 487] width 261 height 22
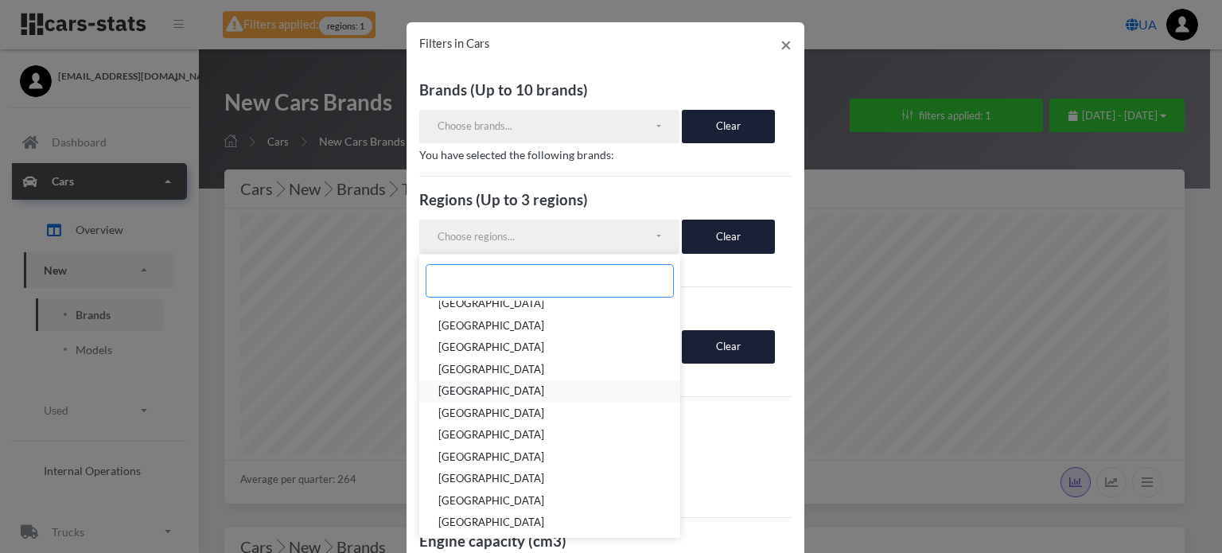
scroll to position [80, 0]
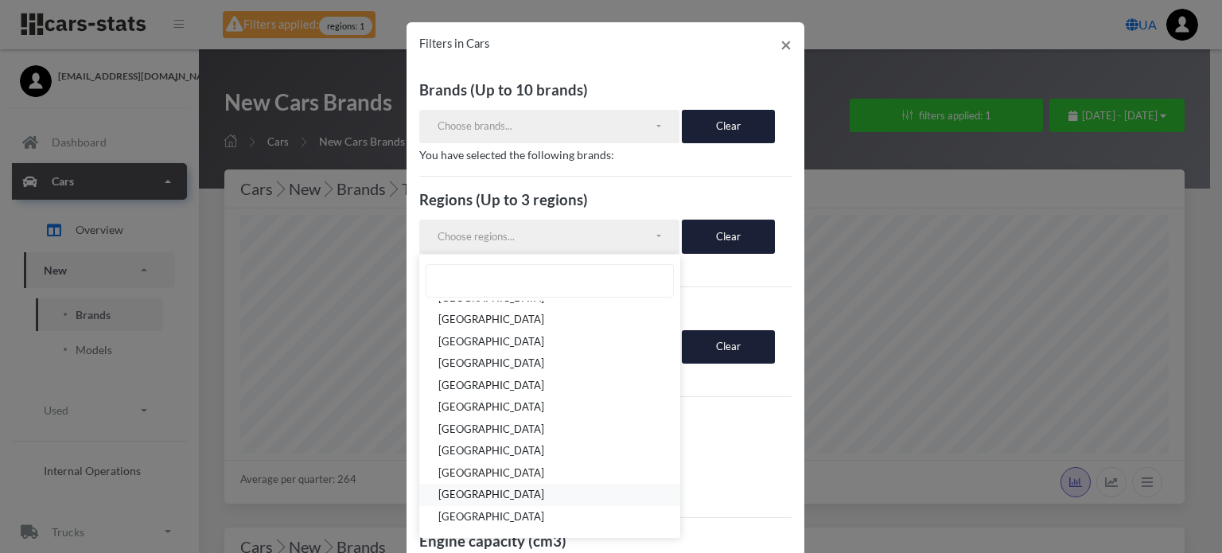
click at [550, 490] on link "[GEOGRAPHIC_DATA]" at bounding box center [549, 495] width 261 height 22
select select "UA-46"
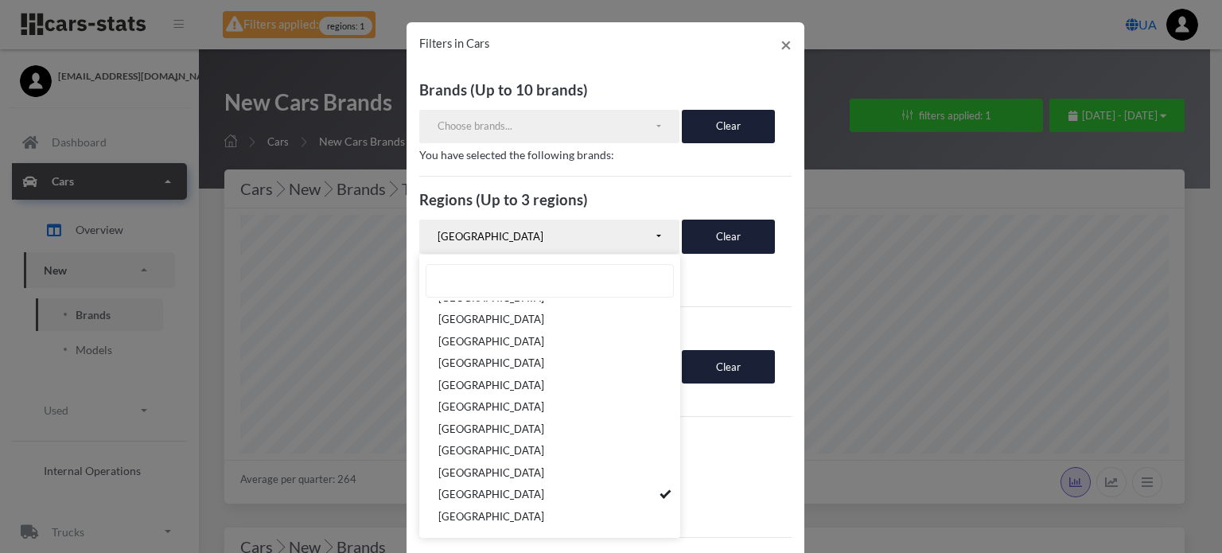
click at [744, 437] on h3 "Year" at bounding box center [605, 439] width 372 height 21
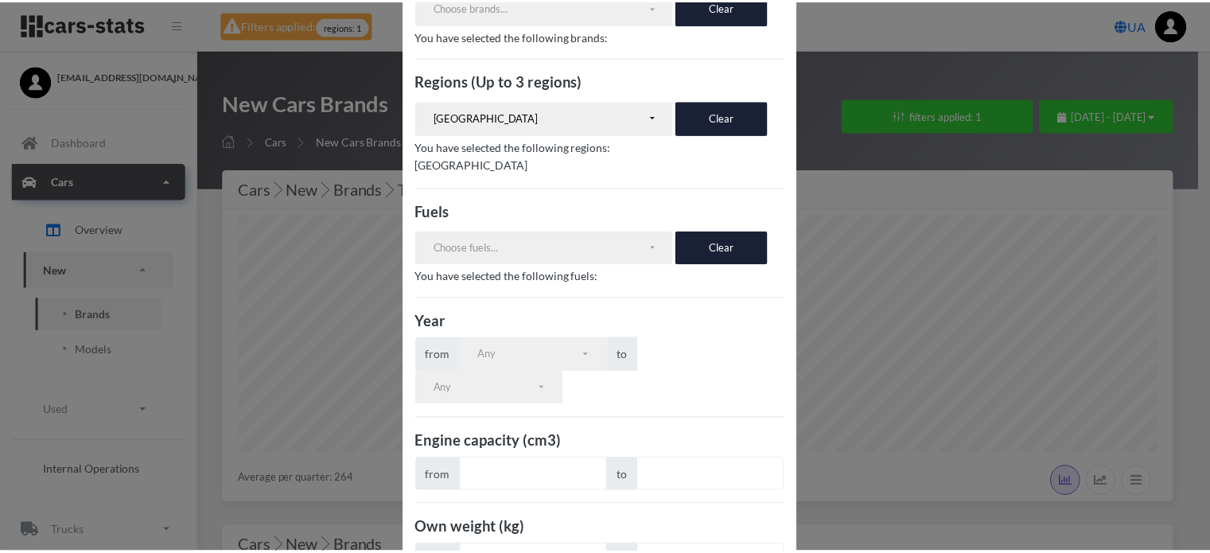
scroll to position [289, 0]
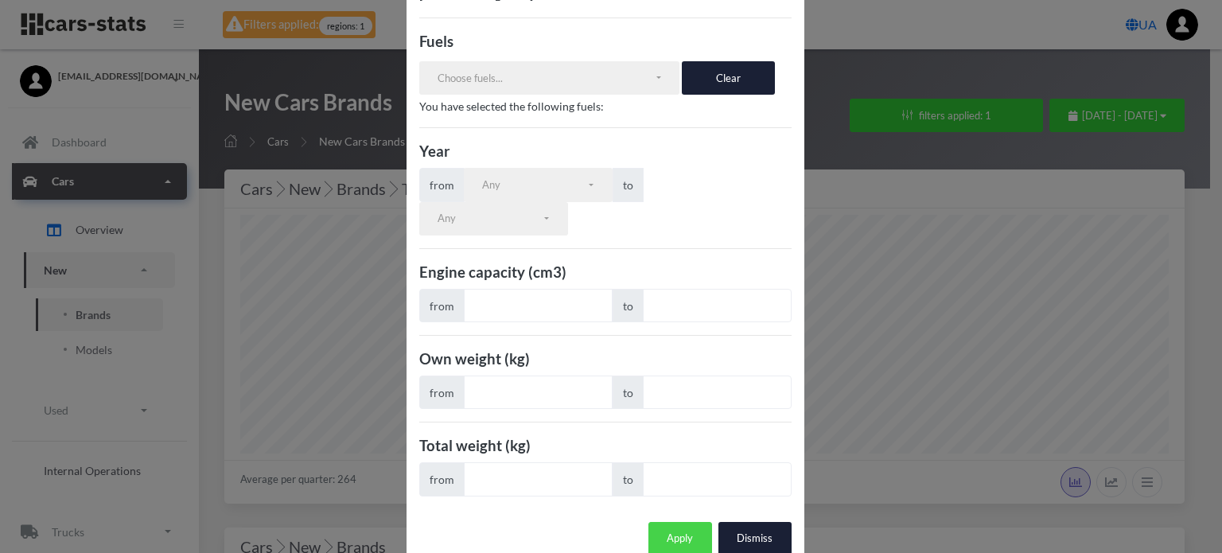
click at [668, 522] on button "Apply" at bounding box center [680, 538] width 64 height 33
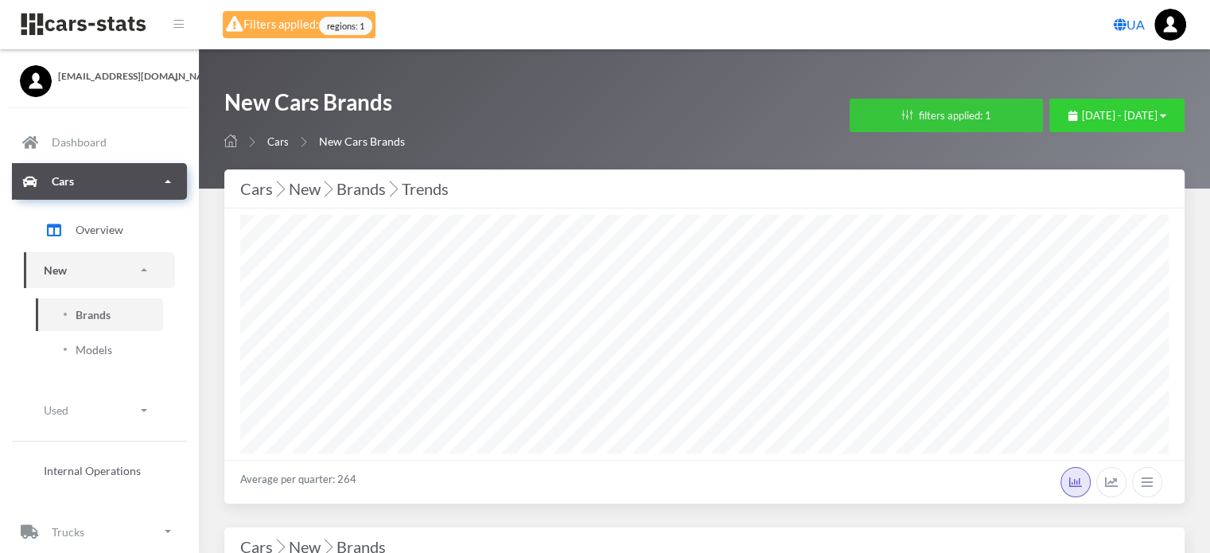
scroll to position [795102, 794904]
select select
select select "UA-46"
select select
select select "25"
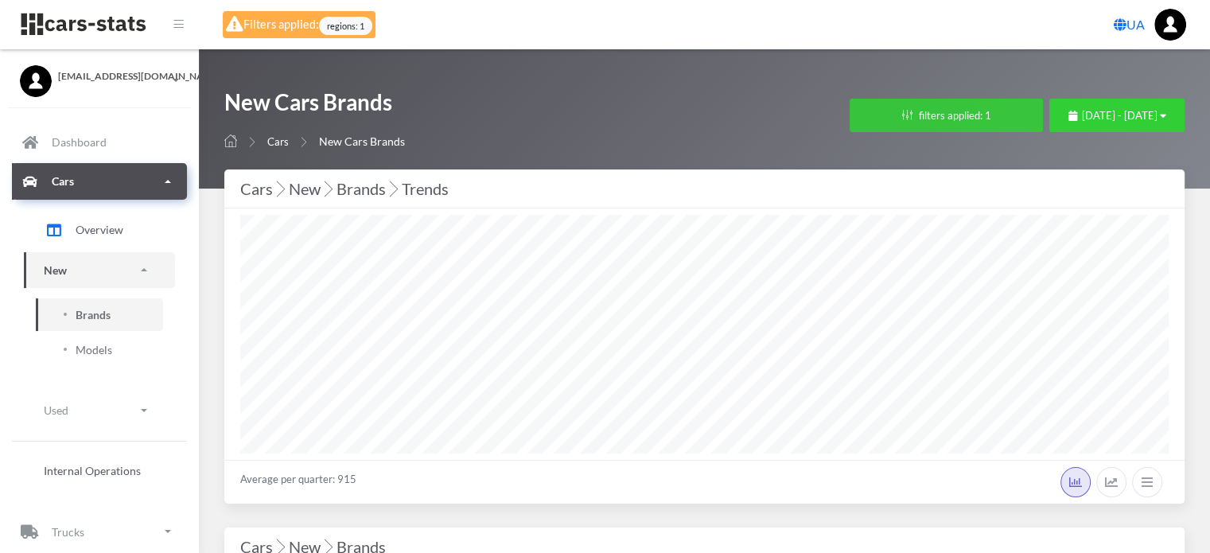
click at [849, 121] on button "filters applied: 1" at bounding box center [945, 115] width 193 height 33
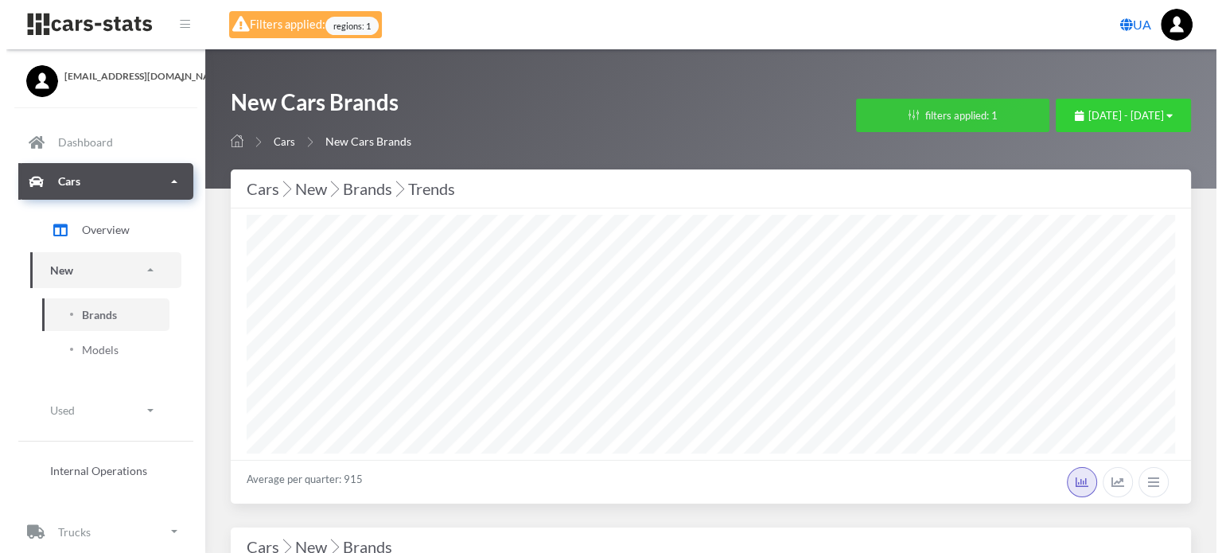
scroll to position [239, 928]
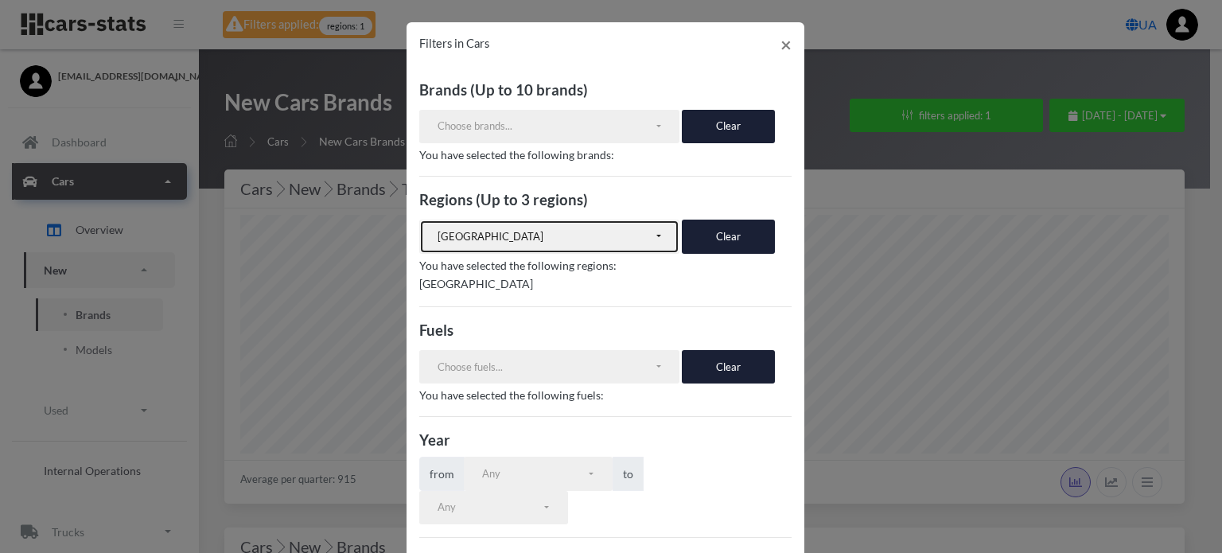
click at [602, 243] on div "[GEOGRAPHIC_DATA]" at bounding box center [545, 237] width 216 height 16
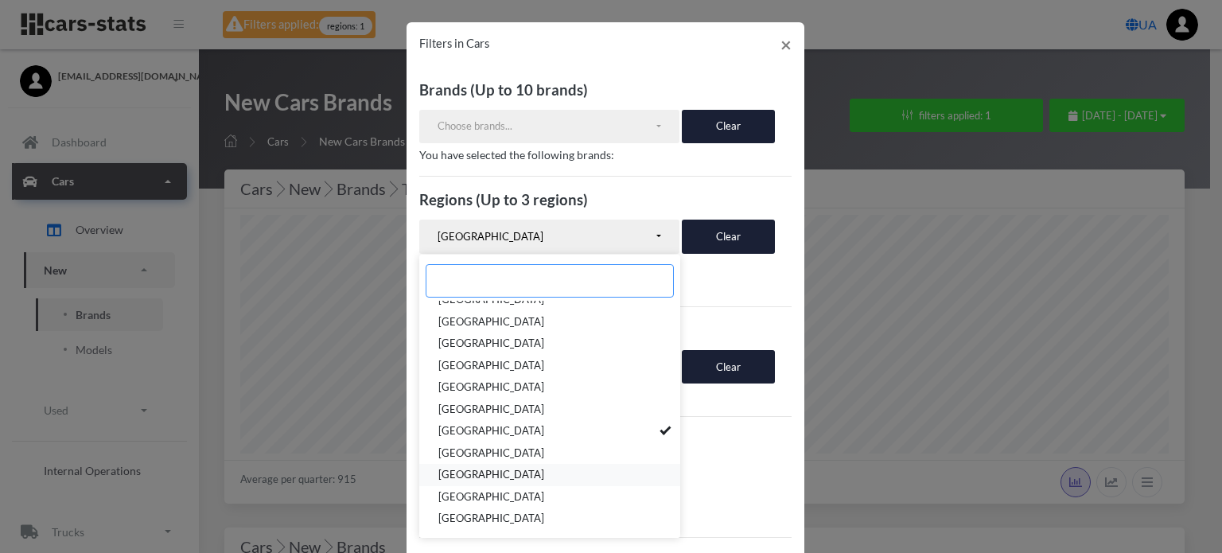
scroll to position [239, 0]
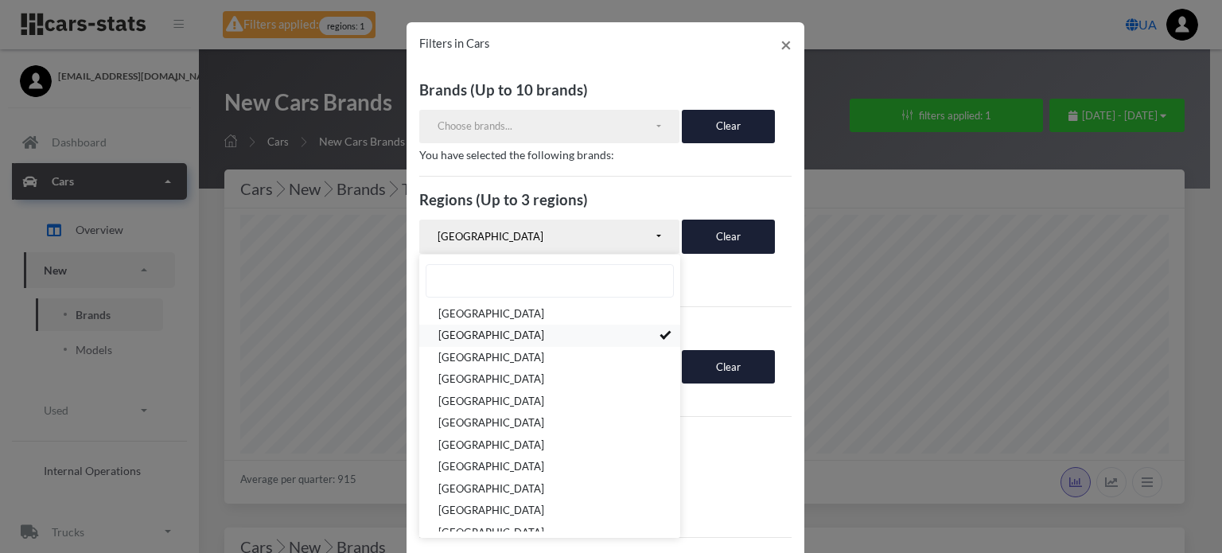
click at [663, 334] on span at bounding box center [666, 334] width 6 height 10
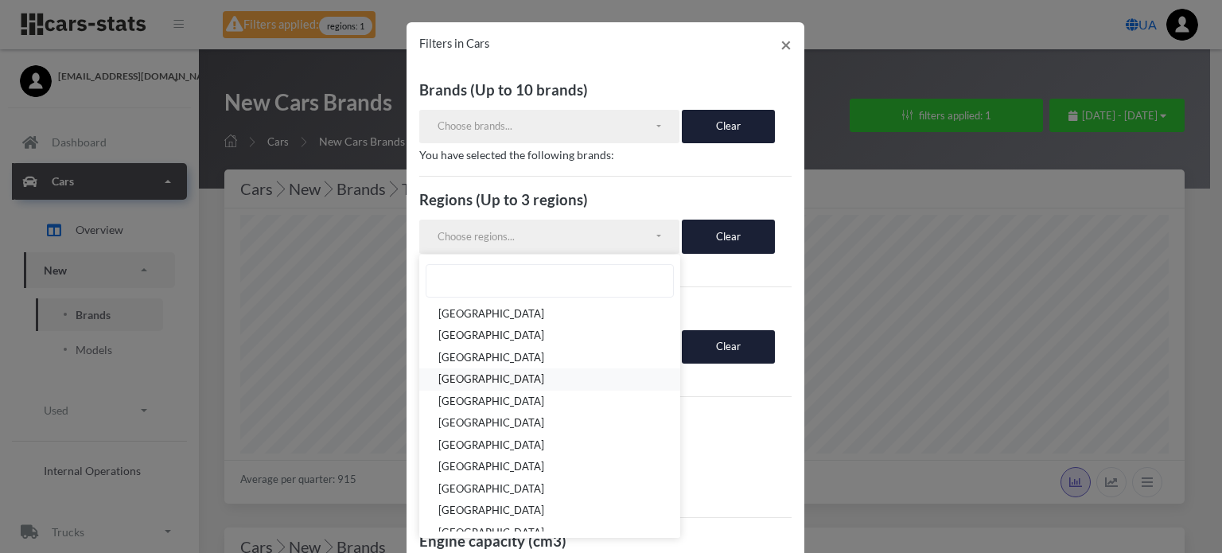
click at [598, 381] on link "[GEOGRAPHIC_DATA]" at bounding box center [549, 380] width 261 height 22
select select "UA-51"
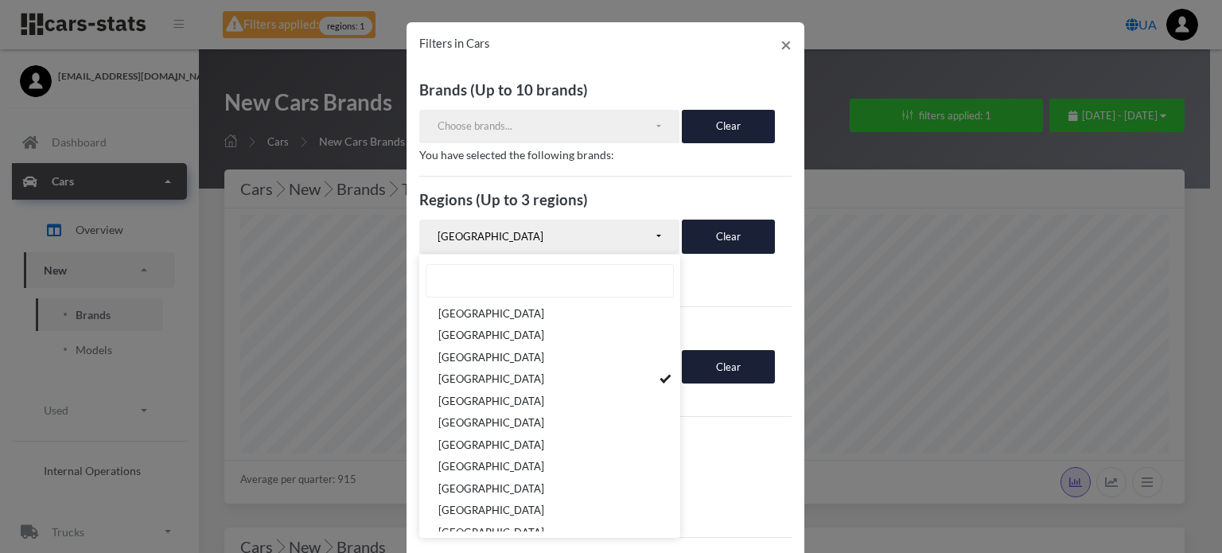
click at [726, 433] on h3 "Year" at bounding box center [605, 439] width 372 height 21
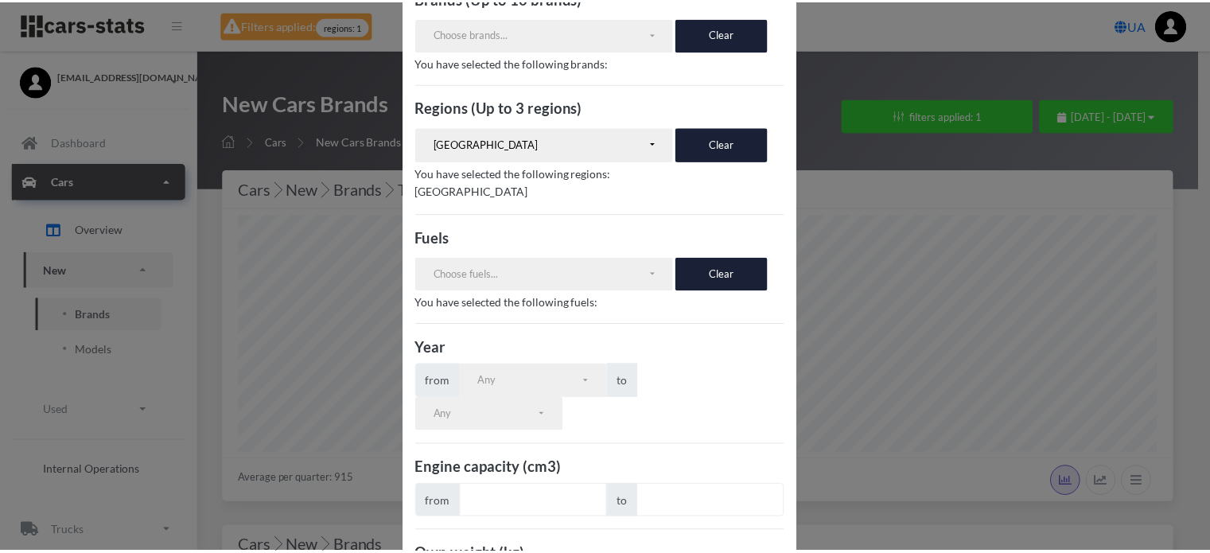
scroll to position [289, 0]
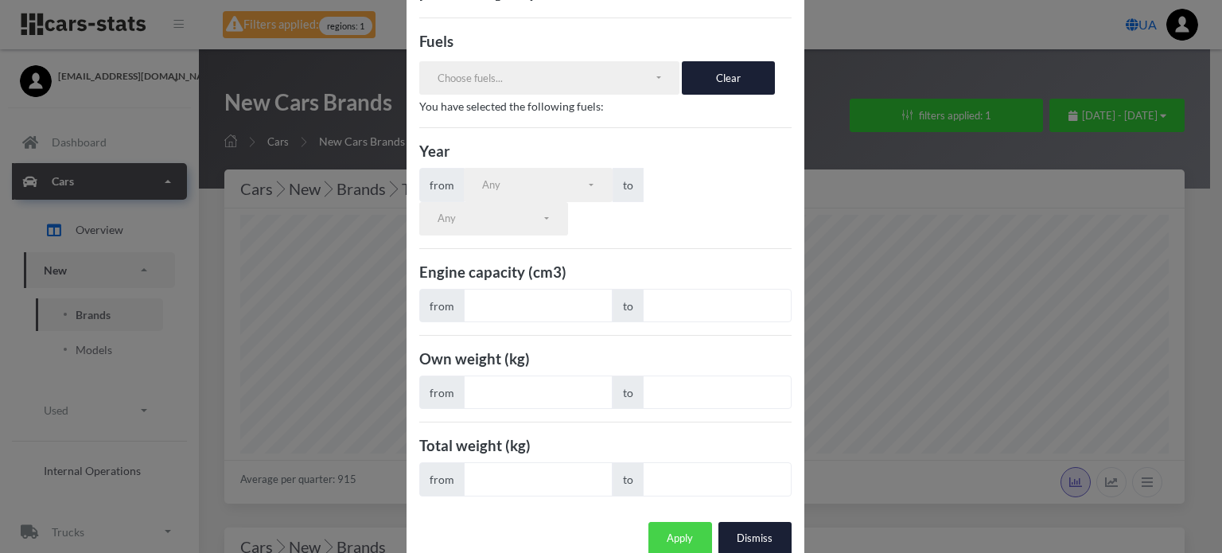
click at [677, 522] on button "Apply" at bounding box center [680, 538] width 64 height 33
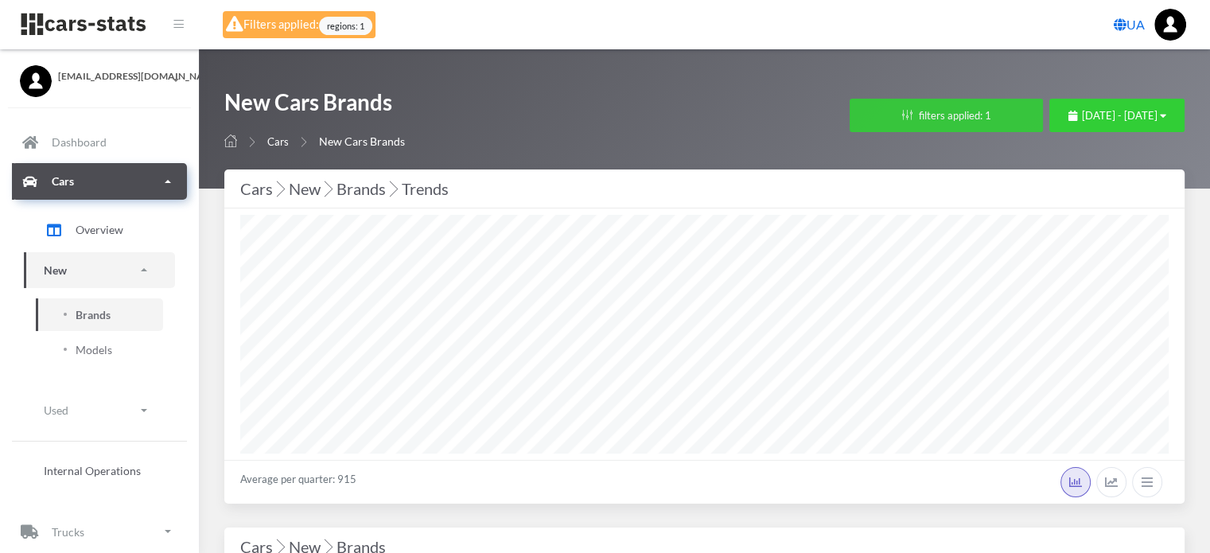
scroll to position [795102, 794904]
select select
select select "UA-51"
select select
select select "25"
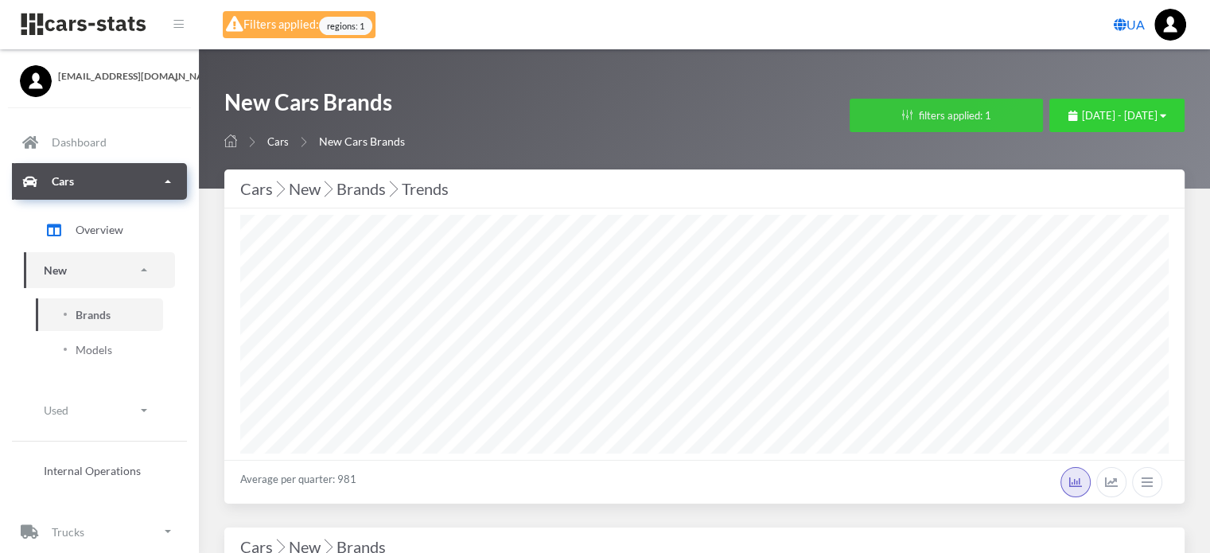
click at [849, 115] on button "filters applied: 1" at bounding box center [945, 115] width 193 height 33
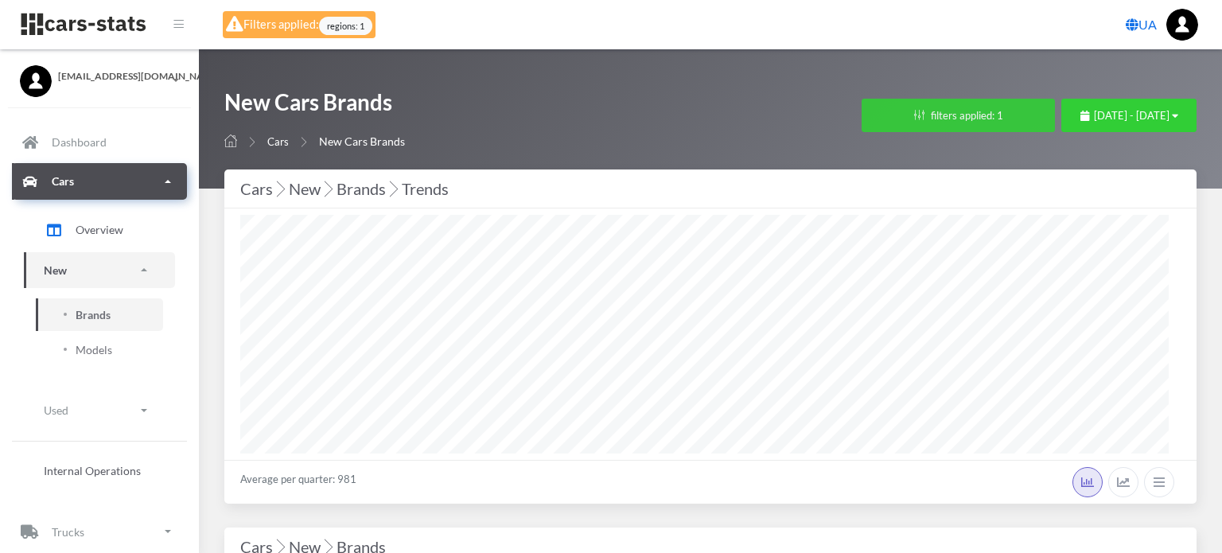
scroll to position [239, 928]
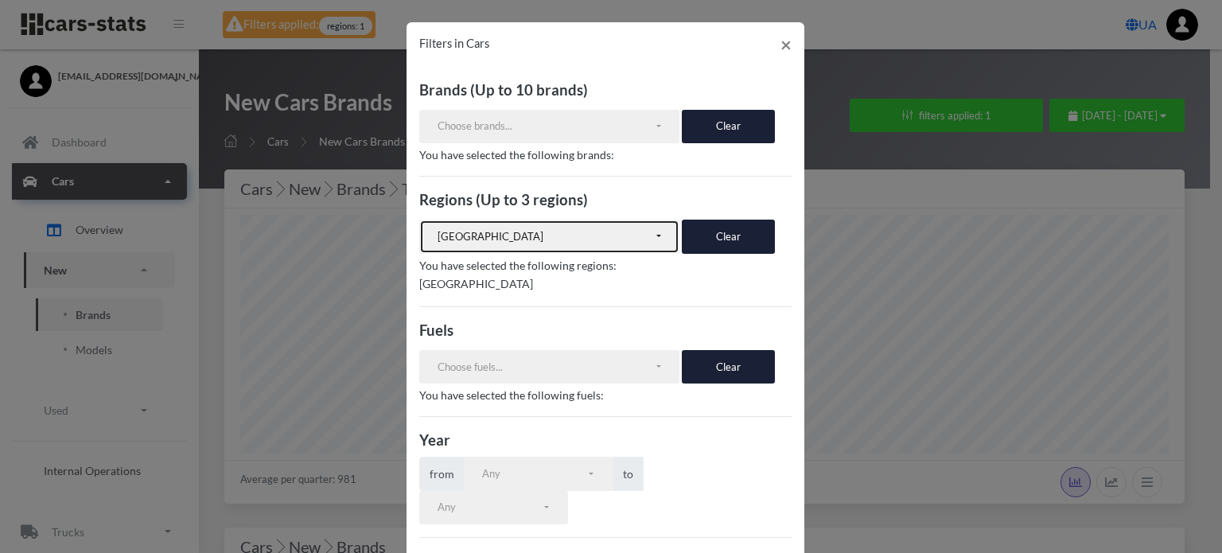
click at [601, 236] on div "[GEOGRAPHIC_DATA]" at bounding box center [545, 237] width 216 height 16
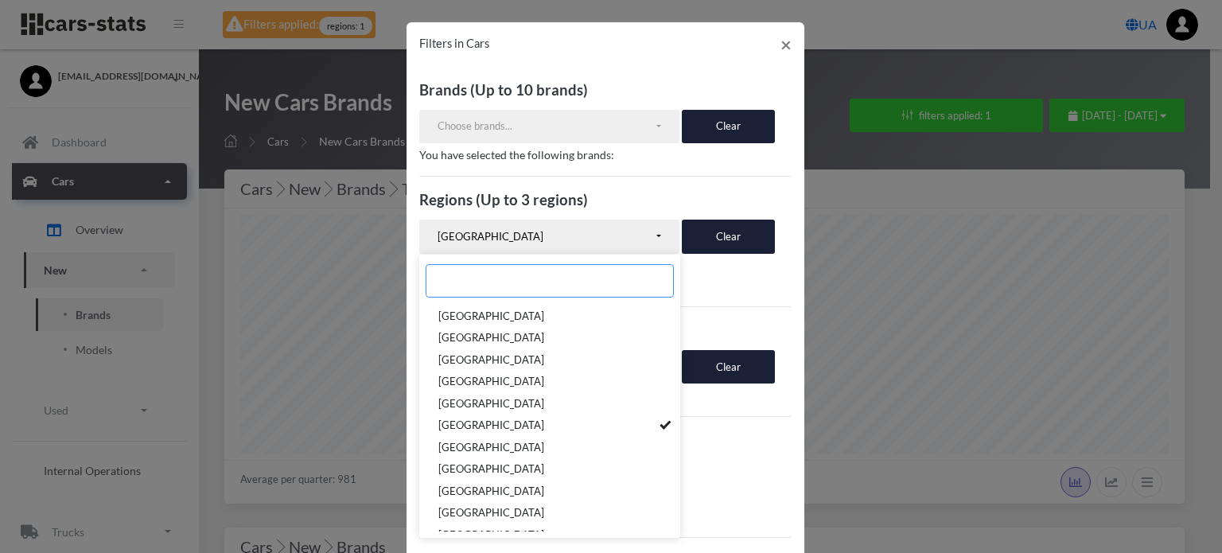
scroll to position [239, 0]
click at [639, 381] on link "[GEOGRAPHIC_DATA]" at bounding box center [549, 380] width 261 height 22
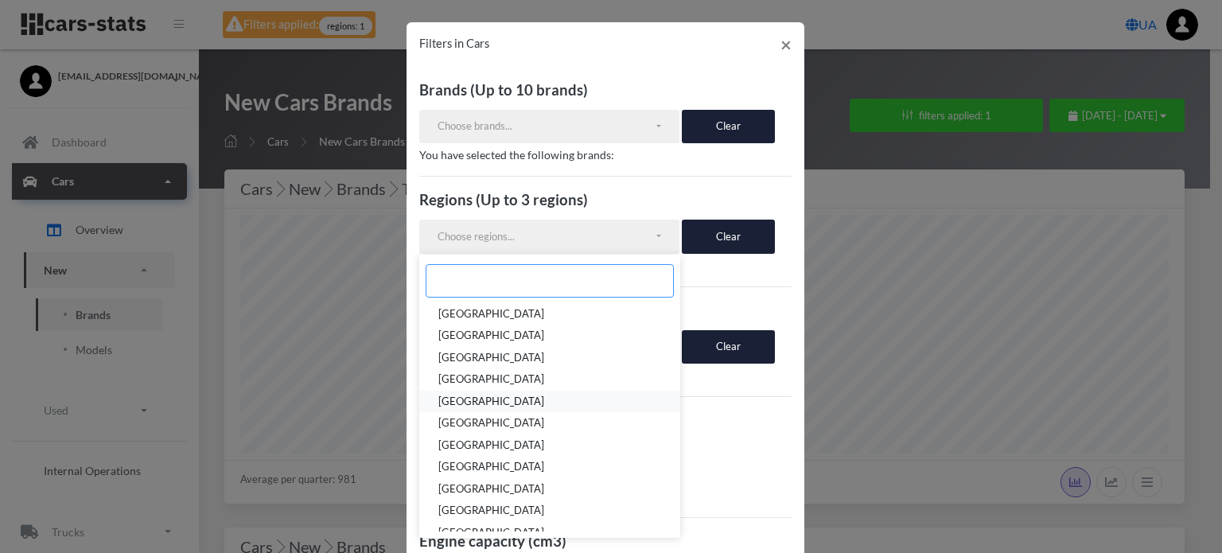
scroll to position [150, 0]
click at [602, 400] on link "[GEOGRAPHIC_DATA]" at bounding box center [549, 402] width 261 height 22
select select "UA-53"
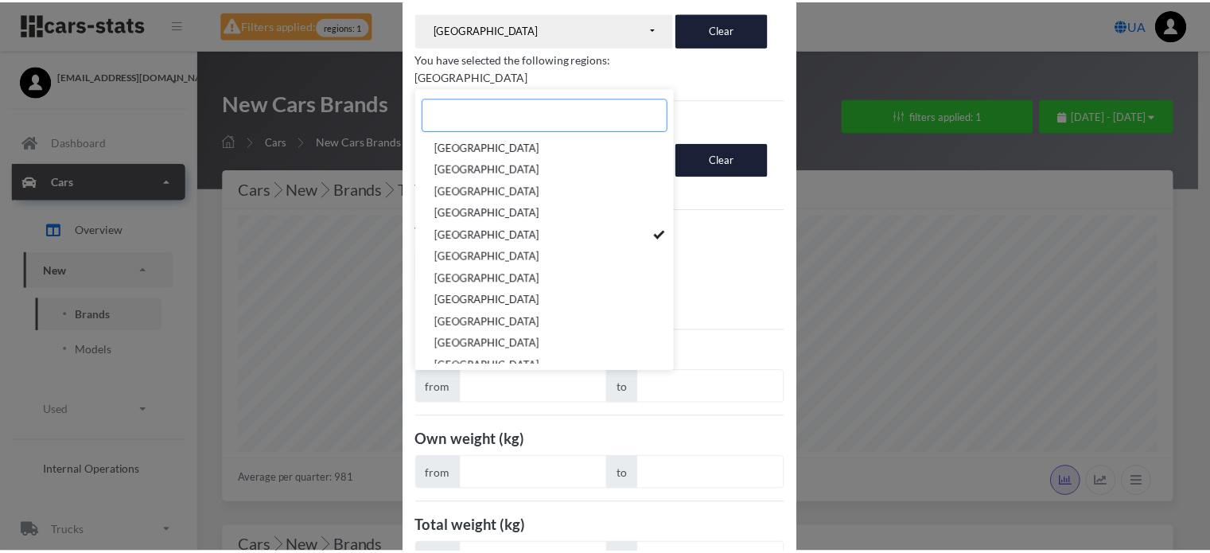
scroll to position [289, 0]
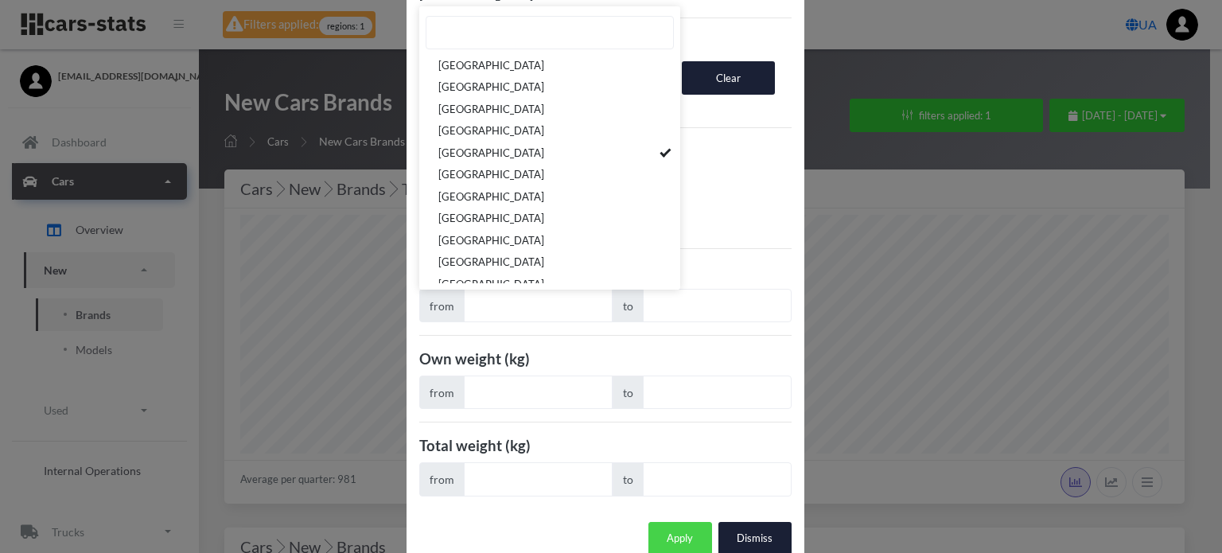
click at [678, 522] on button "Apply" at bounding box center [680, 538] width 64 height 33
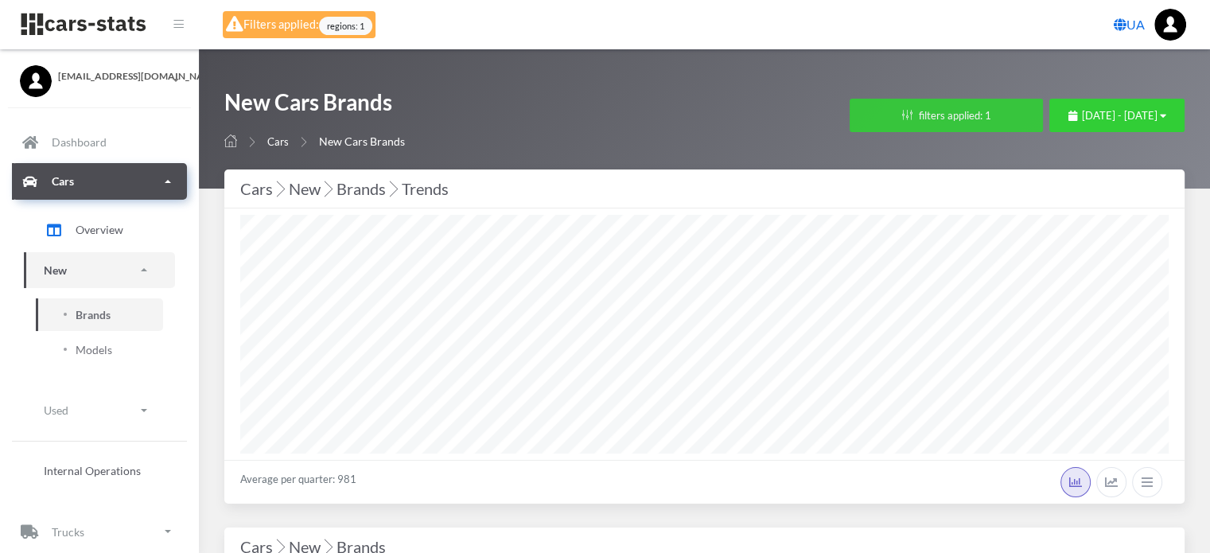
scroll to position [795102, 794904]
select select
select select "UA-53"
select select
select select "25"
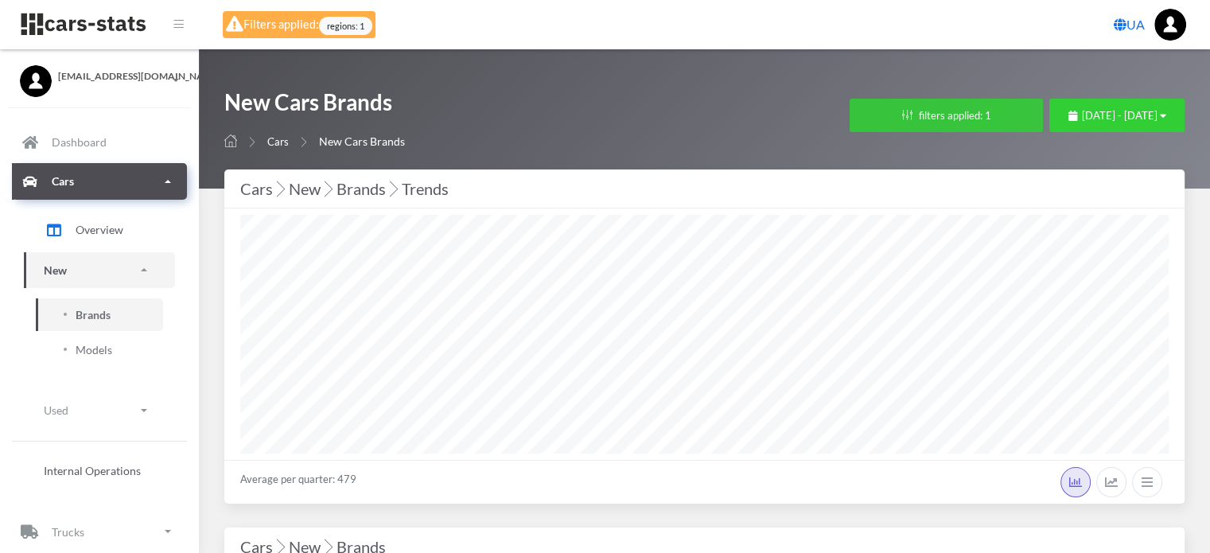
click at [849, 114] on button "filters applied: 1" at bounding box center [945, 115] width 193 height 33
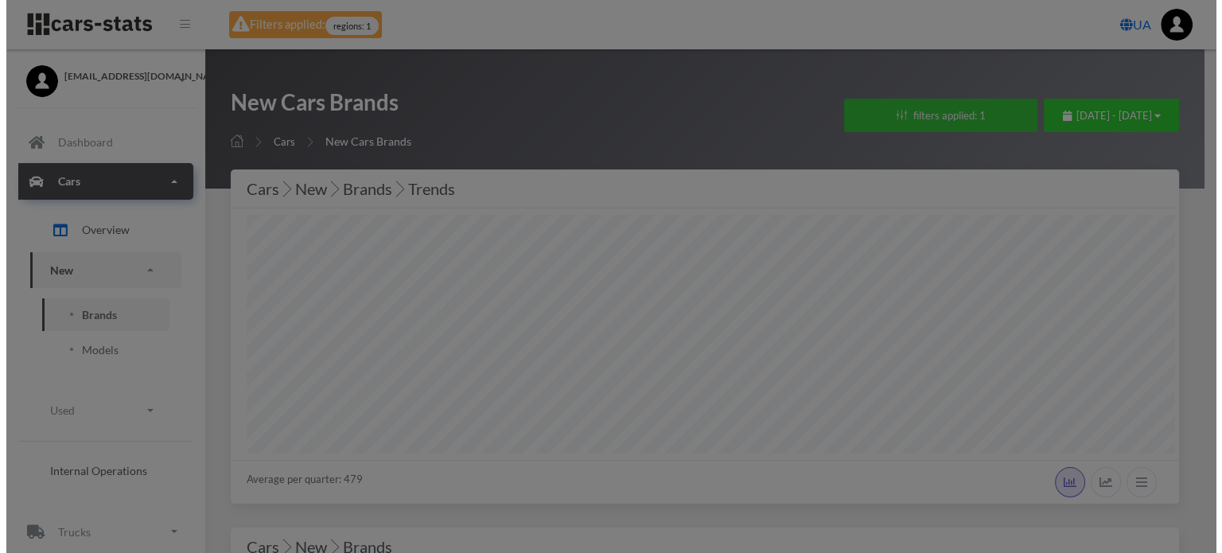
scroll to position [239, 928]
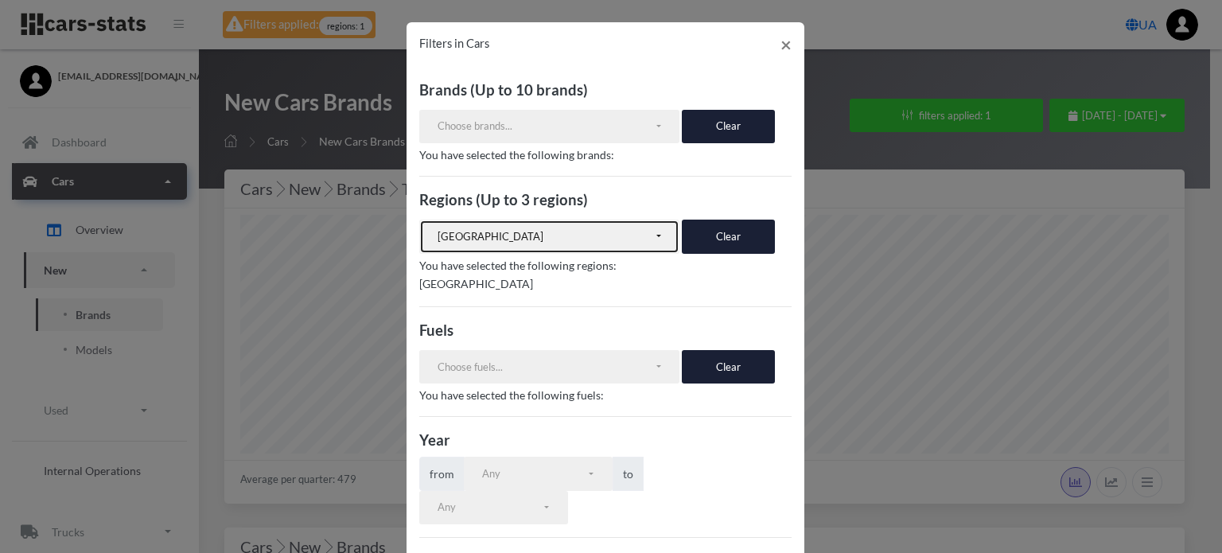
click at [624, 243] on div "[GEOGRAPHIC_DATA]" at bounding box center [545, 237] width 216 height 16
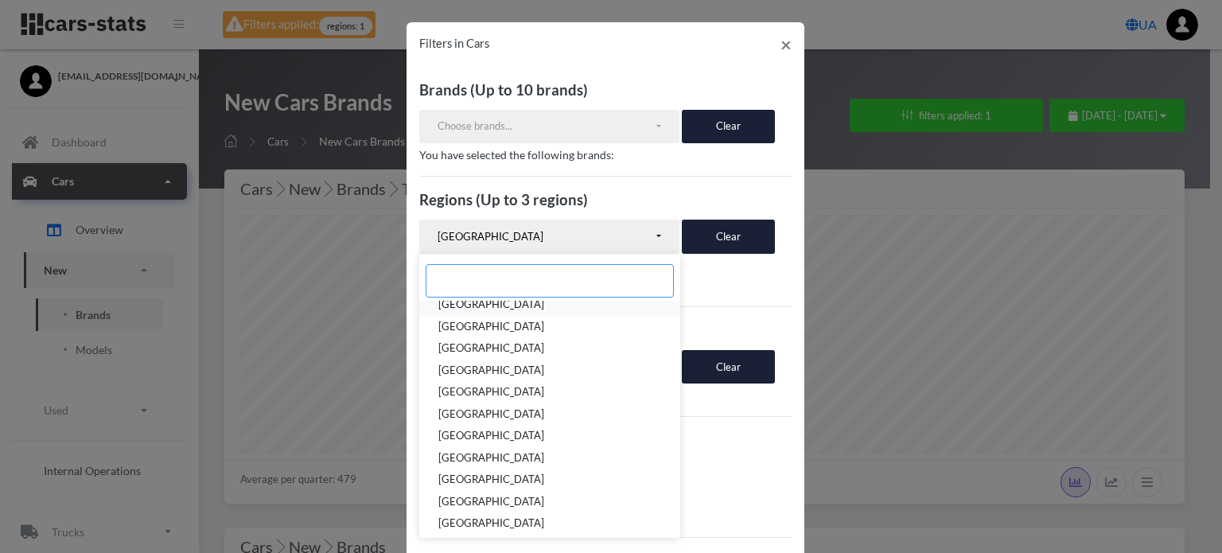
scroll to position [239, 0]
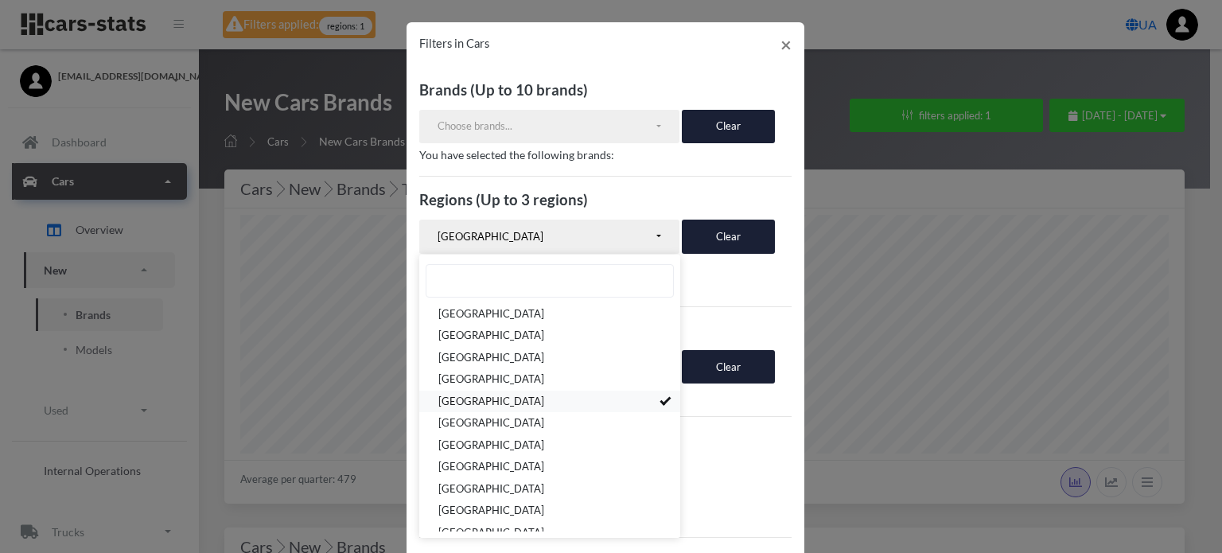
click at [639, 401] on link "[GEOGRAPHIC_DATA]" at bounding box center [549, 402] width 261 height 22
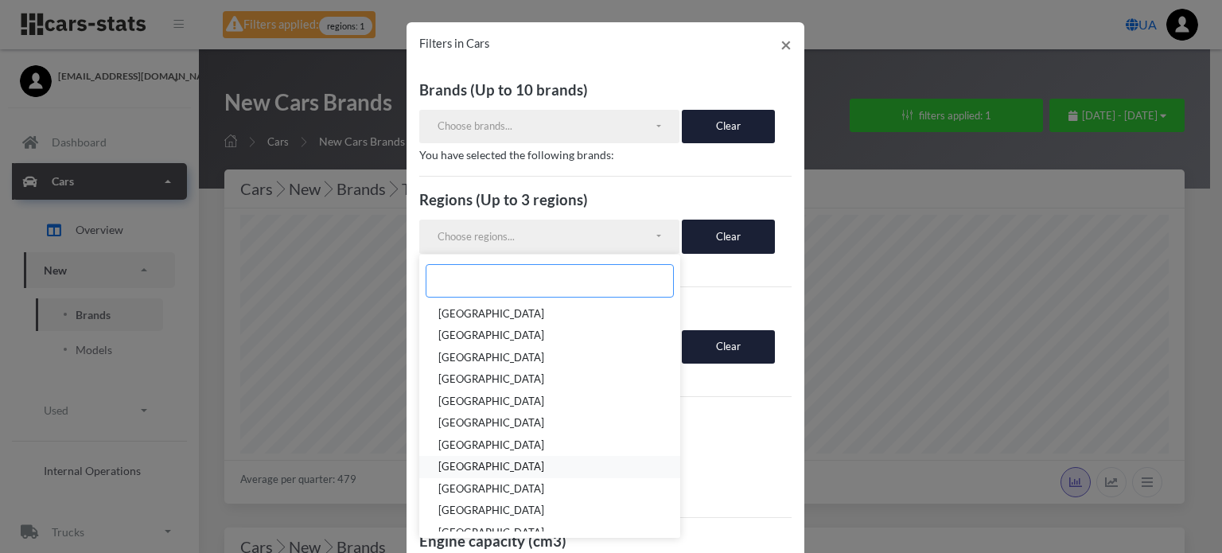
scroll to position [318, 0]
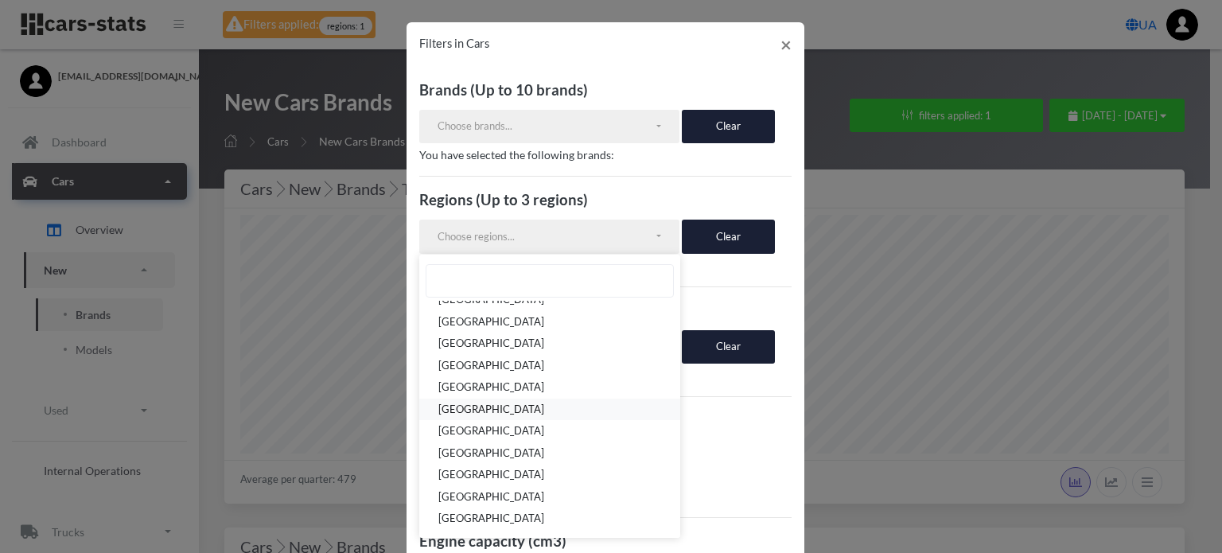
click at [565, 410] on link "[GEOGRAPHIC_DATA]" at bounding box center [549, 409] width 261 height 22
select select "UA-63"
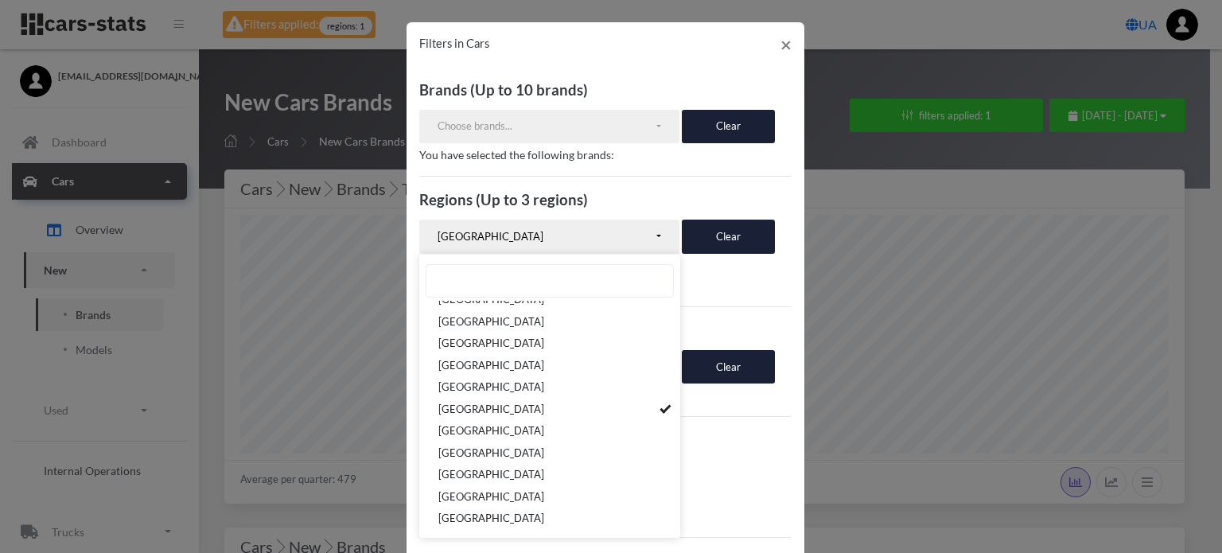
click at [710, 430] on h3 "Year" at bounding box center [605, 439] width 372 height 21
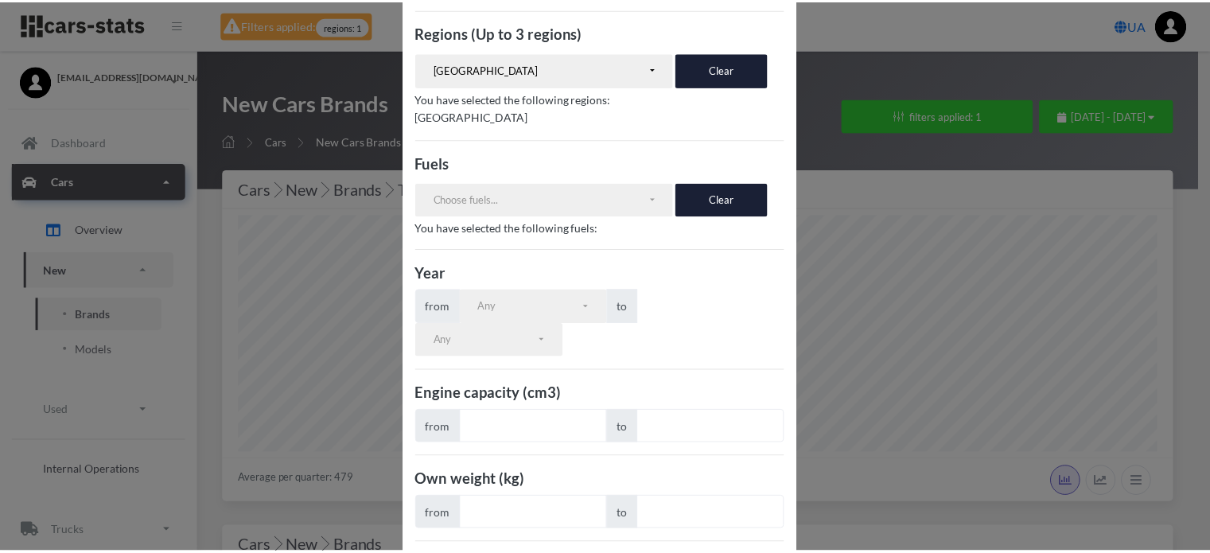
scroll to position [289, 0]
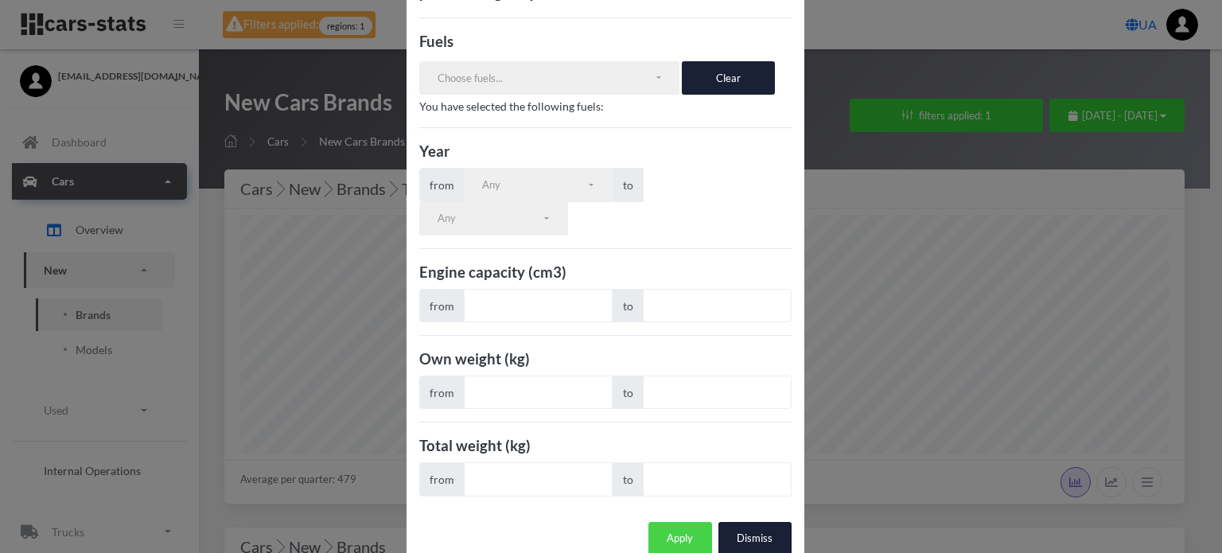
click at [674, 522] on button "Apply" at bounding box center [680, 538] width 64 height 33
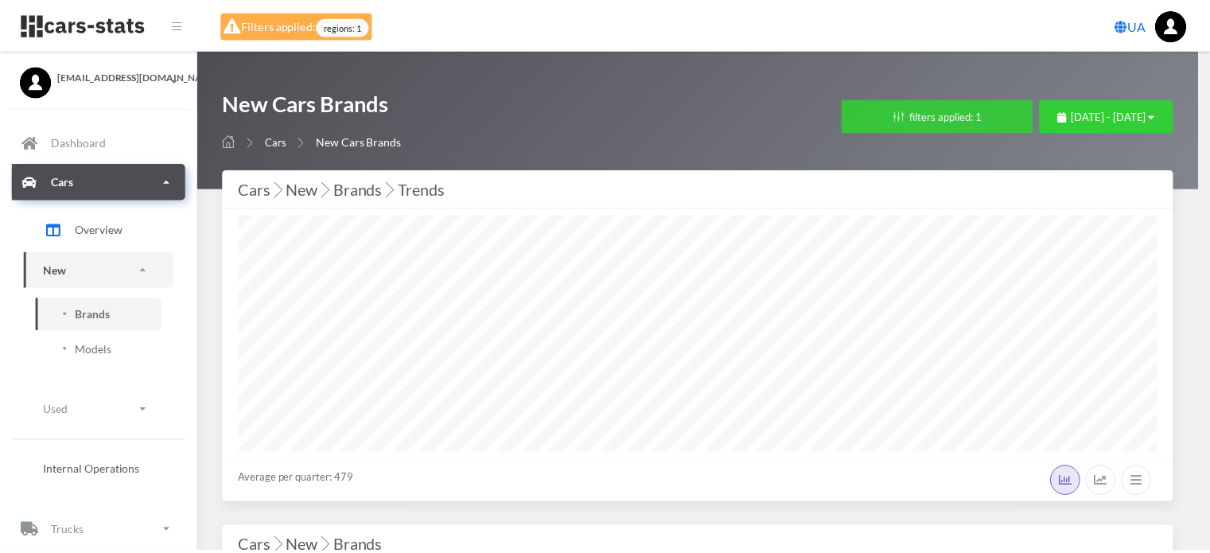
scroll to position [795102, 794904]
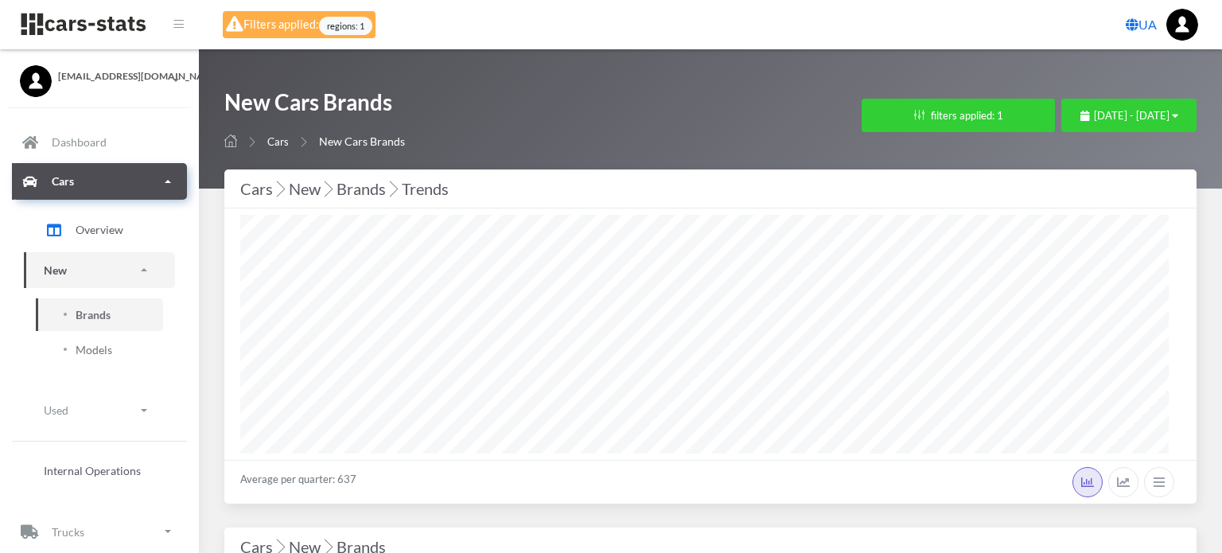
select select
select select "UA-63"
select select
select select "25"
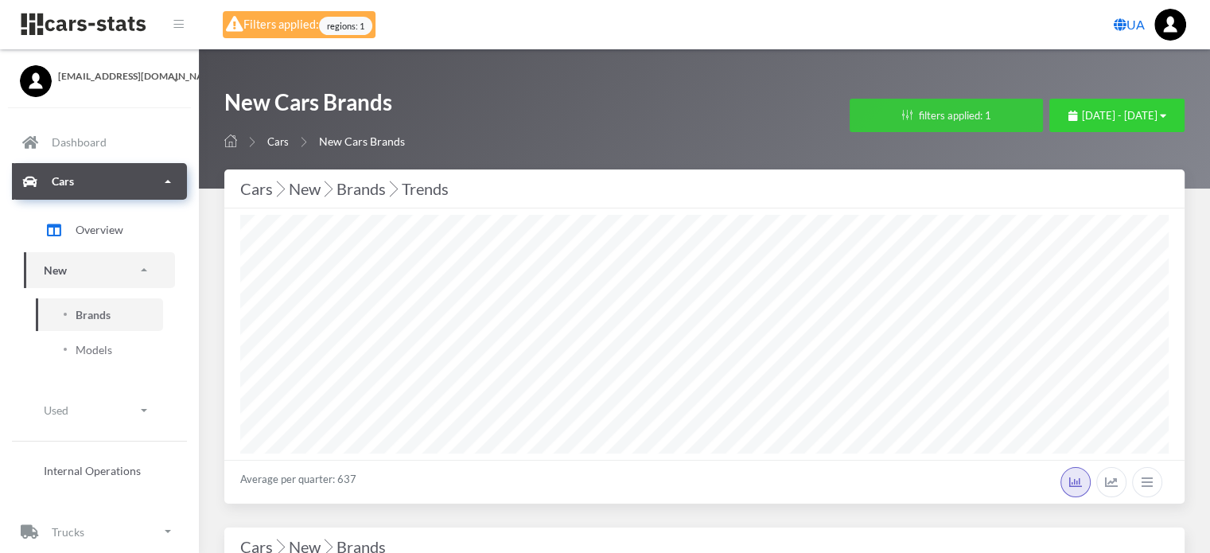
click at [883, 111] on button "filters applied: 1" at bounding box center [945, 115] width 193 height 33
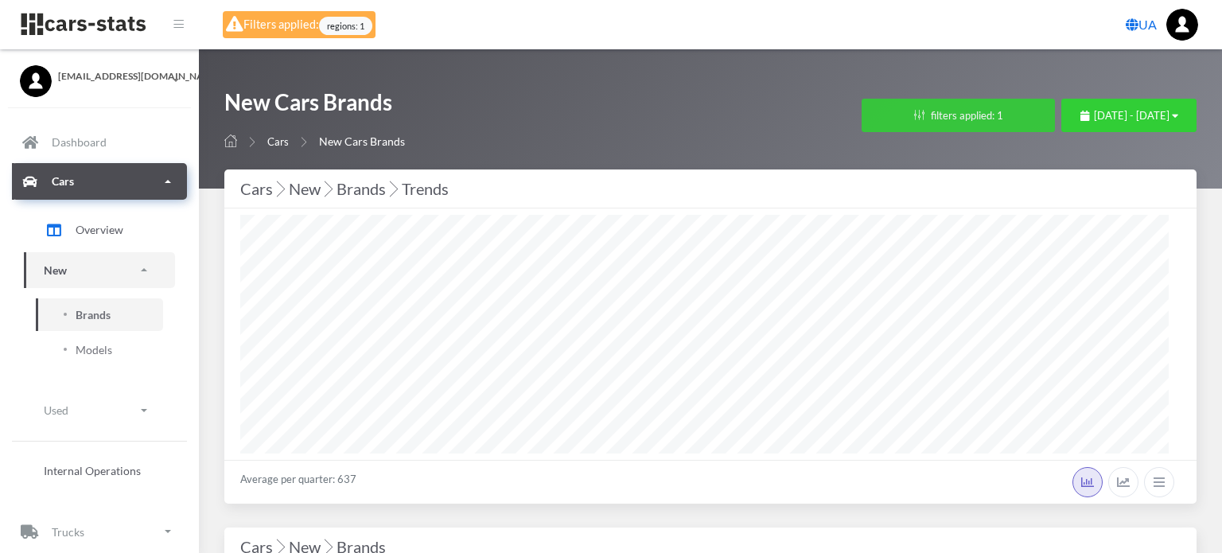
scroll to position [239, 928]
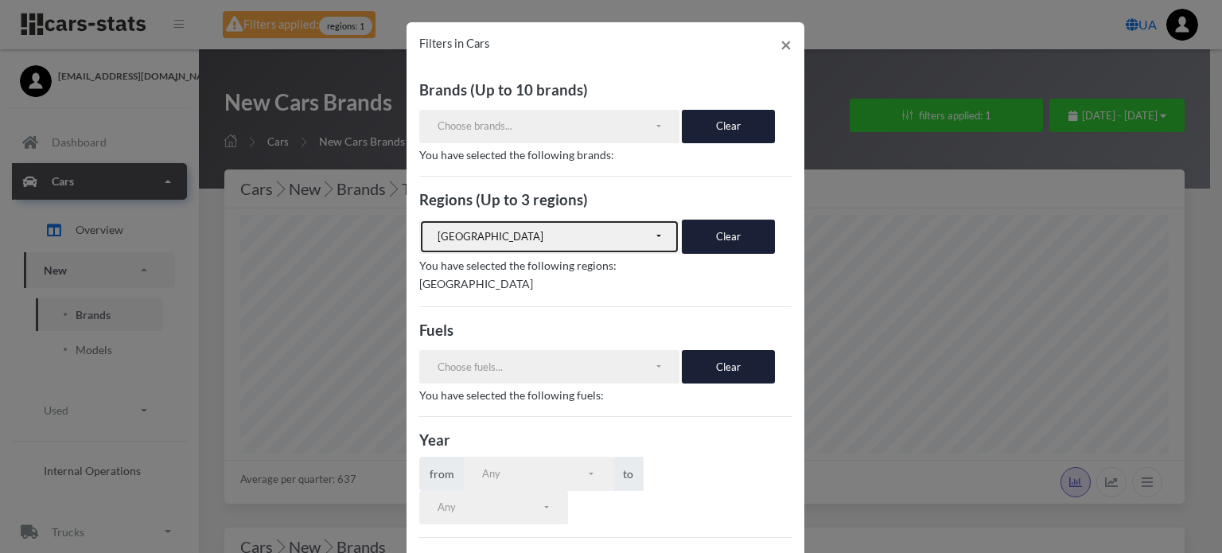
click at [597, 229] on div "[GEOGRAPHIC_DATA]" at bounding box center [545, 237] width 216 height 16
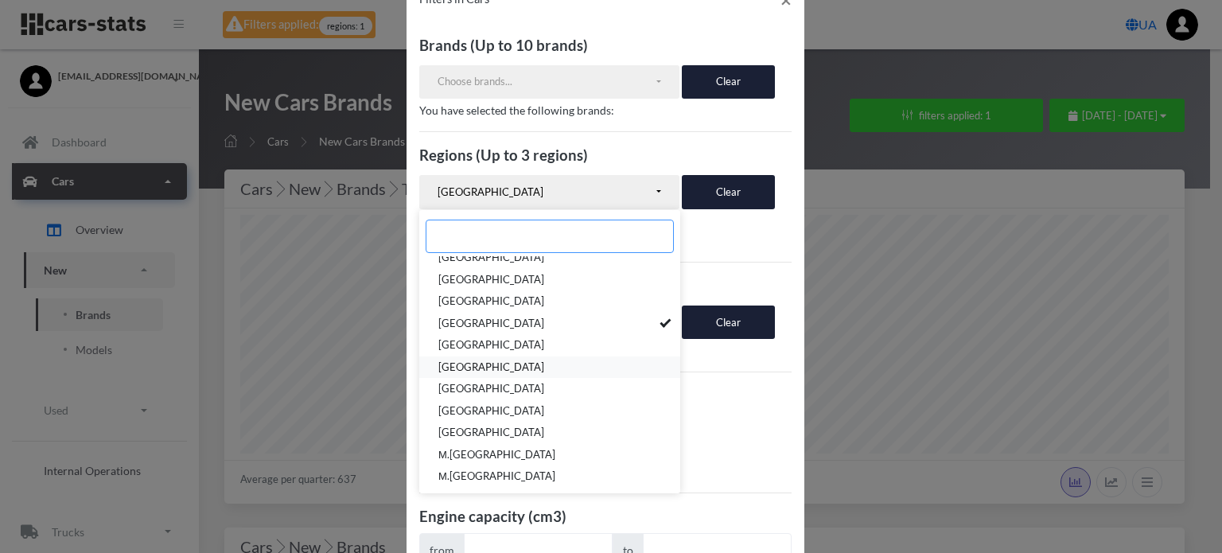
scroll to position [80, 0]
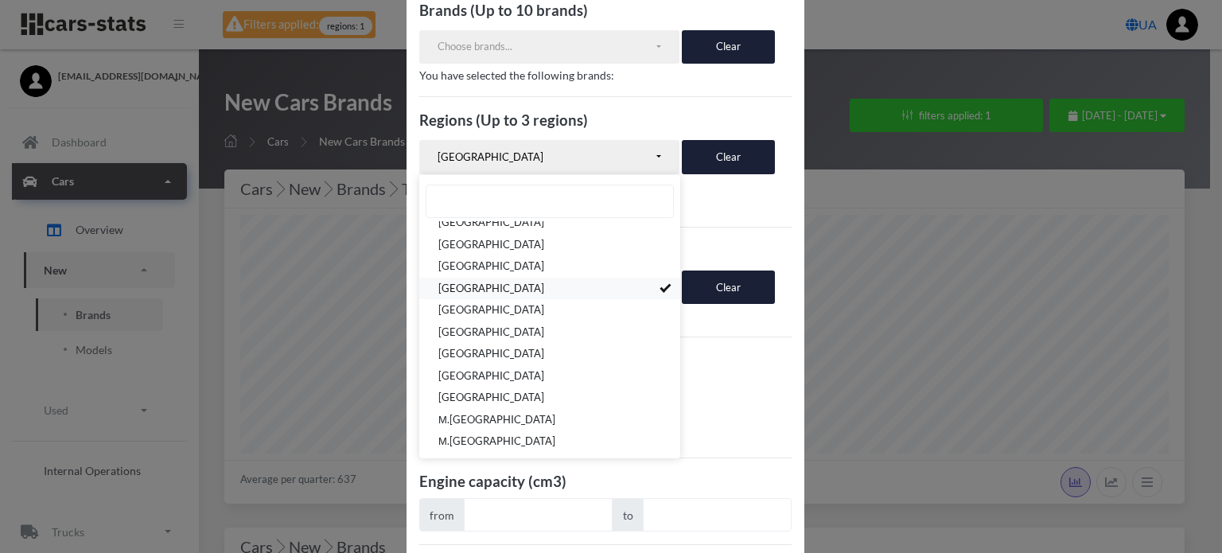
click at [640, 286] on link "[GEOGRAPHIC_DATA]" at bounding box center [549, 289] width 261 height 22
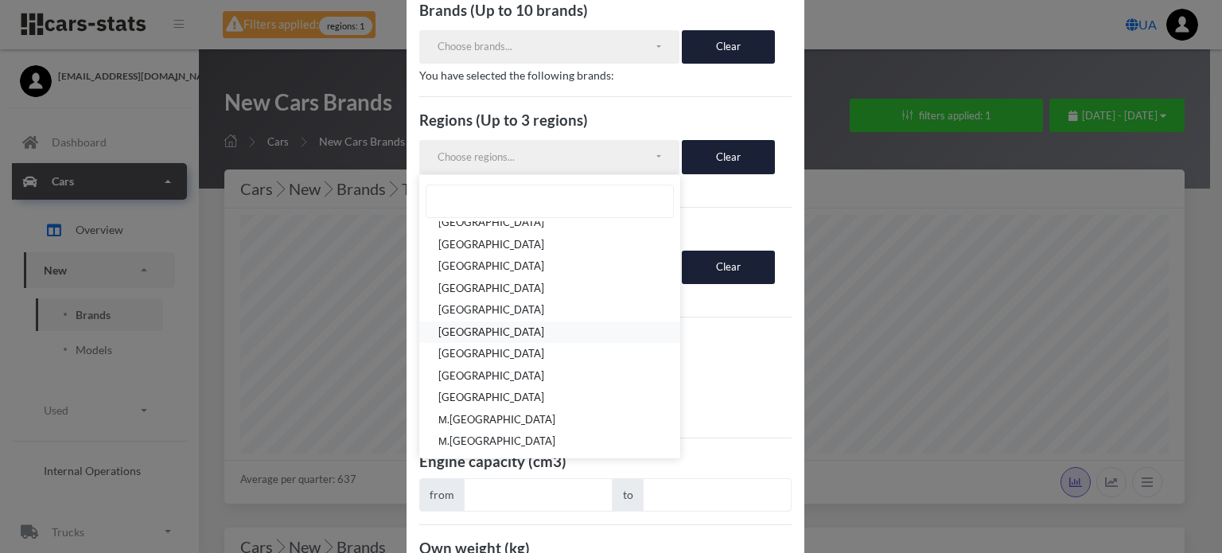
click at [578, 327] on link "[GEOGRAPHIC_DATA]" at bounding box center [549, 332] width 261 height 22
select select "UA-68"
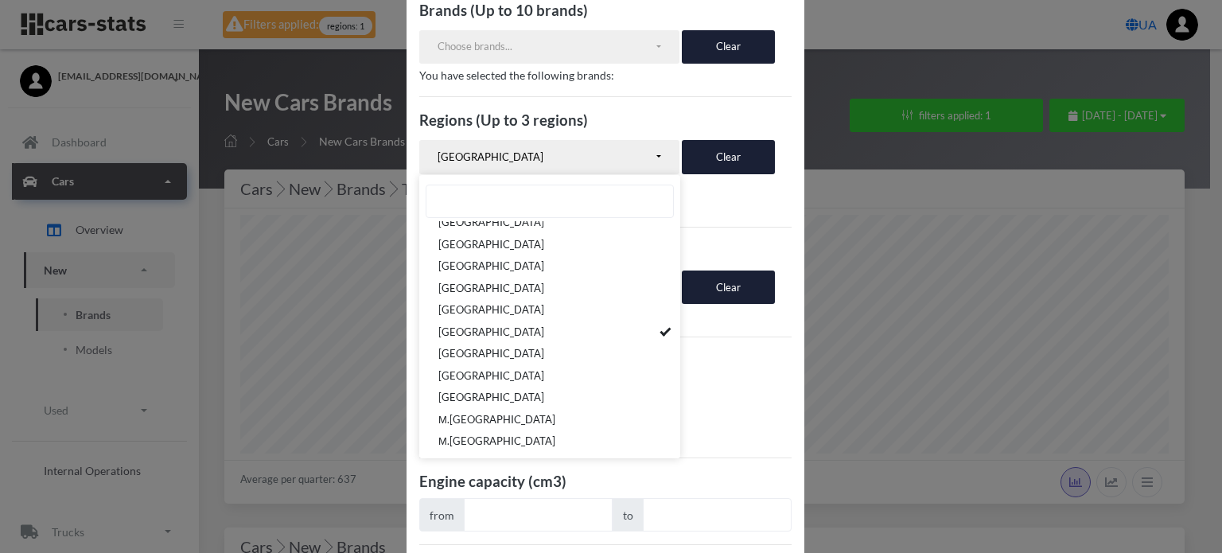
click at [713, 350] on h3 "Year" at bounding box center [605, 360] width 372 height 21
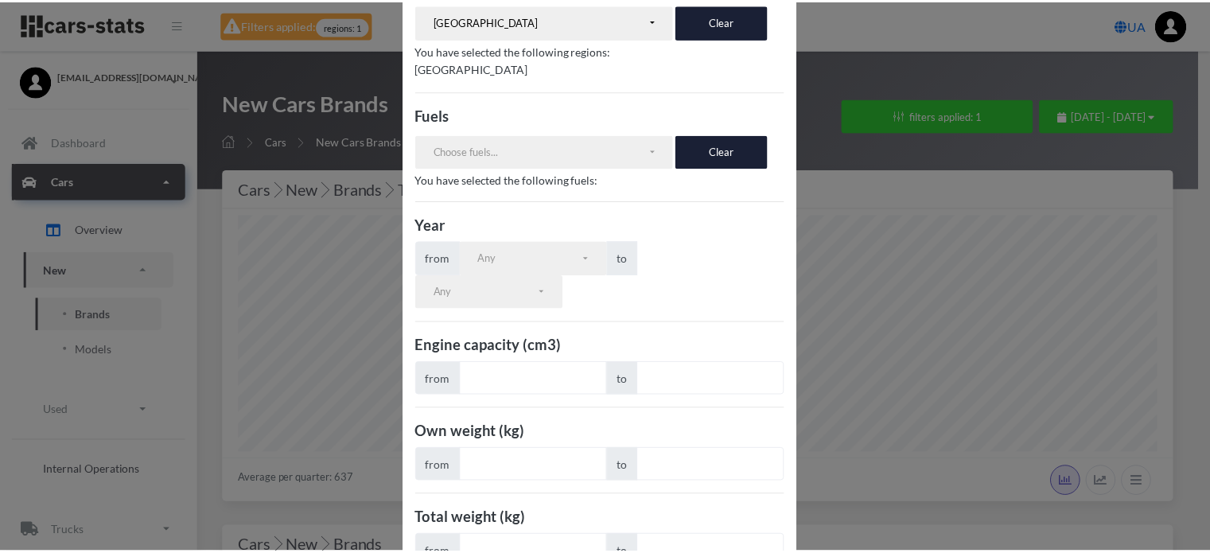
scroll to position [289, 0]
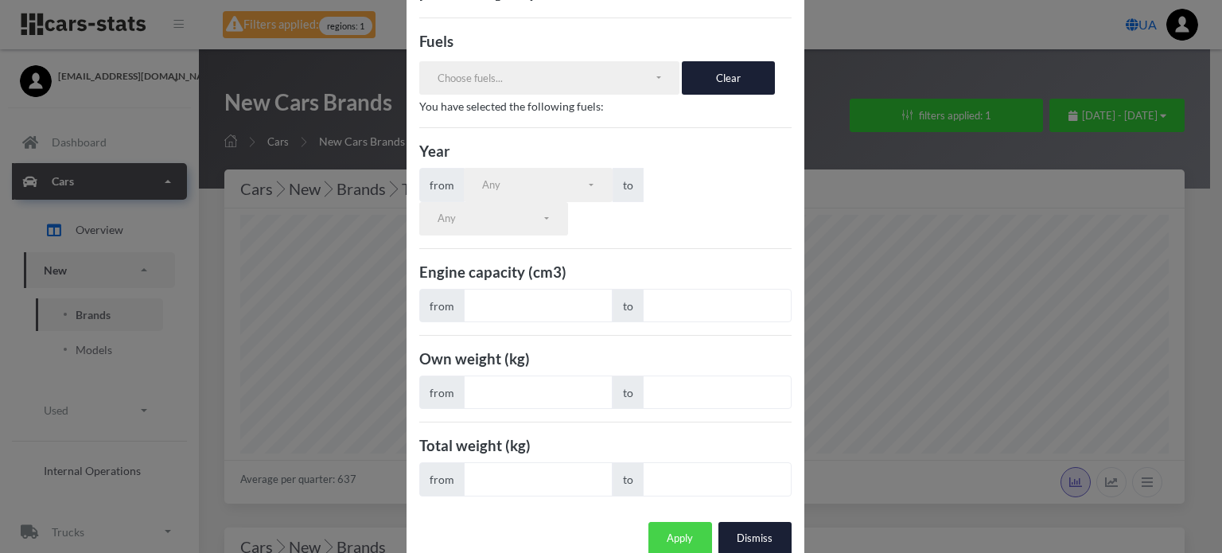
click at [664, 522] on button "Apply" at bounding box center [680, 538] width 64 height 33
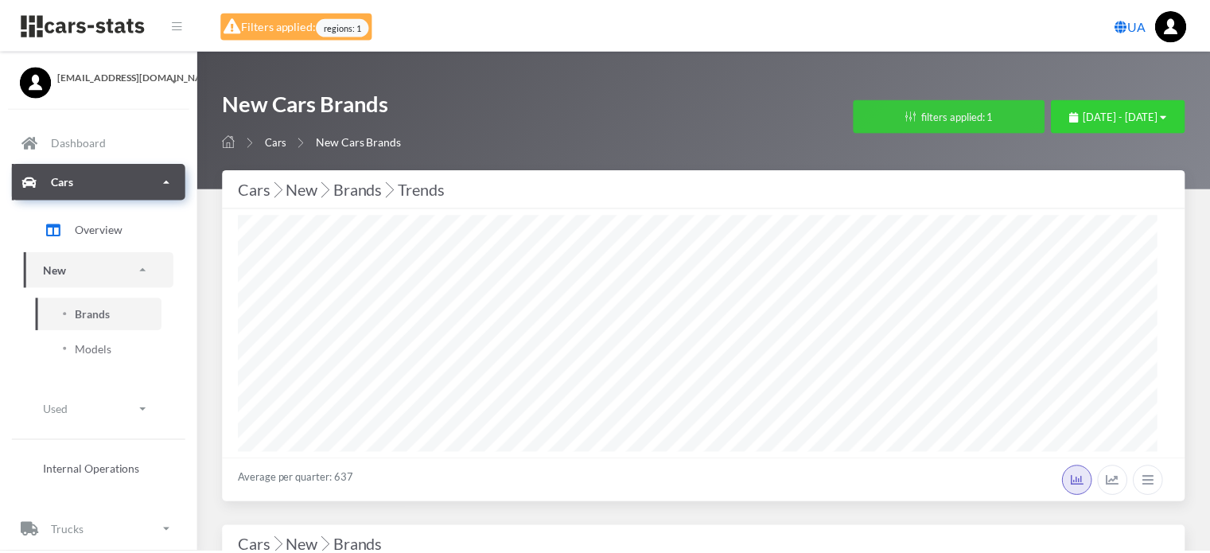
scroll to position [795102, 794904]
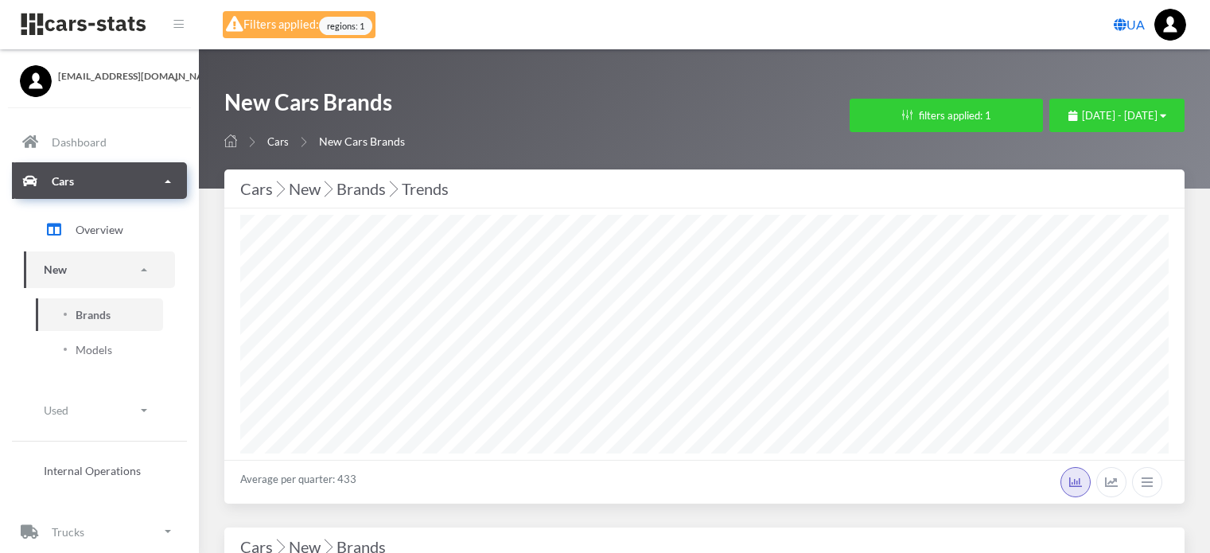
select select
select select "UA-68"
select select
select select "25"
click at [869, 109] on button "filters applied: 1" at bounding box center [945, 115] width 193 height 33
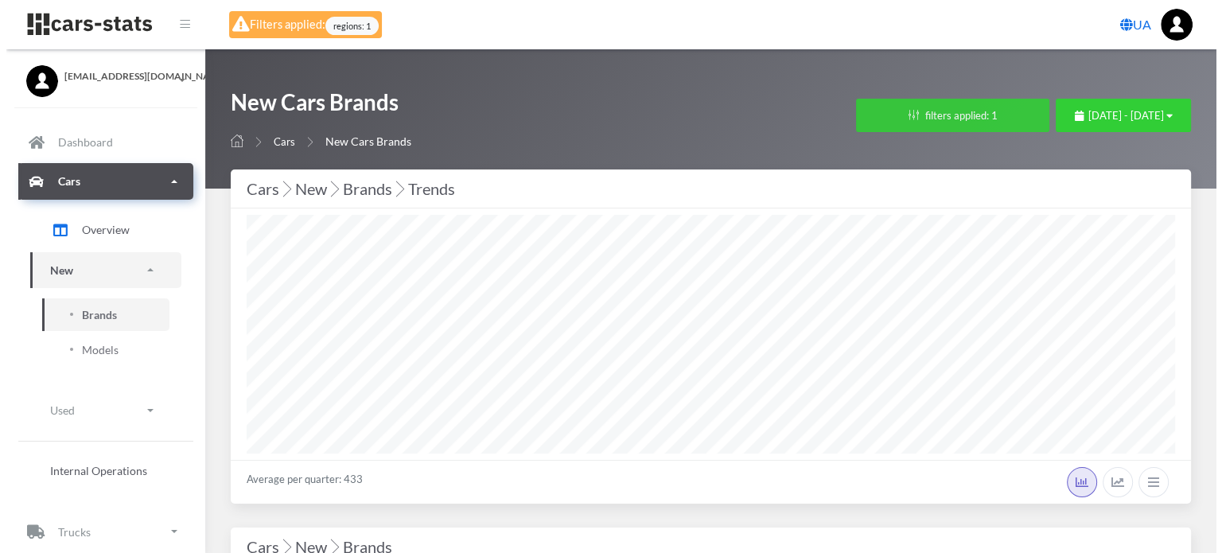
scroll to position [239, 928]
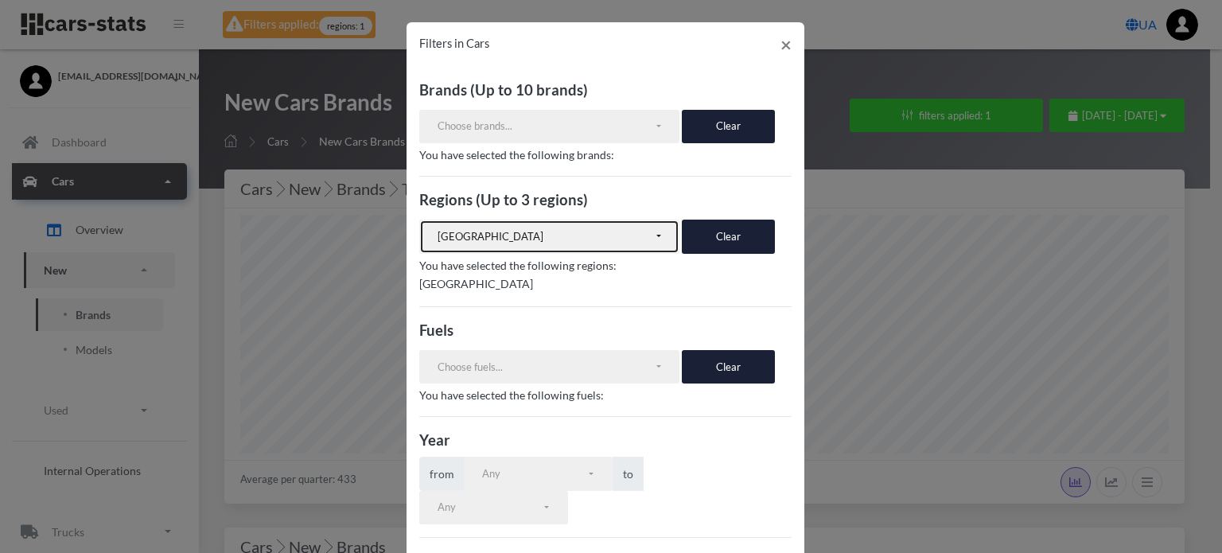
click at [609, 243] on div "[GEOGRAPHIC_DATA]" at bounding box center [545, 237] width 216 height 16
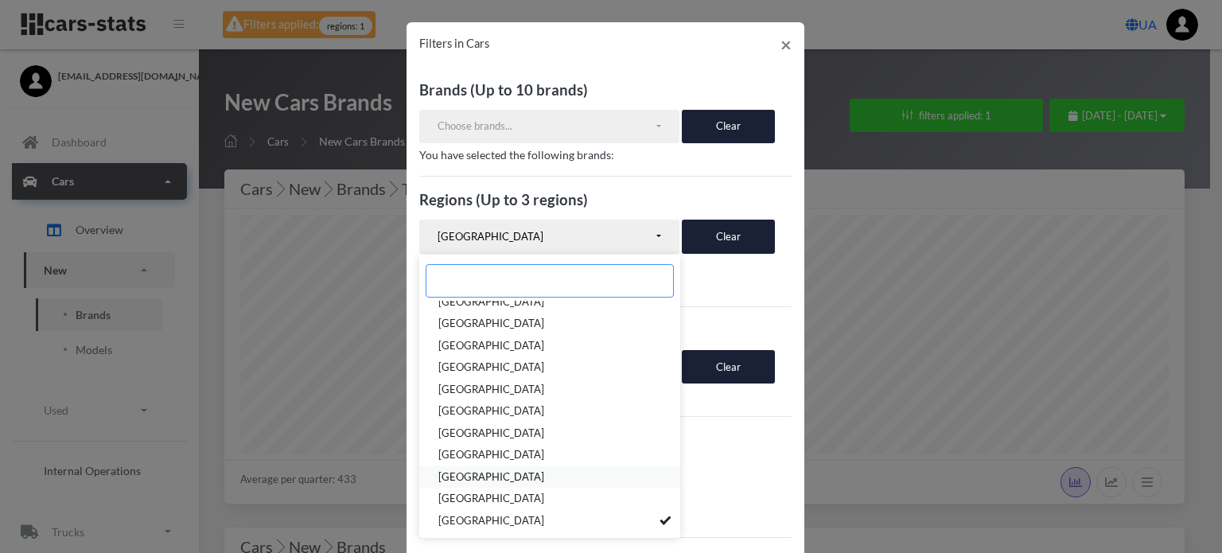
scroll to position [359, 0]
click at [599, 432] on link "[GEOGRAPHIC_DATA]" at bounding box center [549, 434] width 261 height 22
click at [638, 413] on link "[GEOGRAPHIC_DATA]" at bounding box center [549, 412] width 261 height 22
select select "UA-71"
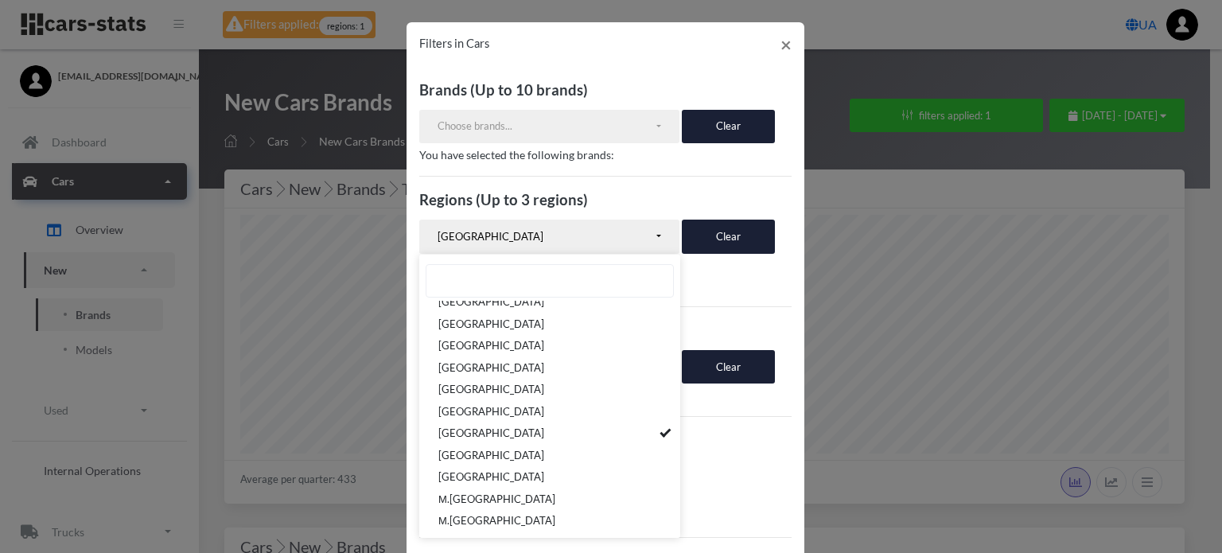
click at [720, 435] on h3 "Year" at bounding box center [605, 439] width 372 height 21
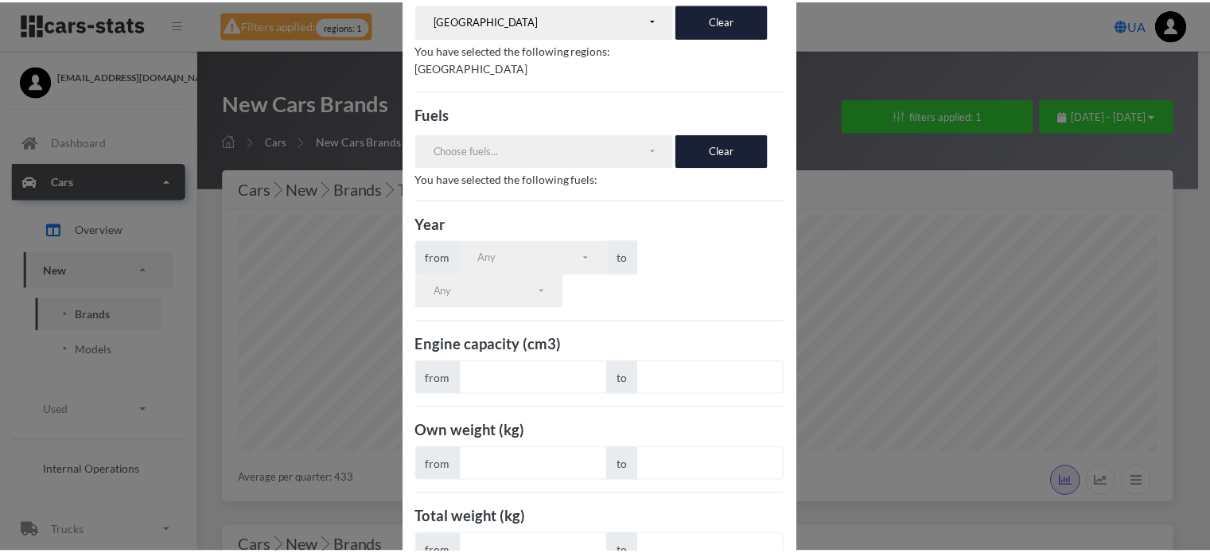
scroll to position [289, 0]
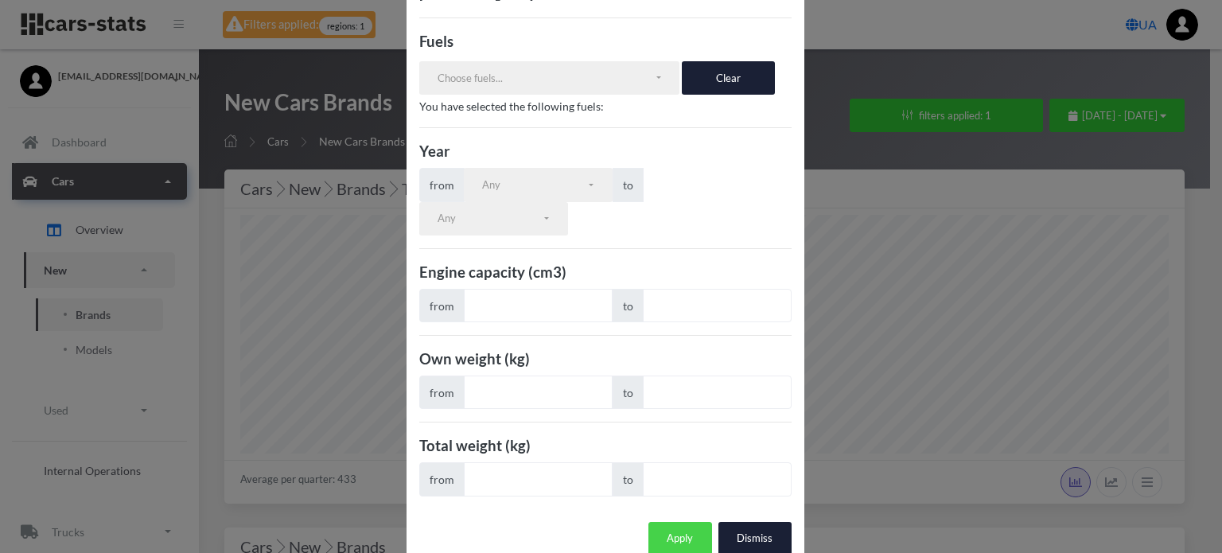
click at [663, 522] on button "Apply" at bounding box center [680, 538] width 64 height 33
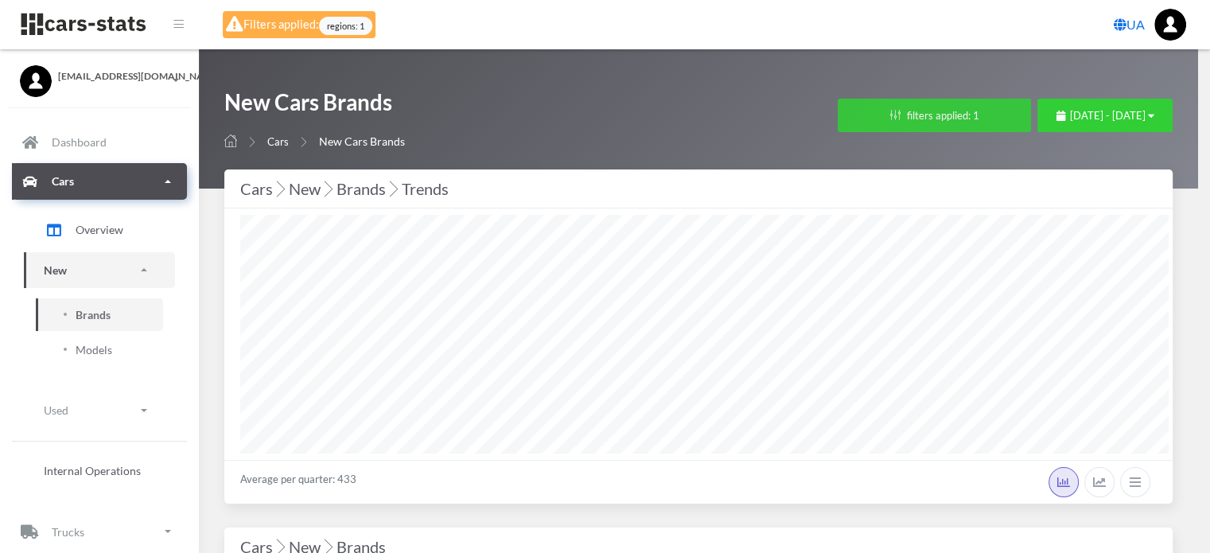
scroll to position [795102, 794904]
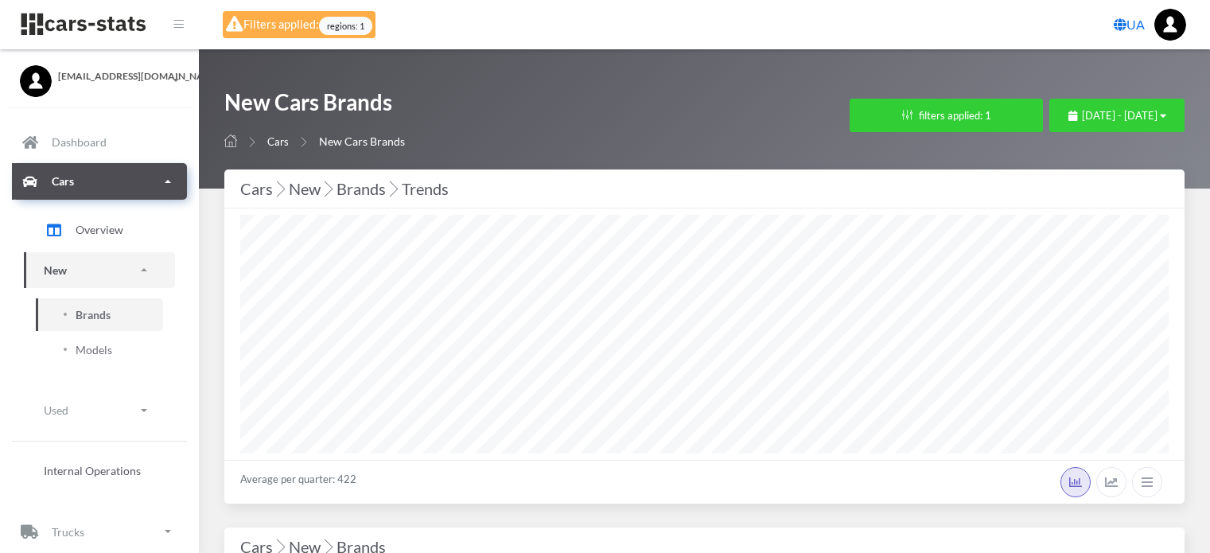
select select "25"
click at [865, 130] on button "filters applied: 1" at bounding box center [945, 115] width 193 height 33
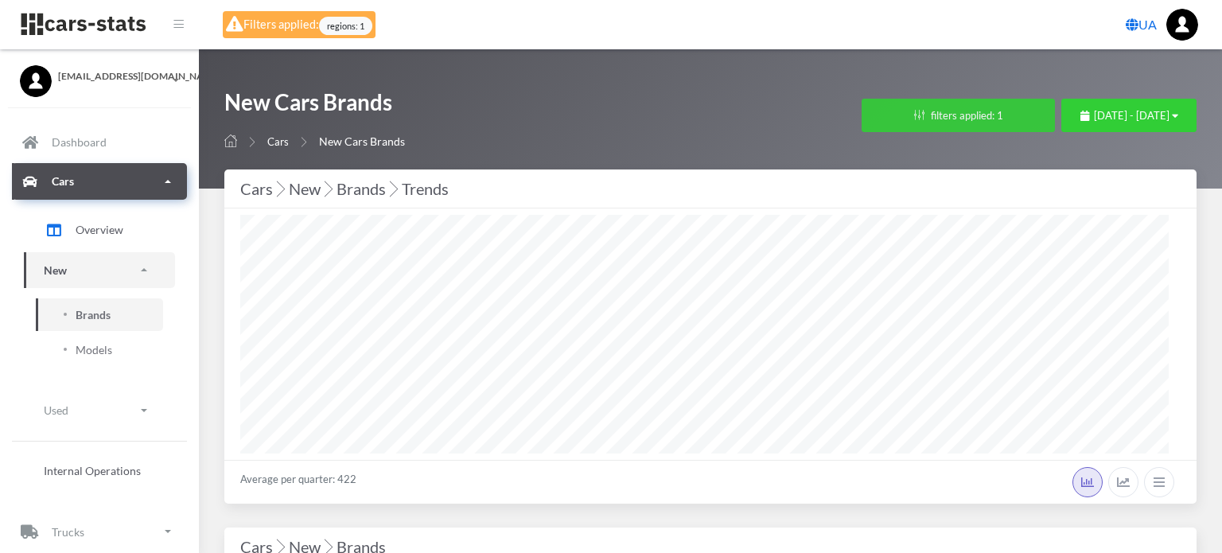
scroll to position [239, 928]
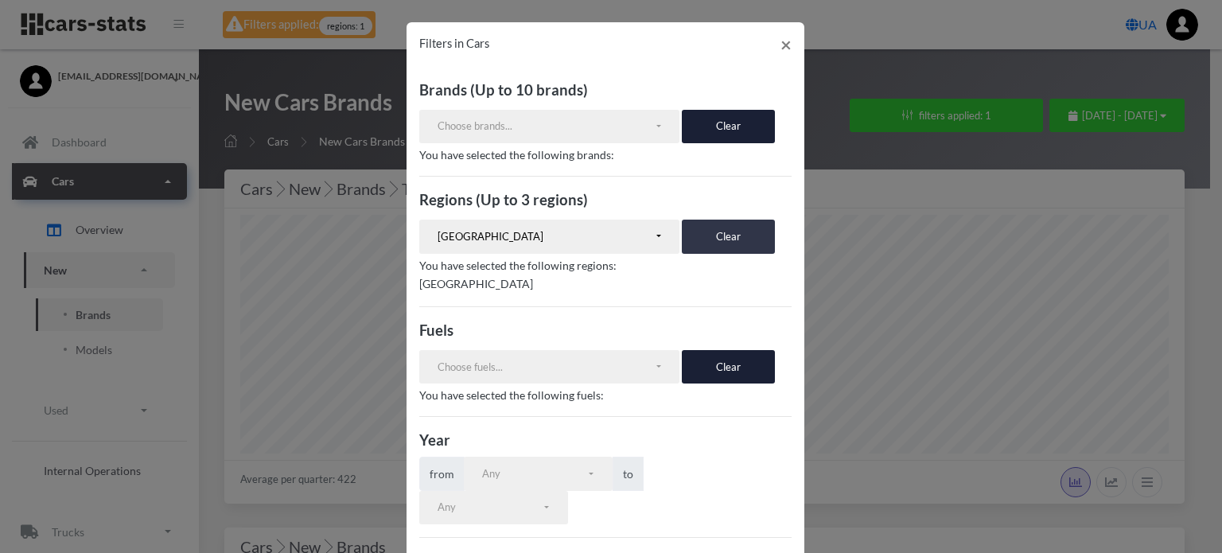
click at [689, 241] on button "Clear" at bounding box center [728, 236] width 93 height 33
select select
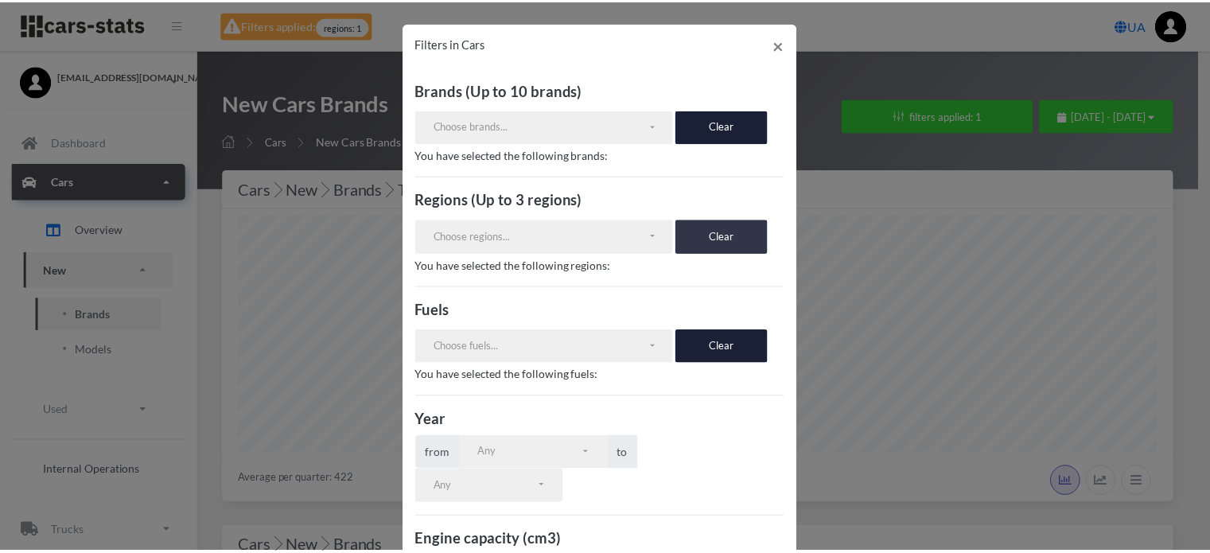
scroll to position [268, 0]
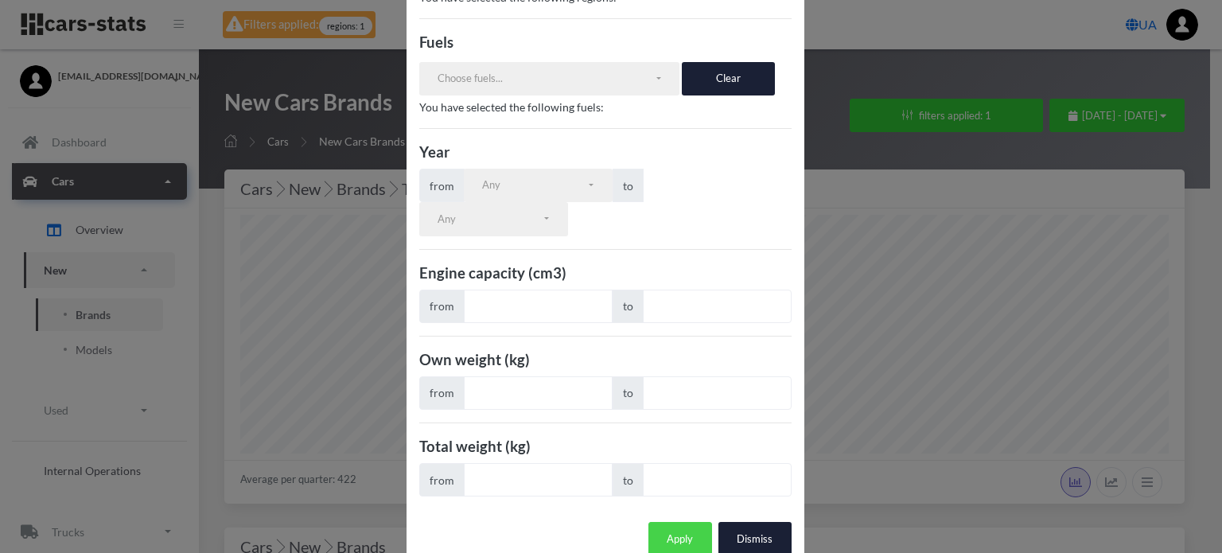
click at [674, 522] on button "Apply" at bounding box center [680, 538] width 64 height 33
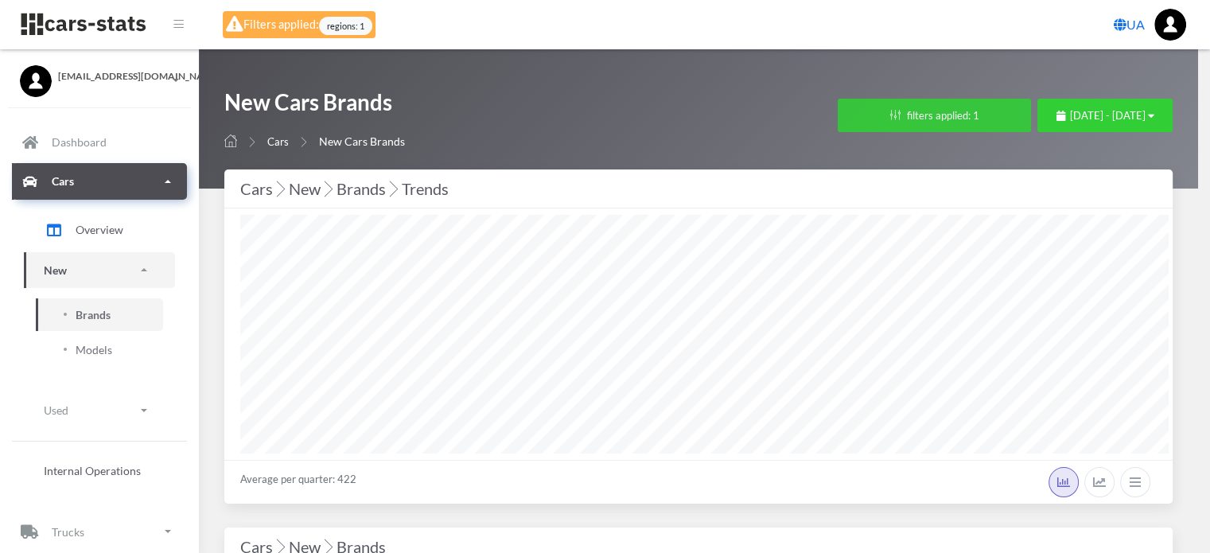
scroll to position [795102, 794904]
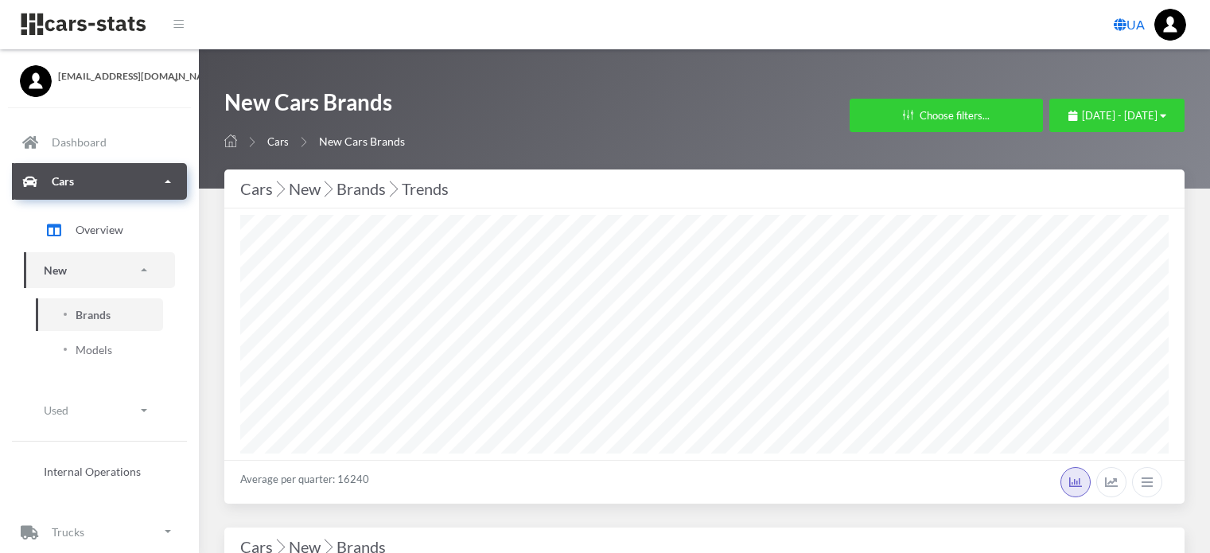
select select "25"
